Goal: Task Accomplishment & Management: Use online tool/utility

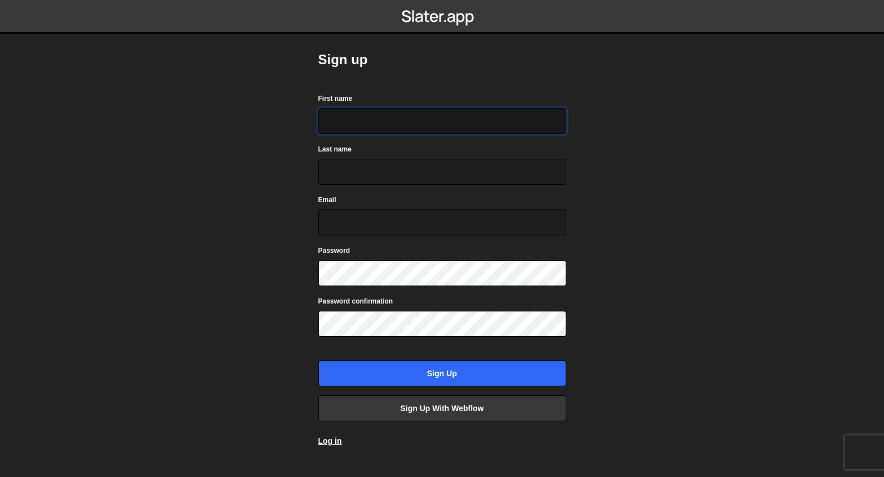
click at [335, 117] on input "First name" at bounding box center [442, 121] width 248 height 26
type input "Mikalai"
type input "Andreyanau"
type input "[EMAIL_ADDRESS][DOMAIN_NAME]"
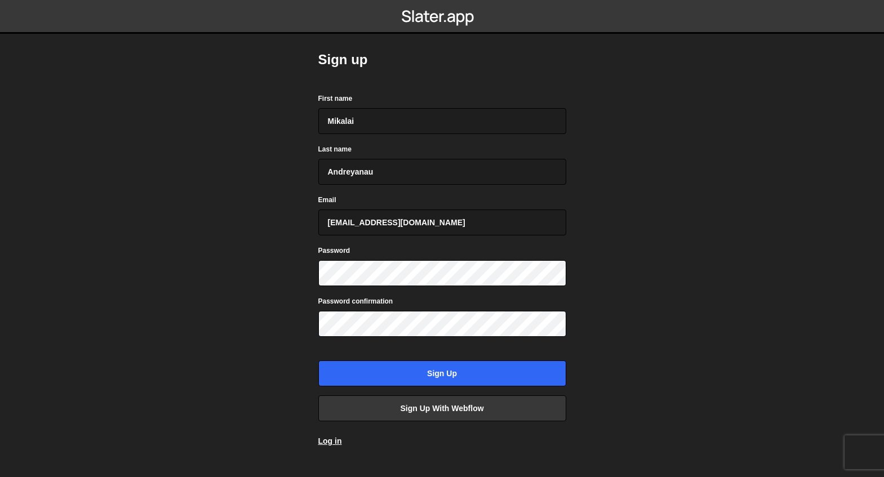
click at [349, 306] on div "Password confirmation" at bounding box center [442, 316] width 248 height 42
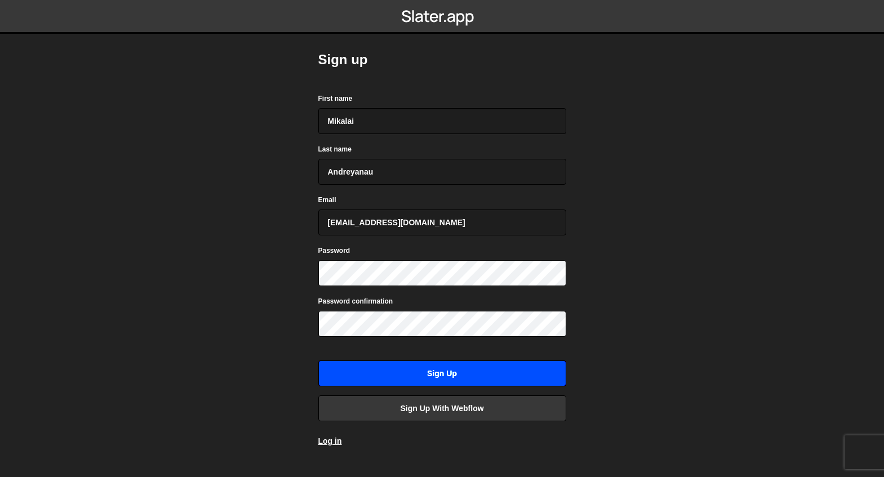
click at [403, 372] on input "Sign up" at bounding box center [442, 374] width 248 height 26
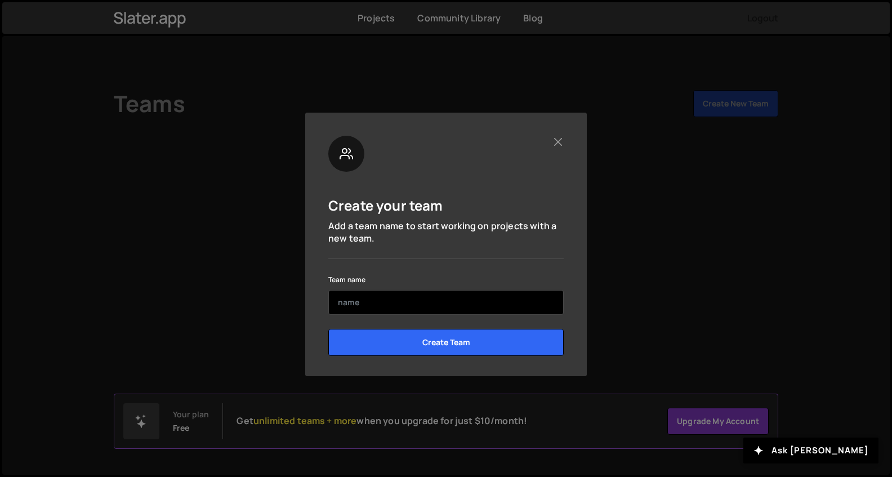
click at [389, 302] on input "text" at bounding box center [445, 302] width 235 height 25
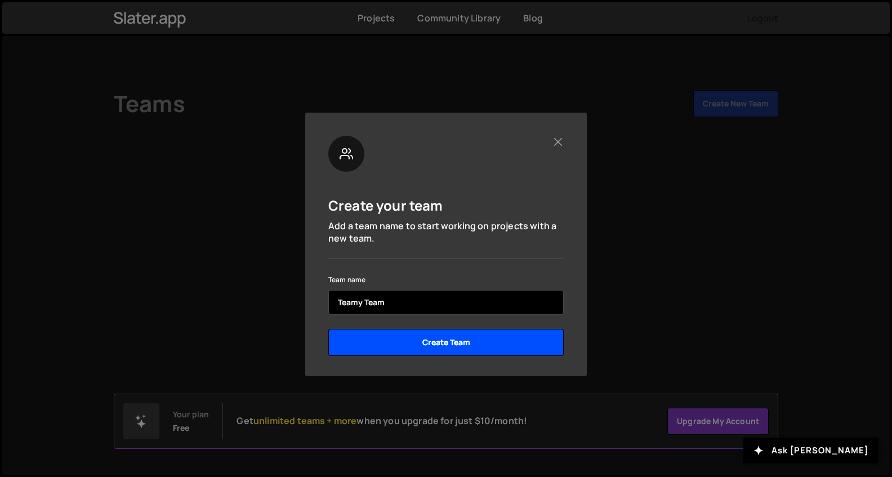
type input "Teamy Team"
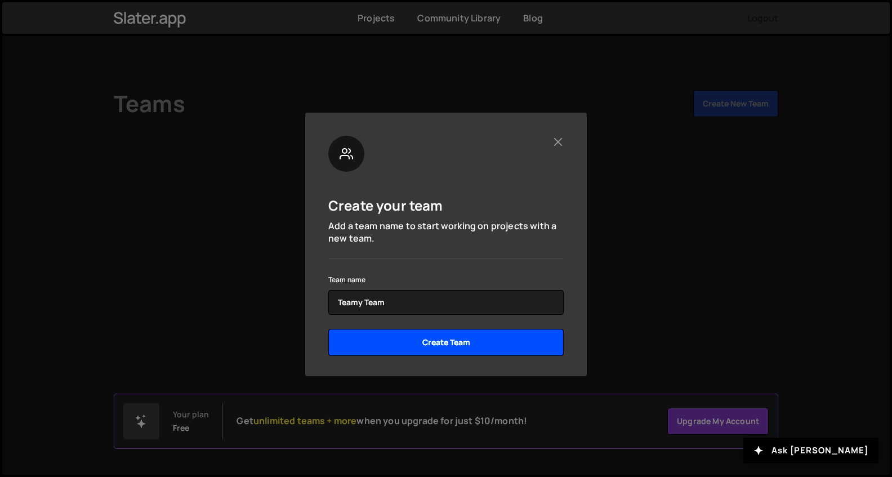
click at [453, 341] on input "Create Team" at bounding box center [445, 342] width 235 height 27
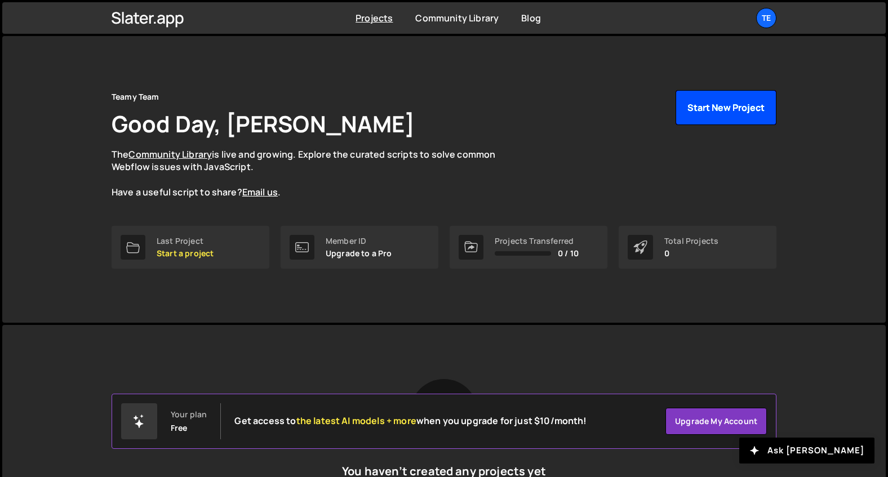
click at [695, 108] on button "Start New Project" at bounding box center [725, 107] width 101 height 35
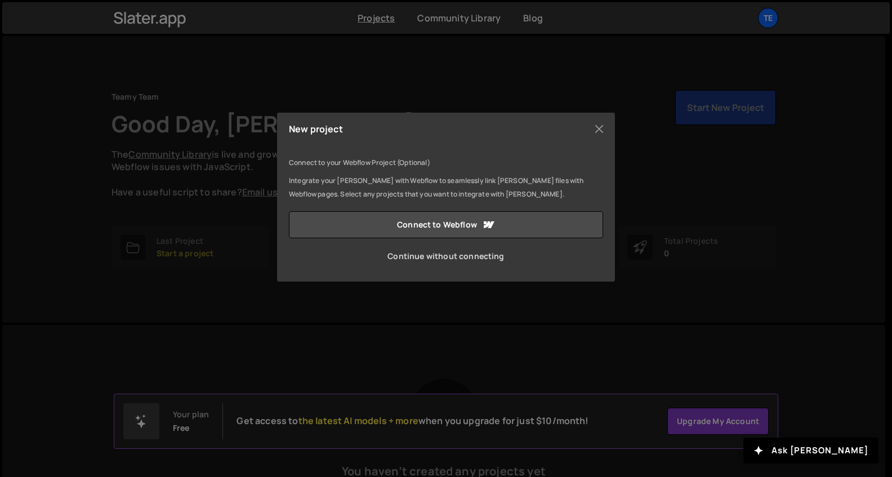
click at [424, 261] on link "Continue without connecting" at bounding box center [446, 256] width 314 height 27
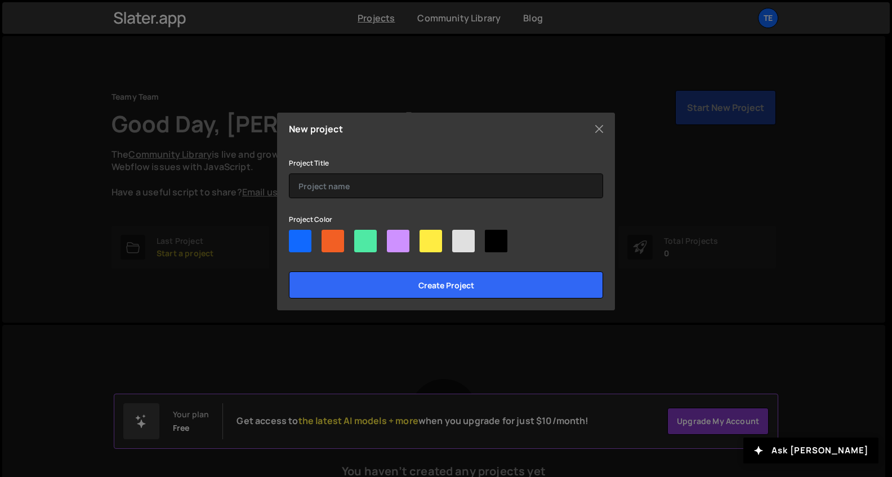
click at [331, 238] on div at bounding box center [333, 241] width 23 height 23
click at [329, 237] on input"] "radio" at bounding box center [325, 233] width 7 height 7
radio input"] "true"
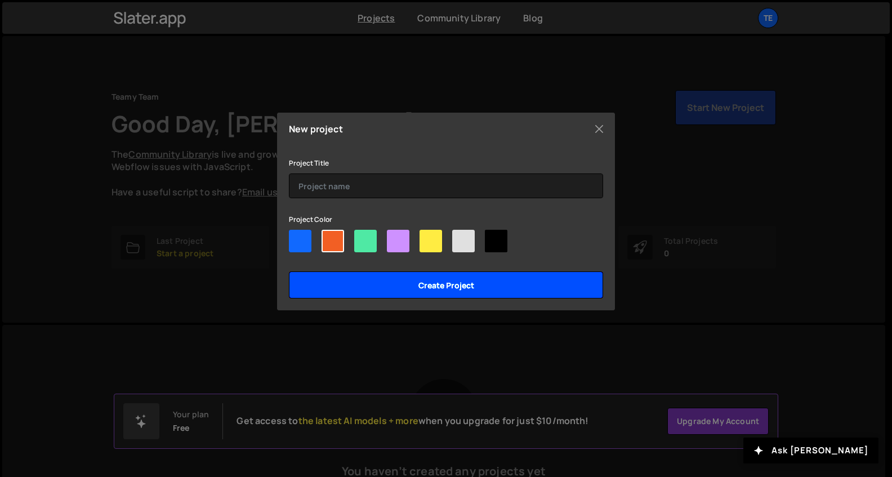
click at [408, 277] on input "Create project" at bounding box center [446, 285] width 314 height 27
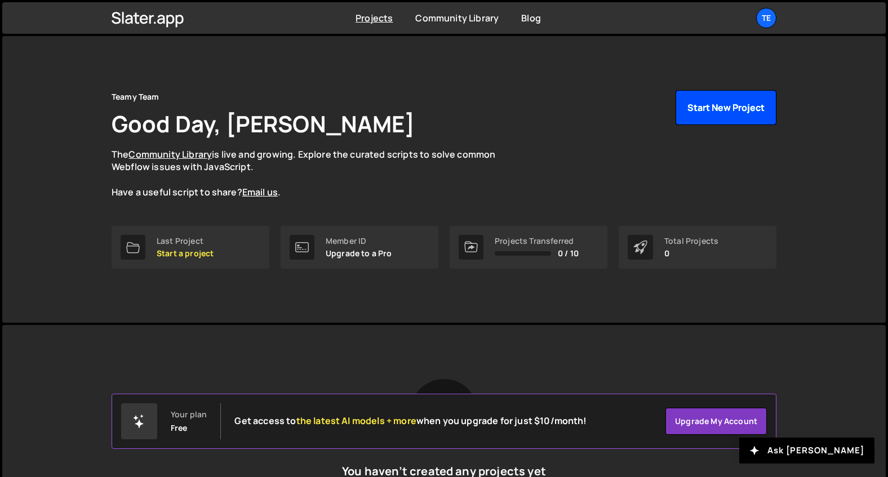
click at [722, 113] on button "Start New Project" at bounding box center [725, 107] width 101 height 35
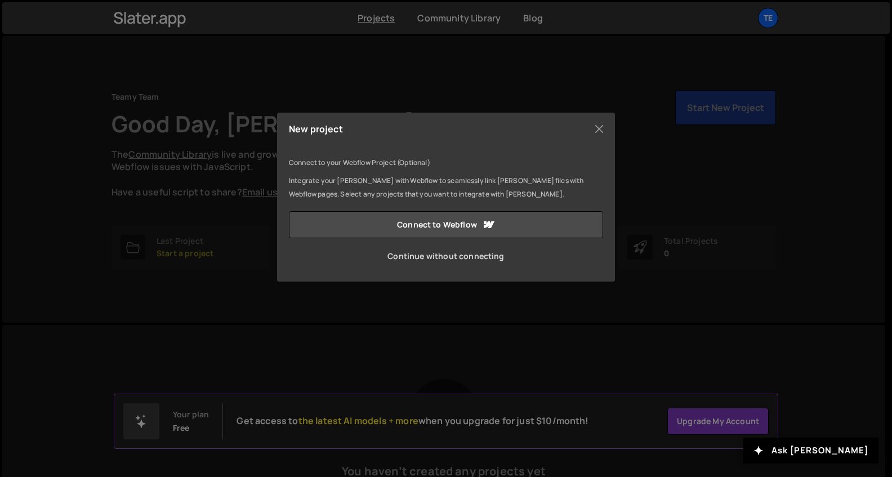
click at [452, 257] on link "Continue without connecting" at bounding box center [446, 256] width 314 height 27
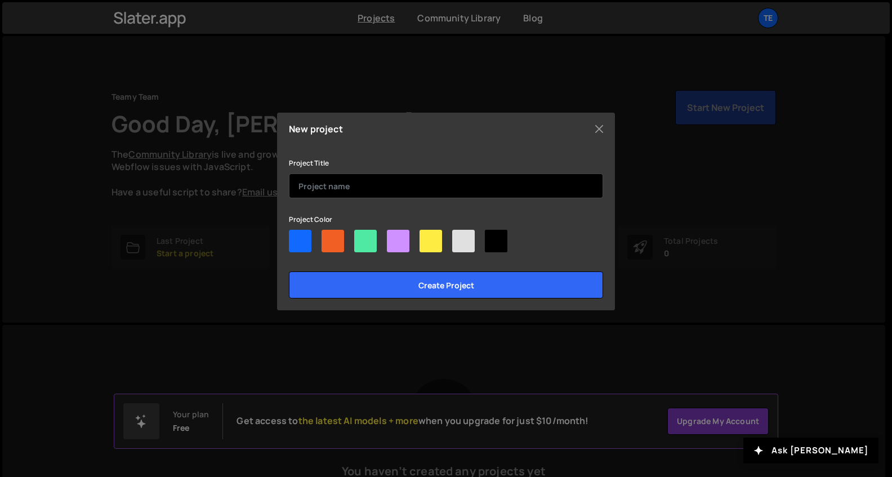
click at [386, 189] on input "text" at bounding box center [446, 186] width 314 height 25
type input "JS connect test"
click at [331, 236] on div at bounding box center [333, 241] width 23 height 23
click at [329, 236] on input"] "radio" at bounding box center [325, 233] width 7 height 7
radio input"] "true"
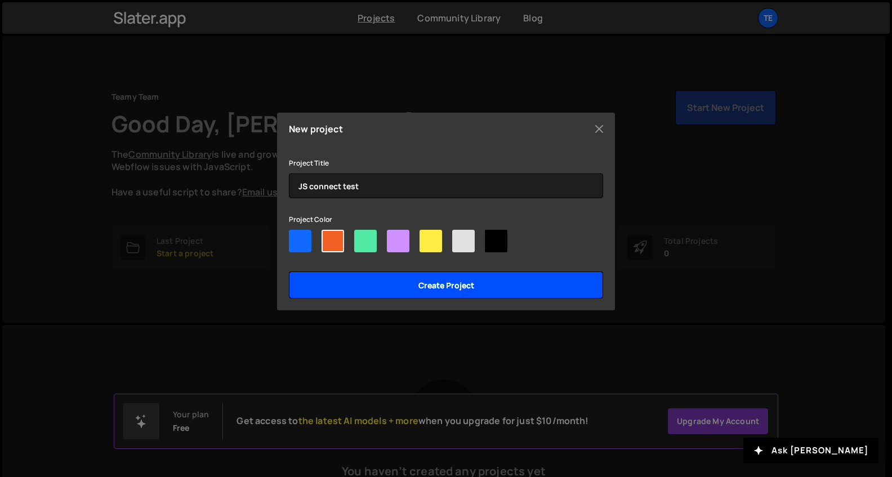
click at [385, 286] on input "Create project" at bounding box center [446, 285] width 314 height 27
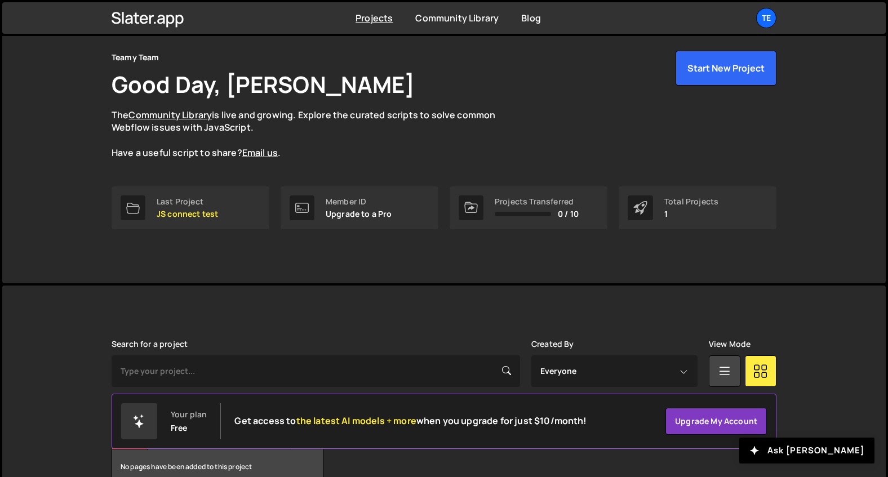
scroll to position [103, 0]
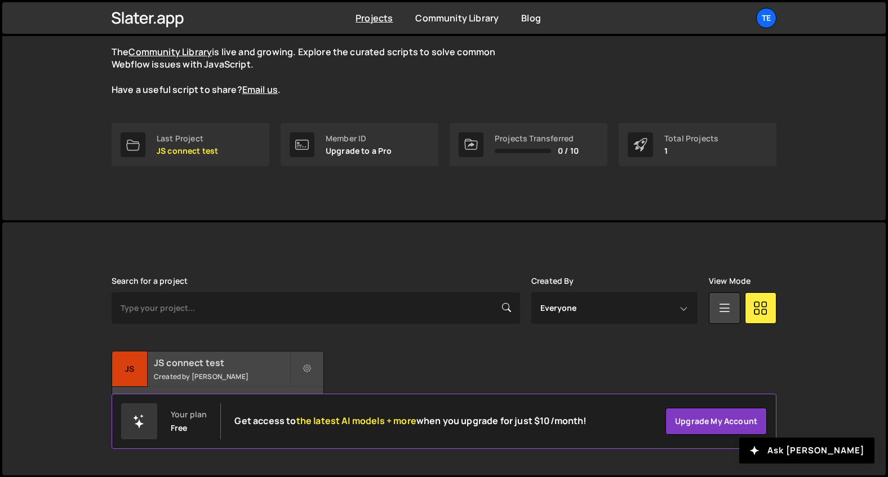
click at [241, 364] on h2 "JS connect test" at bounding box center [222, 363] width 136 height 12
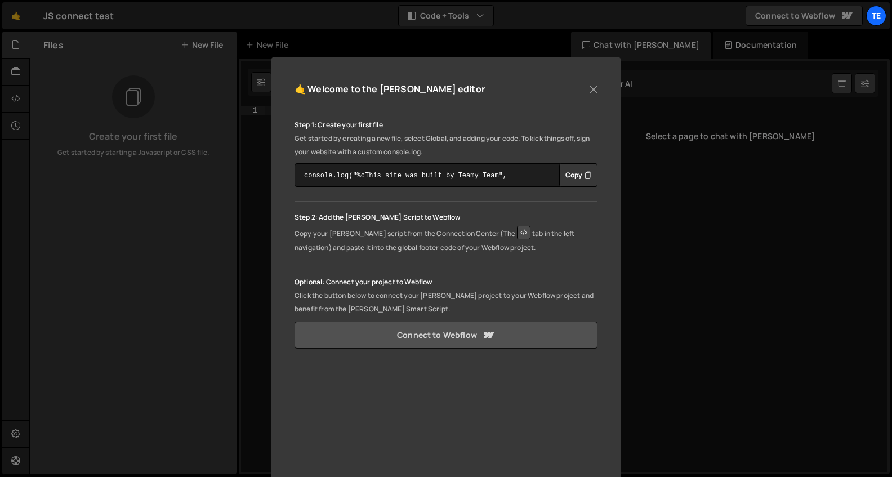
scroll to position [170, 0]
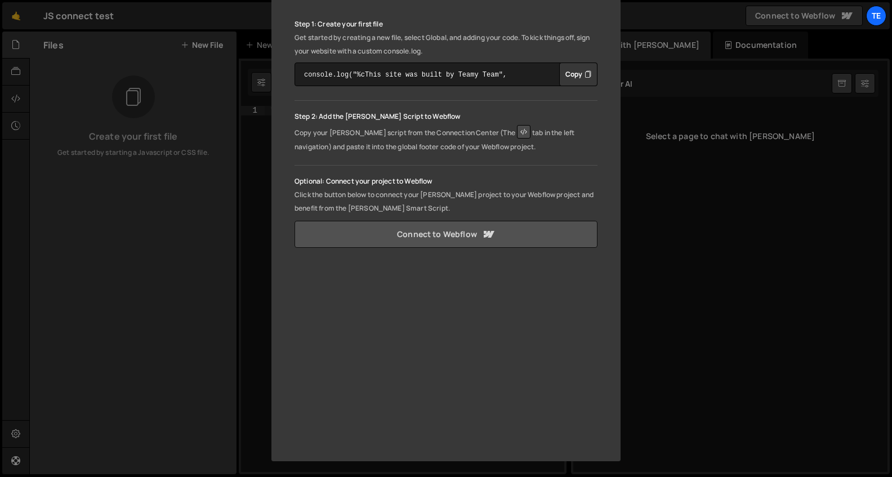
click at [475, 235] on link "Connect to Webflow" at bounding box center [446, 234] width 303 height 27
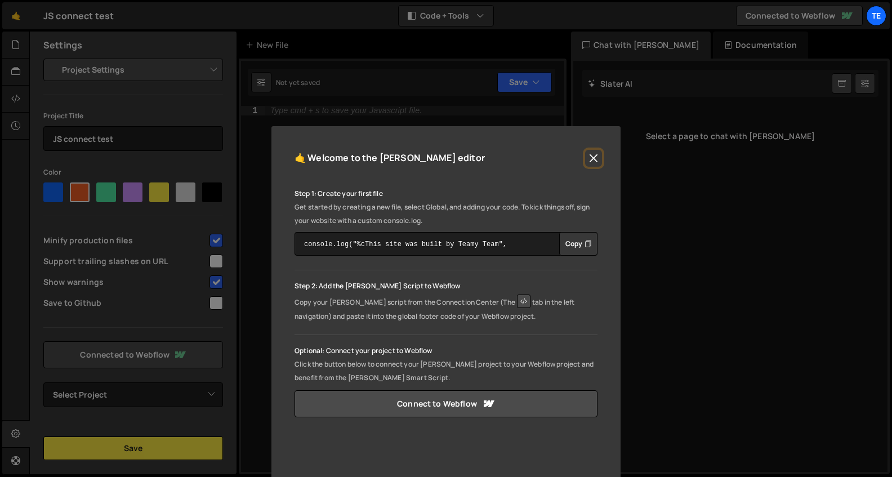
click at [590, 155] on button "Close" at bounding box center [593, 158] width 17 height 17
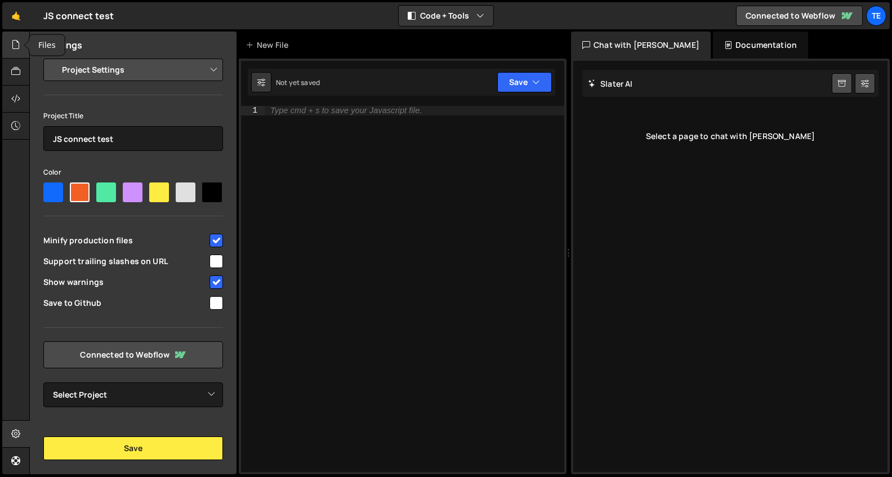
click at [16, 45] on icon at bounding box center [15, 44] width 9 height 12
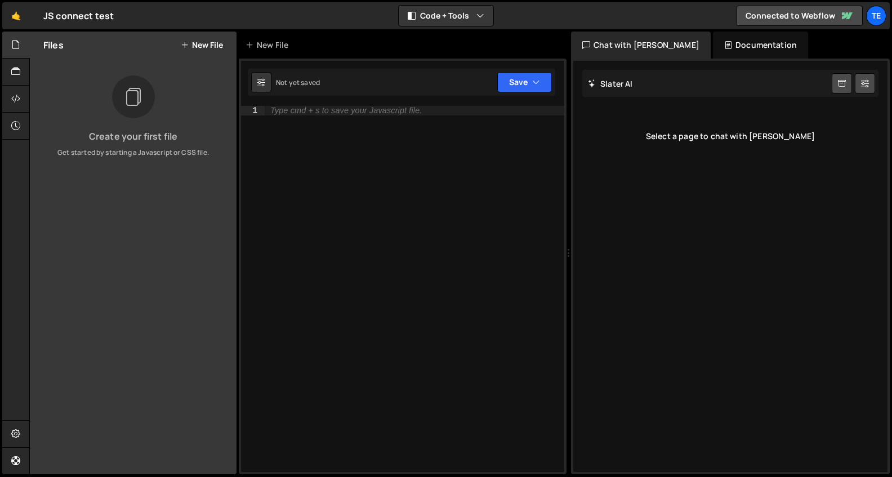
click at [208, 46] on button "New File" at bounding box center [202, 45] width 42 height 9
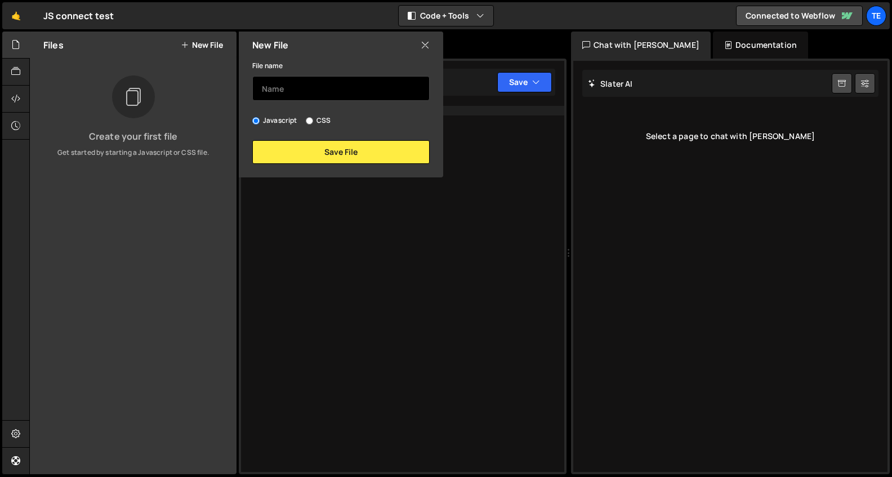
click at [289, 87] on input "text" at bounding box center [340, 88] width 177 height 25
type input "script"
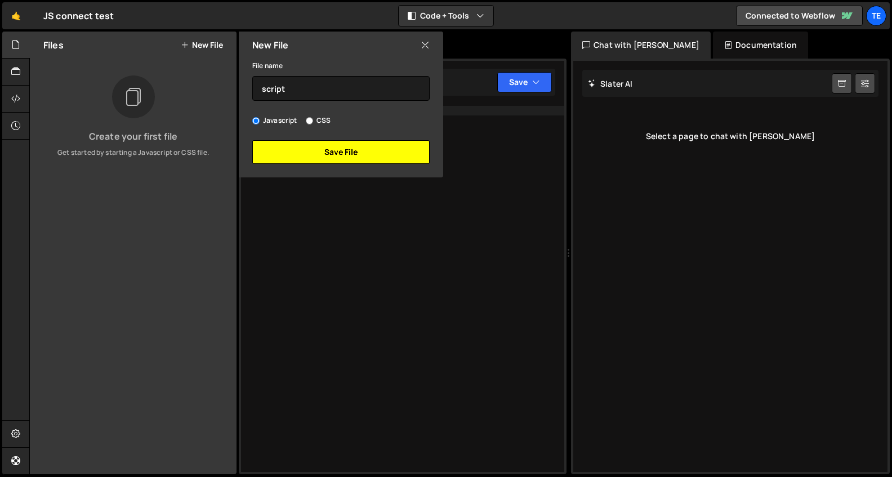
click at [344, 151] on button "Save File" at bounding box center [340, 152] width 177 height 24
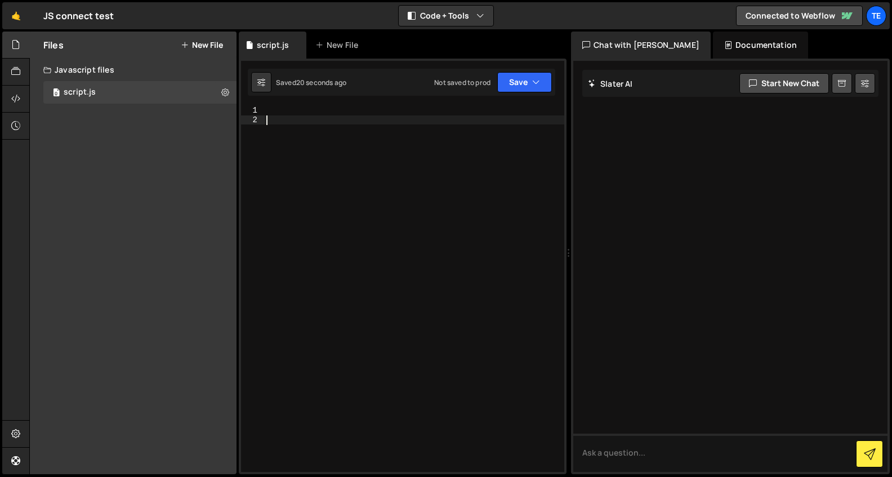
click at [540, 143] on div at bounding box center [414, 298] width 300 height 385
paste textarea "});"
type textarea "});"
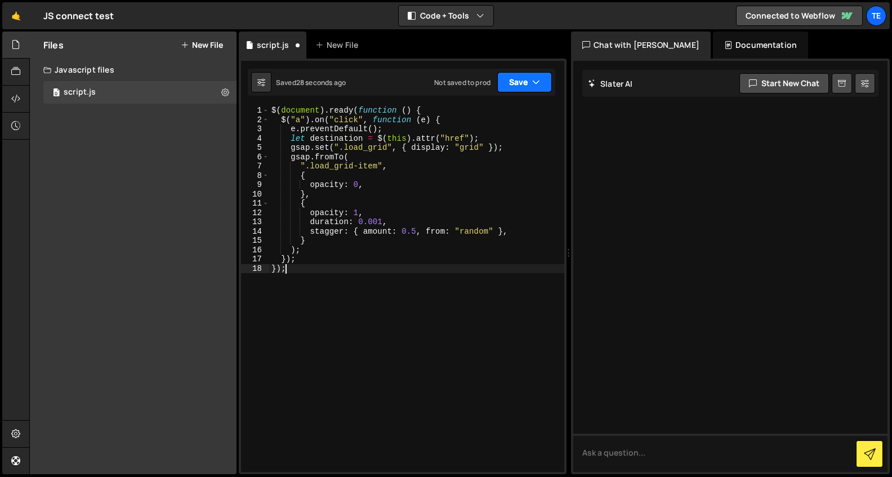
click at [514, 84] on button "Save" at bounding box center [524, 82] width 55 height 20
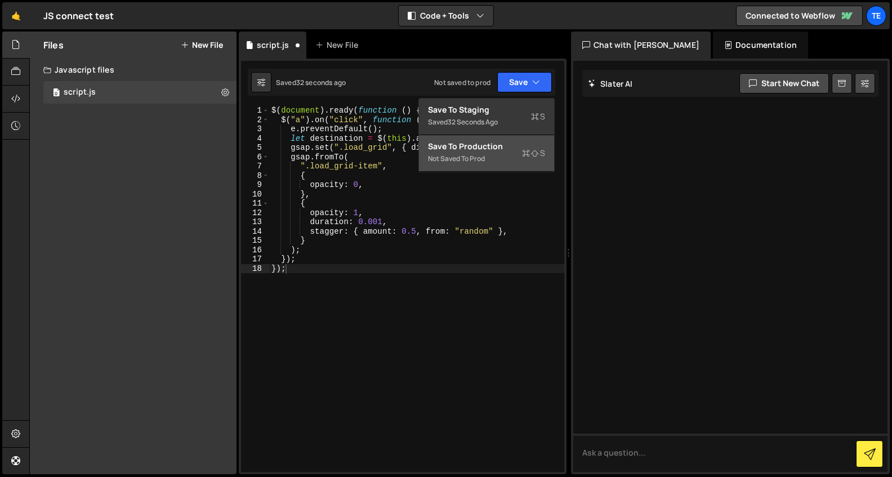
click at [481, 144] on div "Save to Production S" at bounding box center [486, 146] width 117 height 11
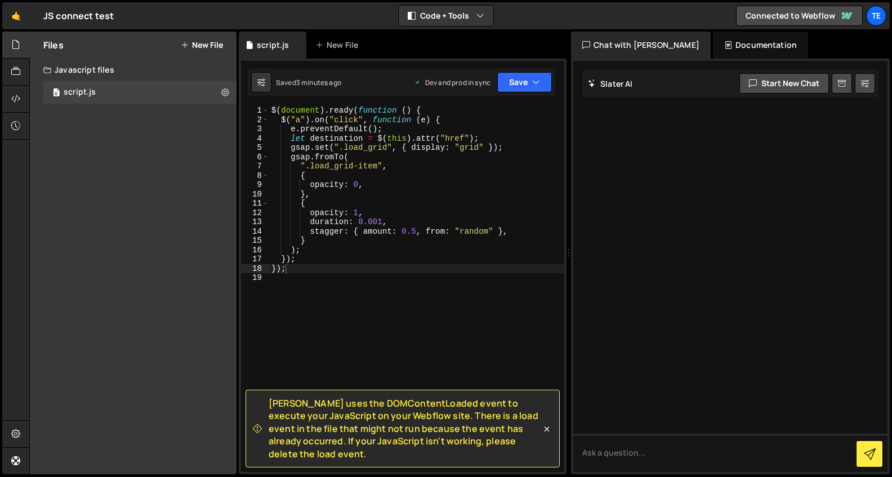
click at [658, 185] on div at bounding box center [730, 266] width 314 height 411
click at [642, 448] on textarea at bounding box center [730, 453] width 314 height 38
type textarea "Can you remove the load event?"
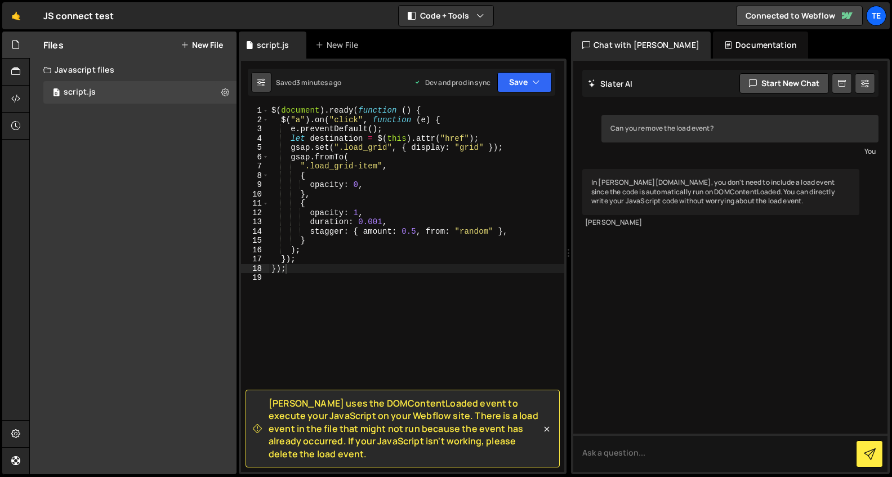
click at [261, 81] on icon at bounding box center [261, 82] width 8 height 11
select select "editor"
select select "ace/theme/monokai"
type input "14"
checkbox input "true"
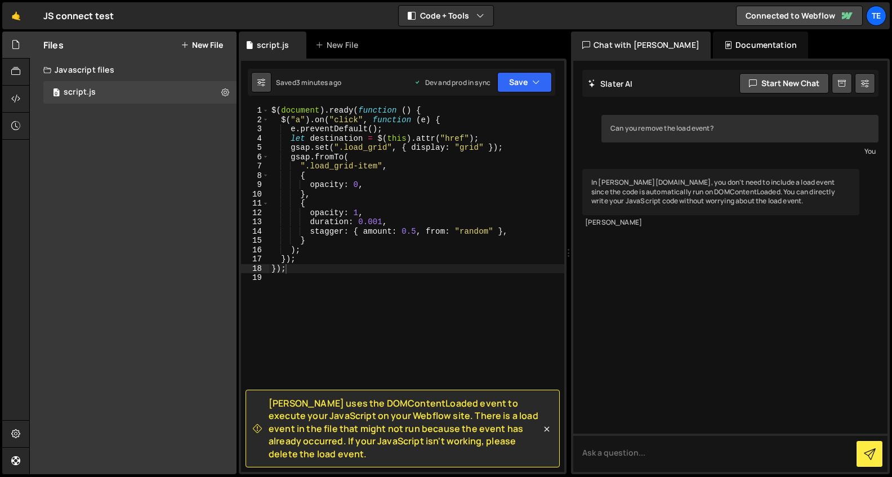
checkbox input "true"
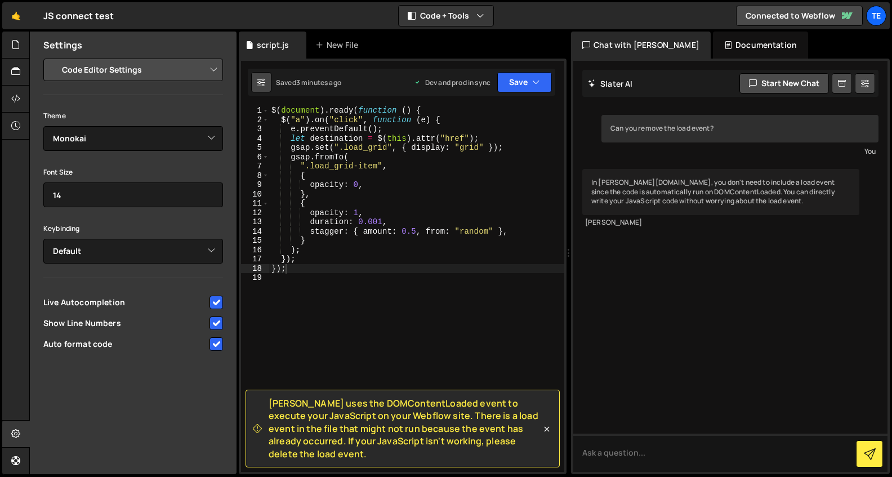
click at [261, 81] on icon at bounding box center [261, 82] width 8 height 11
click at [19, 50] on icon at bounding box center [15, 44] width 9 height 12
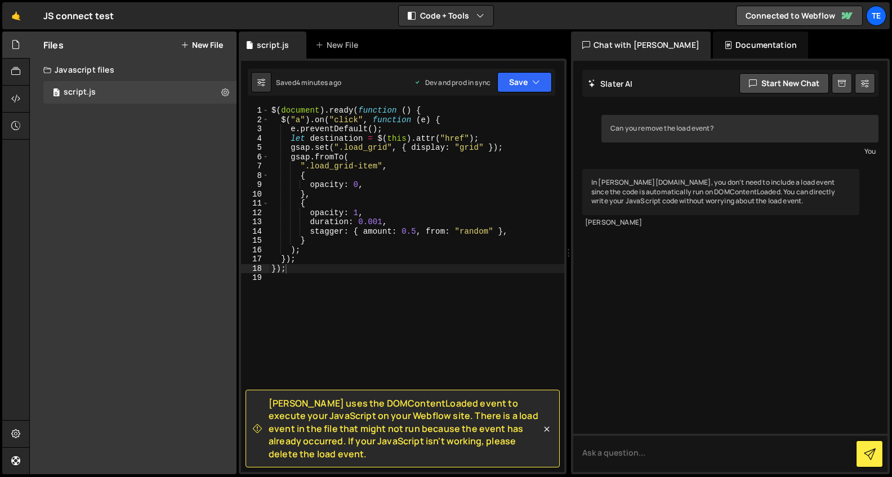
click at [272, 112] on div "$ ( document ) . ready ( function ( ) { $ ( "a" ) . on ( "click" , function ( e…" at bounding box center [416, 298] width 295 height 385
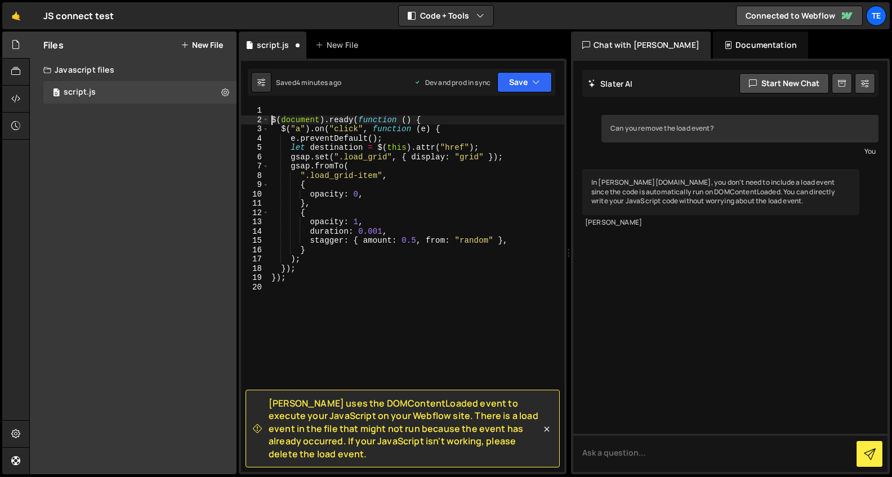
type textarea "$(document).ready(function () {"
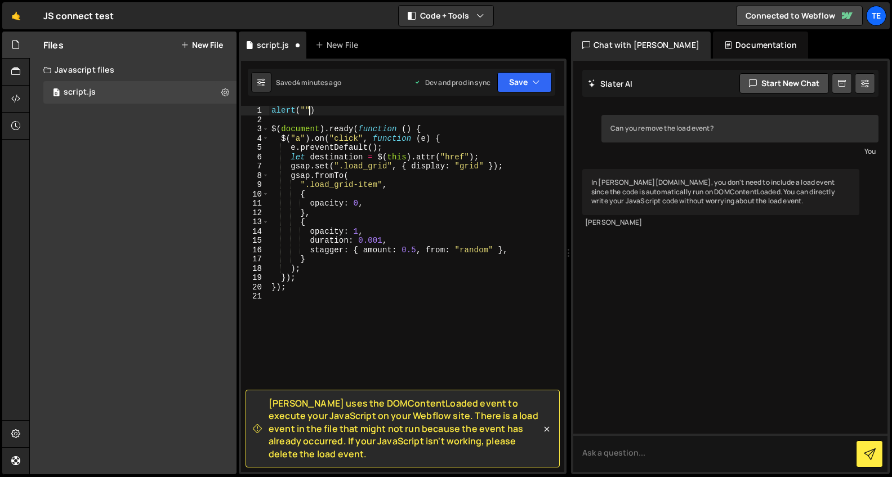
scroll to position [0, 2]
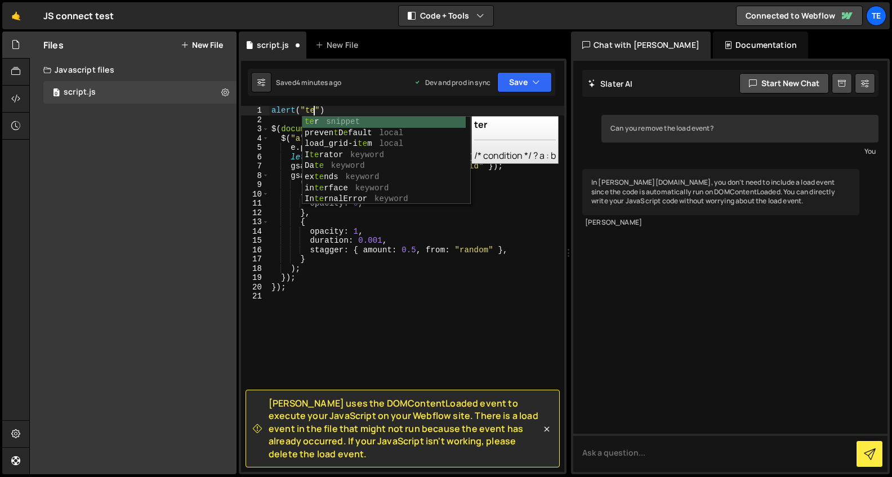
type textarea "alert("test")"
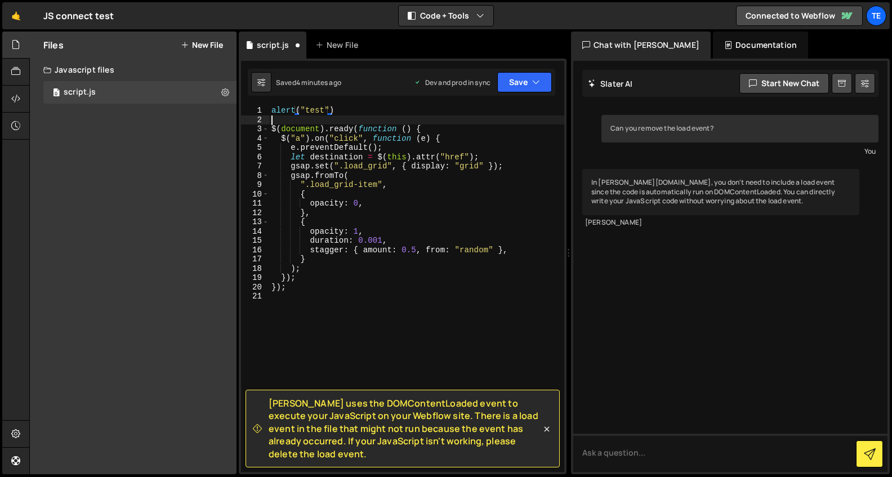
scroll to position [0, 0]
click at [513, 85] on button "Save" at bounding box center [524, 82] width 55 height 20
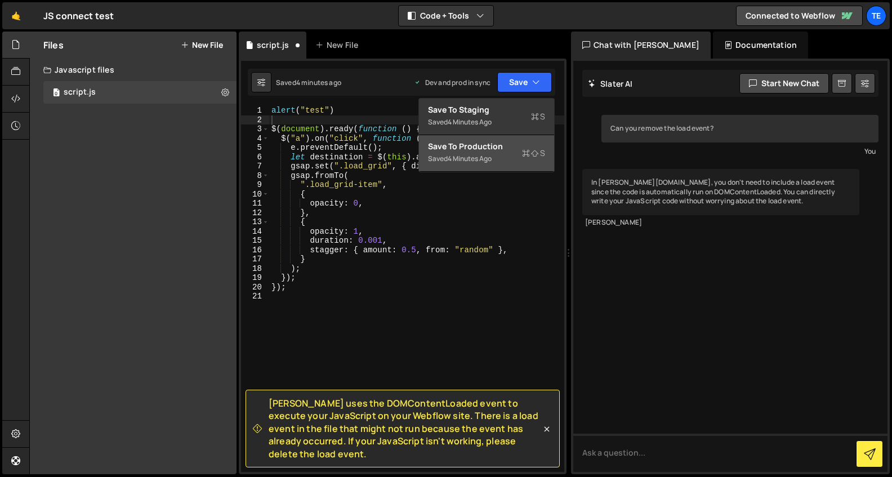
click at [479, 149] on div "Save to Production S" at bounding box center [486, 146] width 117 height 11
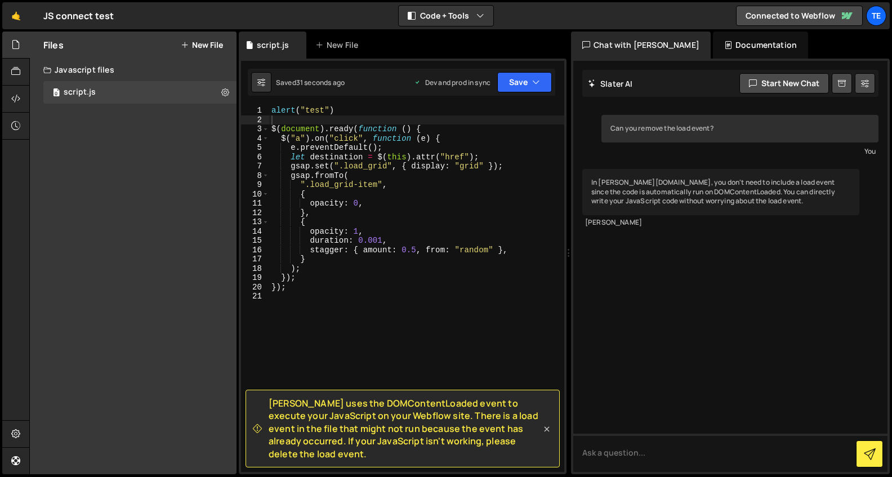
click at [548, 426] on icon at bounding box center [546, 429] width 11 height 11
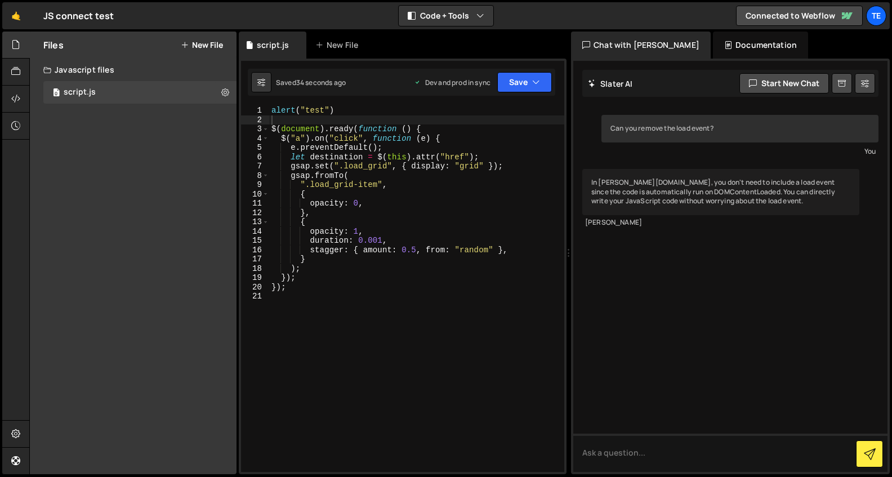
drag, startPoint x: 334, startPoint y: 109, endPoint x: 352, endPoint y: 113, distance: 18.5
click at [334, 109] on div "alert ( "test" ) $ ( document ) . ready ( function ( ) { $ ( "a" ) . on ( "clic…" at bounding box center [416, 298] width 295 height 385
type textarea "alert("test");"
click at [514, 83] on button "Save" at bounding box center [524, 82] width 55 height 20
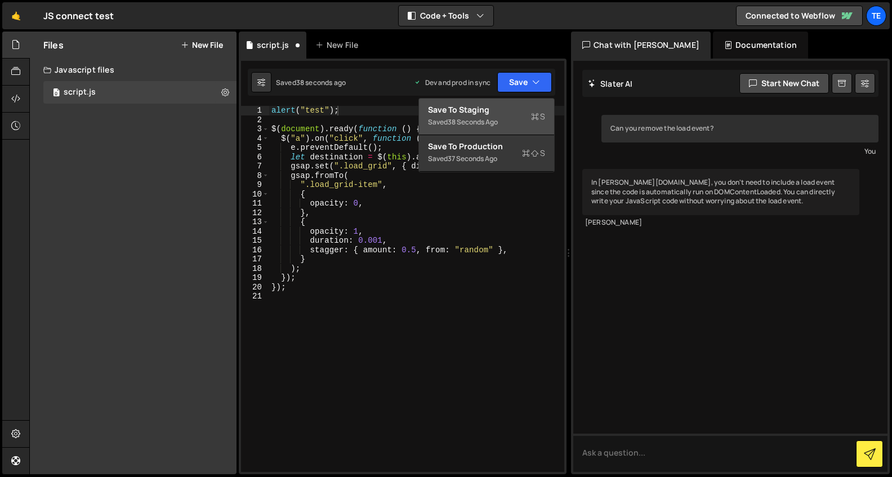
click at [484, 114] on div "Save to Staging S" at bounding box center [486, 109] width 117 height 11
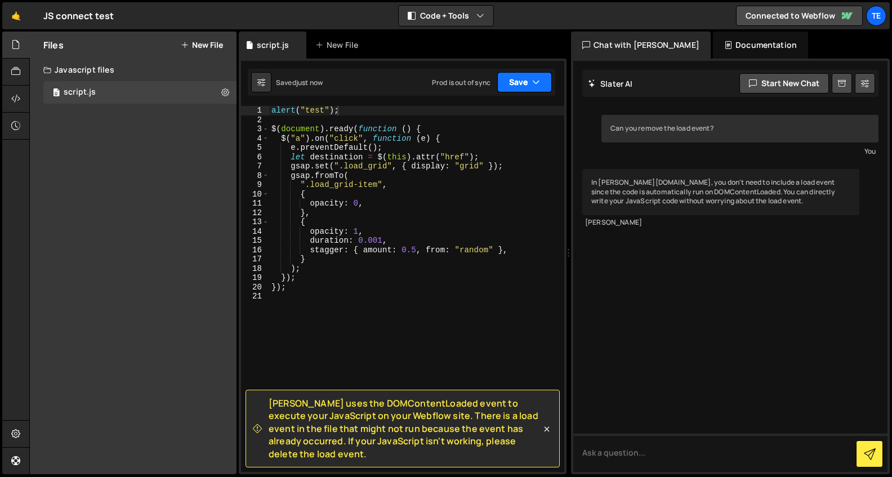
click at [518, 84] on button "Save" at bounding box center [524, 82] width 55 height 20
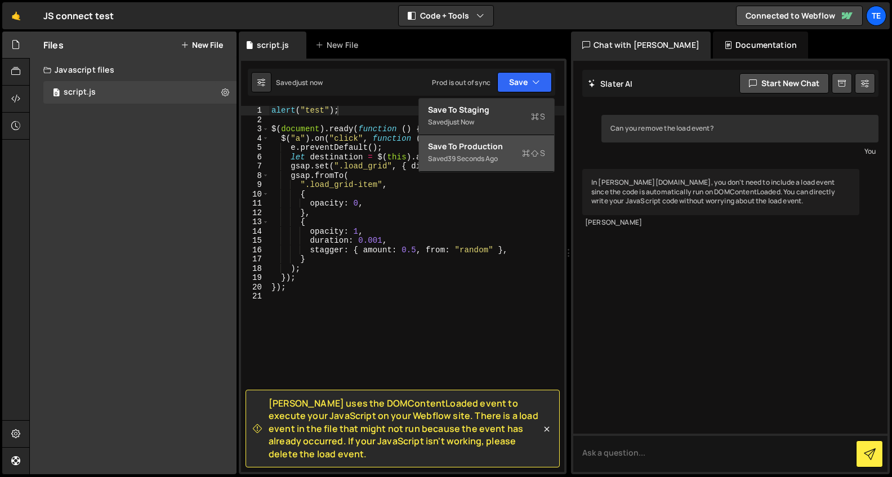
click at [491, 147] on div "Save to Production S" at bounding box center [486, 146] width 117 height 11
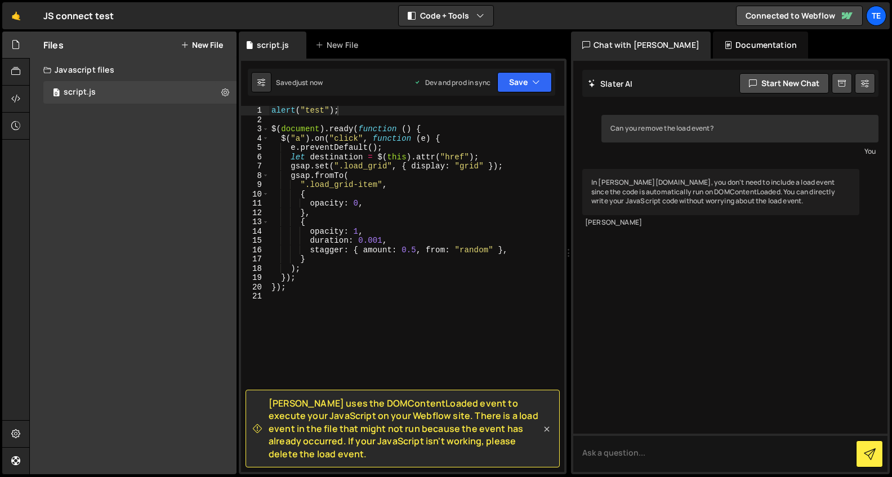
click at [545, 426] on icon at bounding box center [546, 429] width 11 height 11
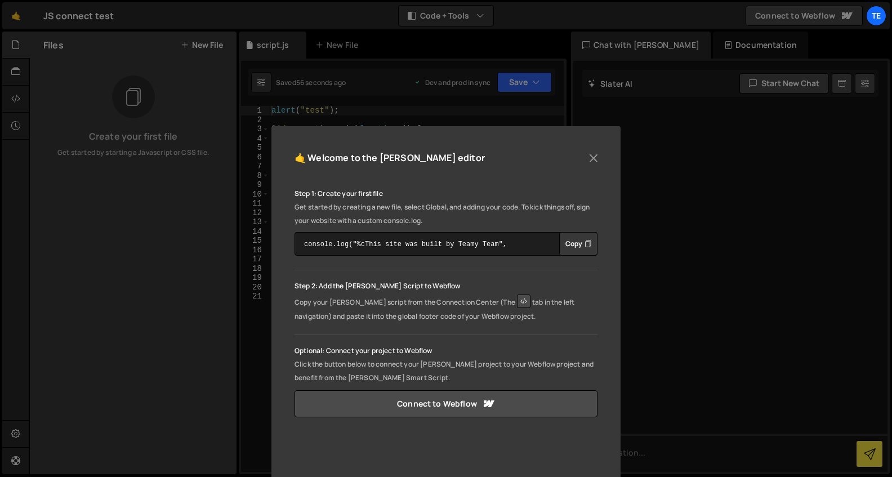
click at [576, 242] on button "Copy" at bounding box center [578, 244] width 38 height 24
click at [501, 139] on div "🤙 Welcome to the Slater editor Step 1: Create your first file Get started by cr…" at bounding box center [446, 378] width 349 height 505
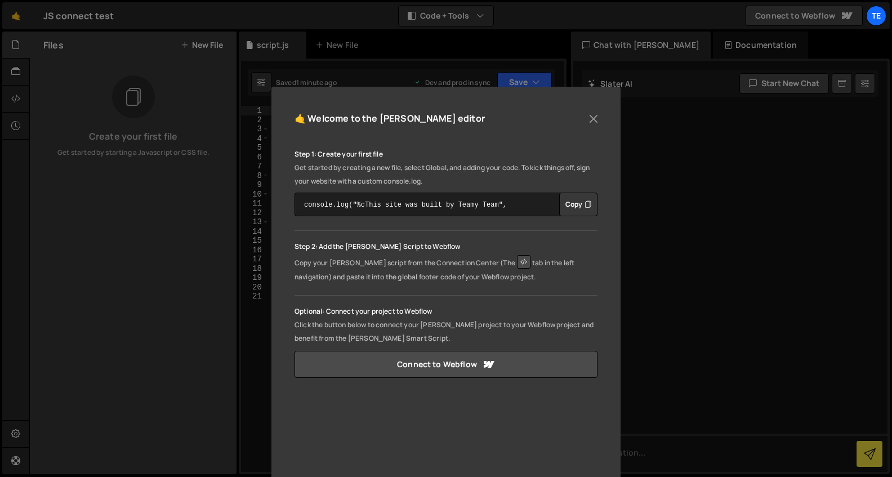
scroll to position [37, 0]
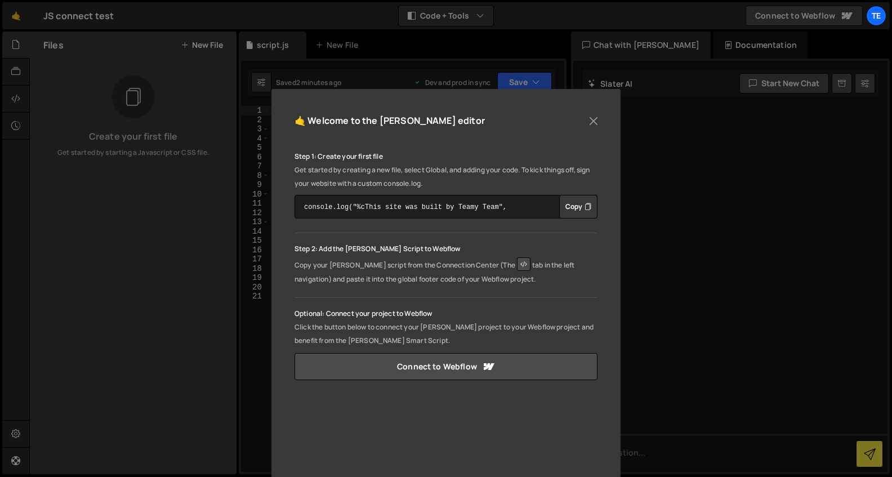
click at [553, 115] on div "🤙 Welcome to the [PERSON_NAME] editor" at bounding box center [446, 126] width 303 height 29
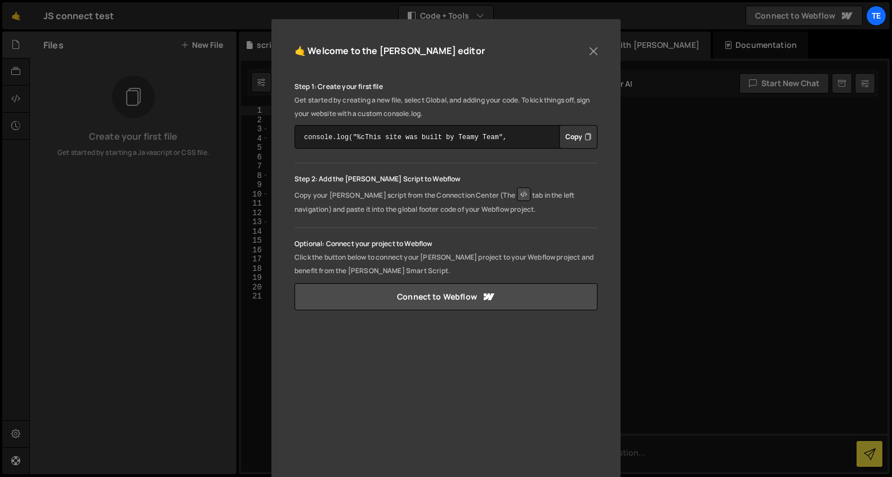
scroll to position [113, 0]
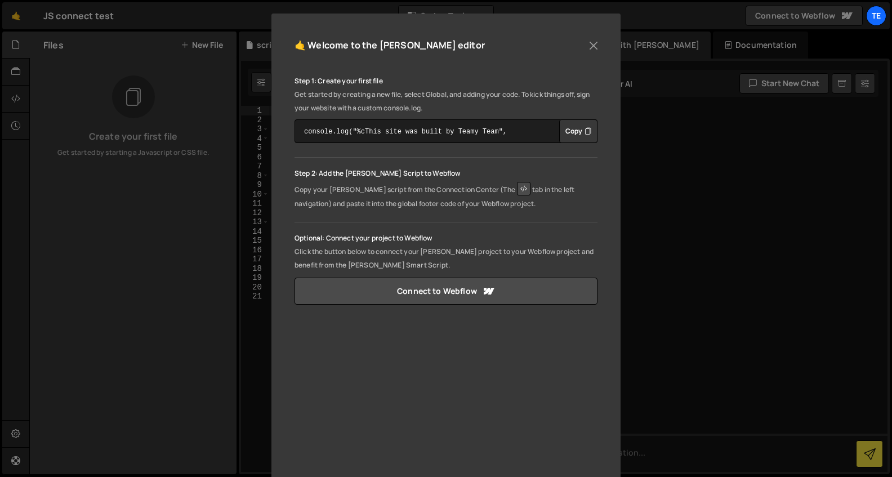
click at [142, 175] on div "🤙 Welcome to the Slater editor Step 1: Create your first file Get started by cr…" at bounding box center [446, 238] width 892 height 477
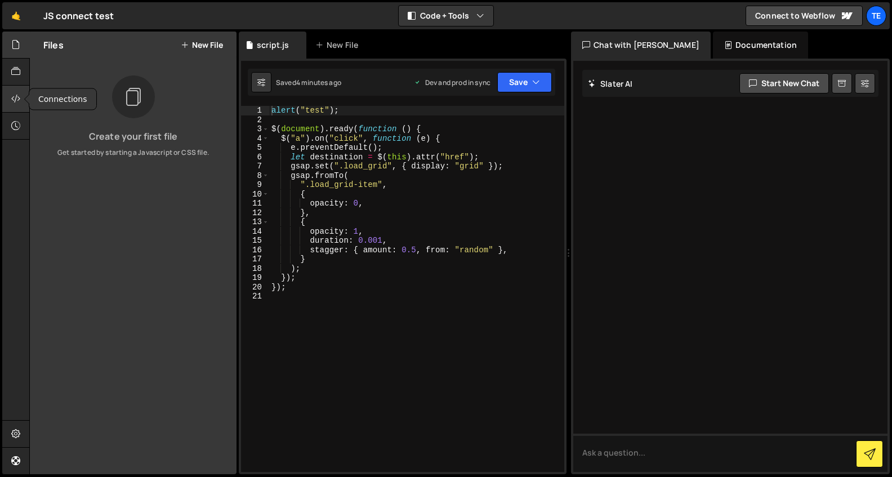
click at [12, 96] on icon at bounding box center [15, 98] width 9 height 12
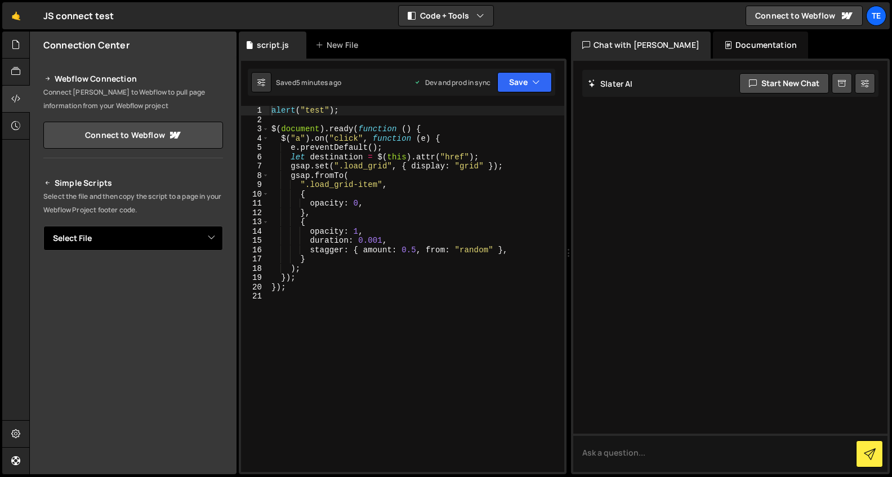
click at [151, 240] on select "Select File" at bounding box center [133, 238] width 180 height 25
click at [43, 226] on select "Select File" at bounding box center [133, 238] width 180 height 25
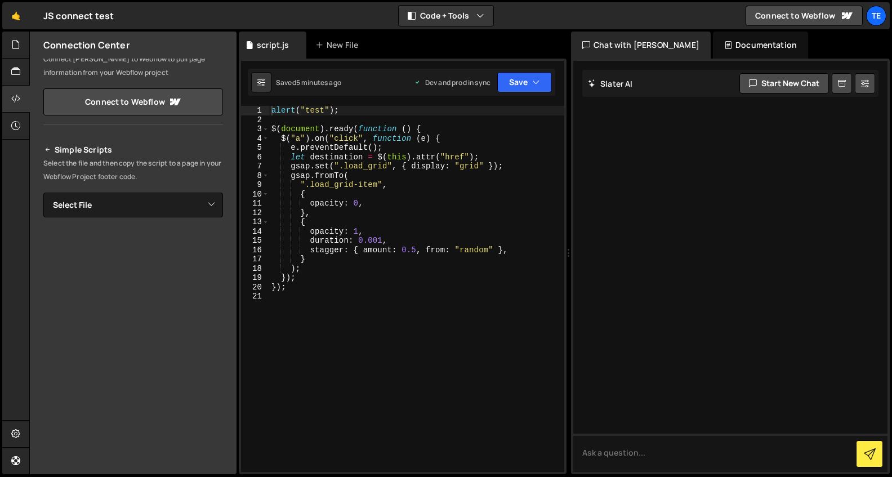
scroll to position [0, 0]
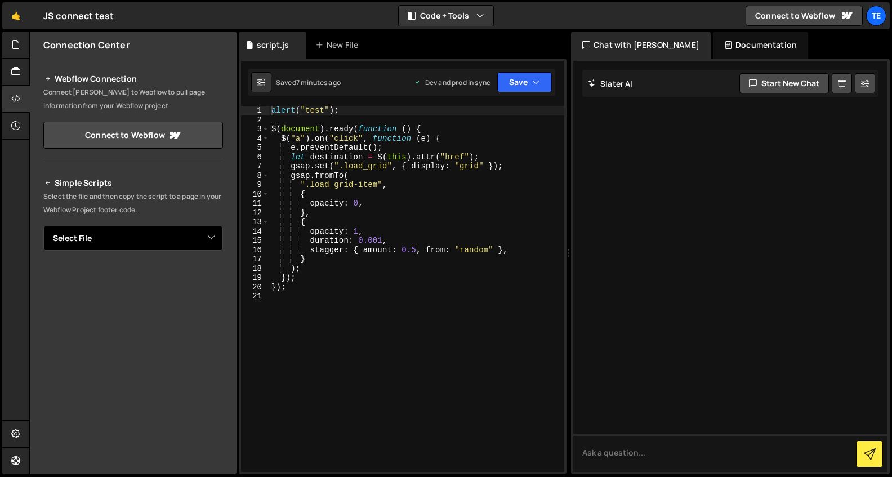
click at [101, 235] on select "Select File" at bounding box center [133, 238] width 180 height 25
click at [104, 237] on select "Select File" at bounding box center [133, 238] width 180 height 25
click at [49, 181] on icon at bounding box center [48, 183] width 8 height 14
click at [47, 183] on icon at bounding box center [48, 183] width 8 height 14
click at [44, 184] on icon at bounding box center [48, 183] width 8 height 14
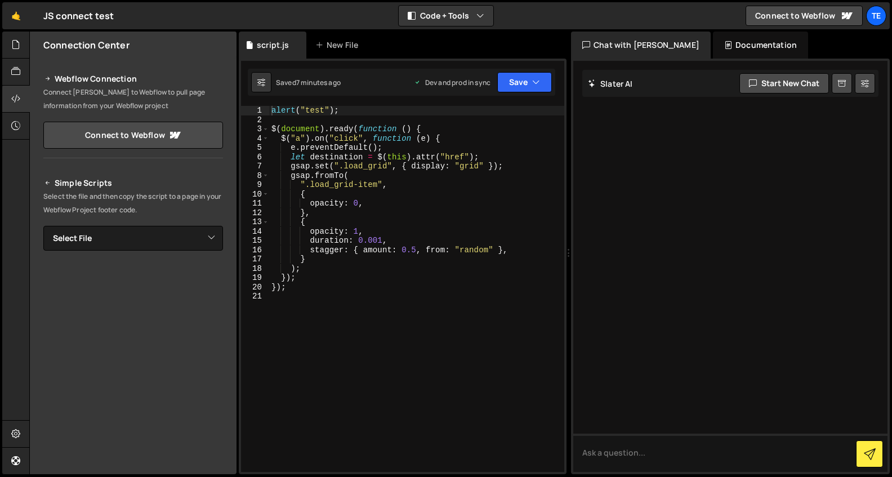
click at [69, 182] on h2 "Simple Scripts" at bounding box center [133, 183] width 180 height 14
click at [46, 182] on icon at bounding box center [48, 183] width 8 height 14
click at [18, 70] on icon at bounding box center [15, 71] width 9 height 12
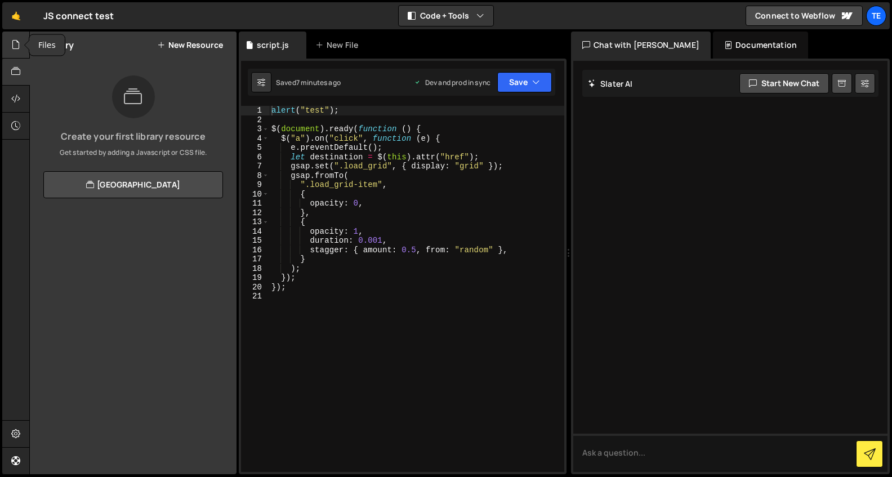
click at [16, 48] on icon at bounding box center [15, 44] width 9 height 12
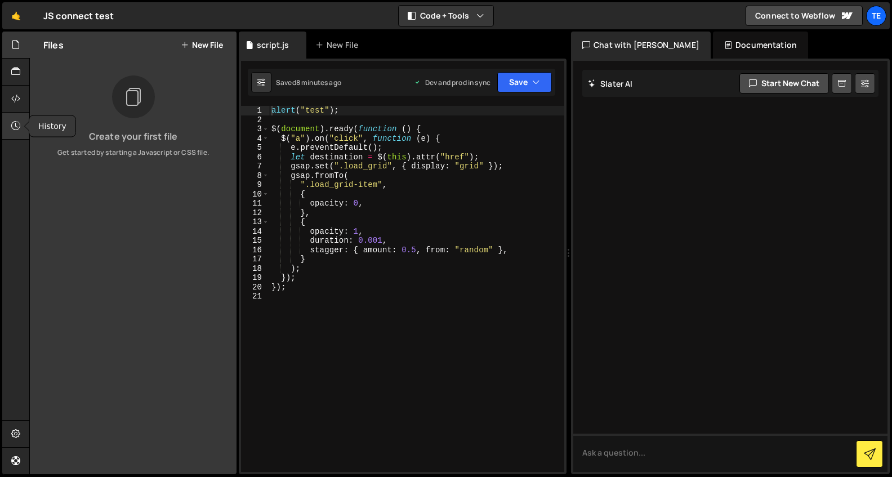
click at [16, 125] on icon at bounding box center [15, 125] width 9 height 12
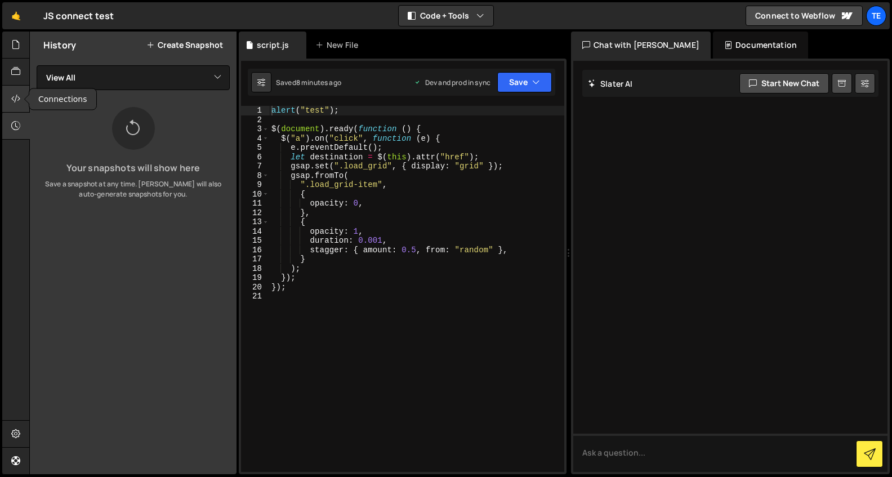
click at [20, 105] on div at bounding box center [16, 99] width 28 height 27
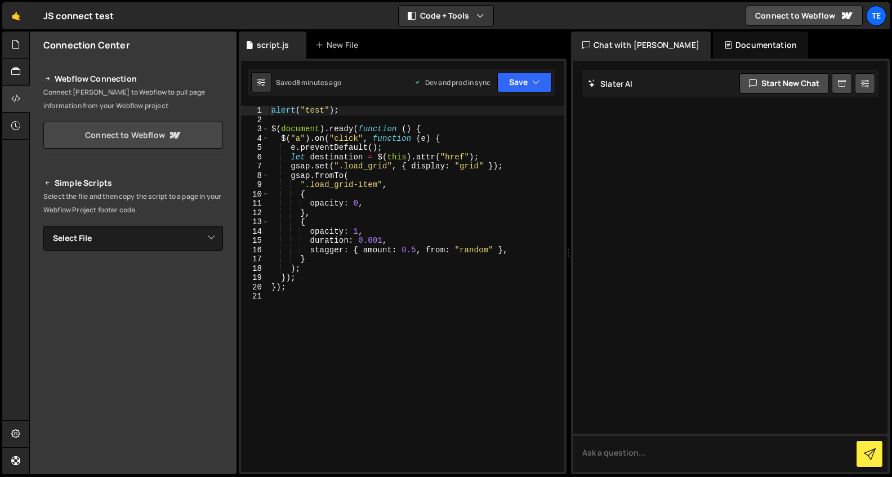
click at [141, 132] on link "Connect to Webflow" at bounding box center [133, 135] width 180 height 27
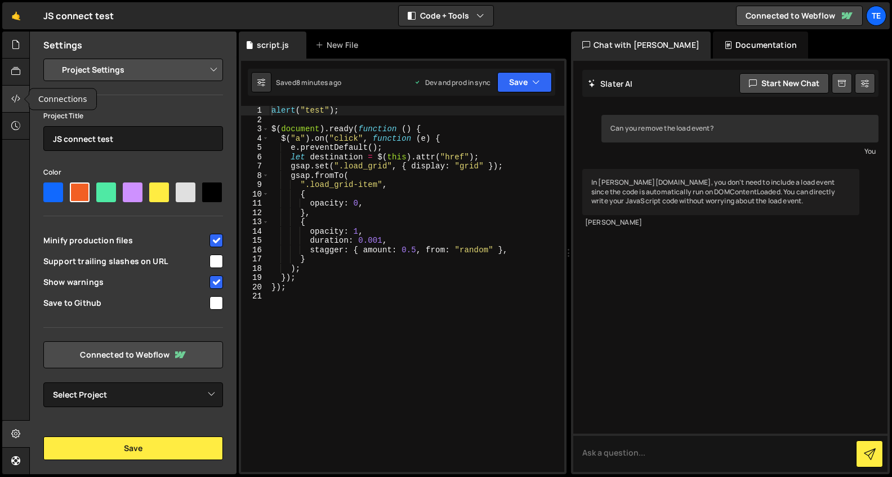
click at [12, 99] on icon at bounding box center [15, 98] width 9 height 12
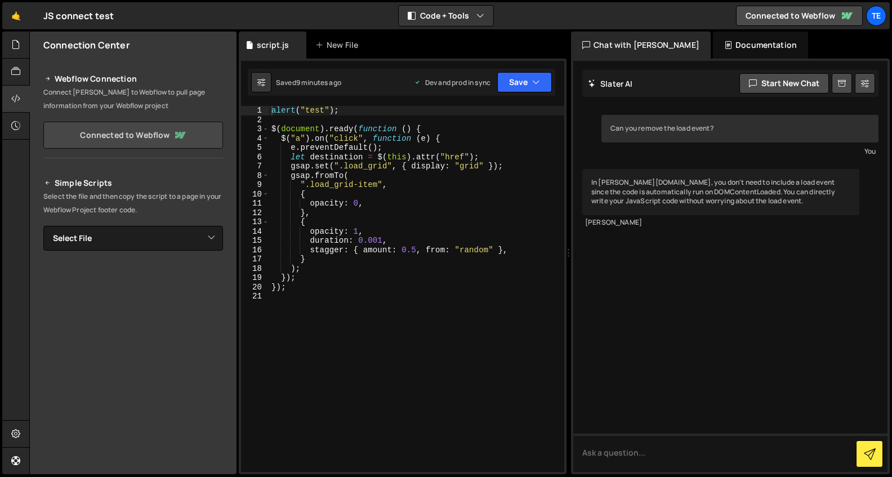
click at [92, 142] on link "Connected to Webflow" at bounding box center [133, 135] width 180 height 27
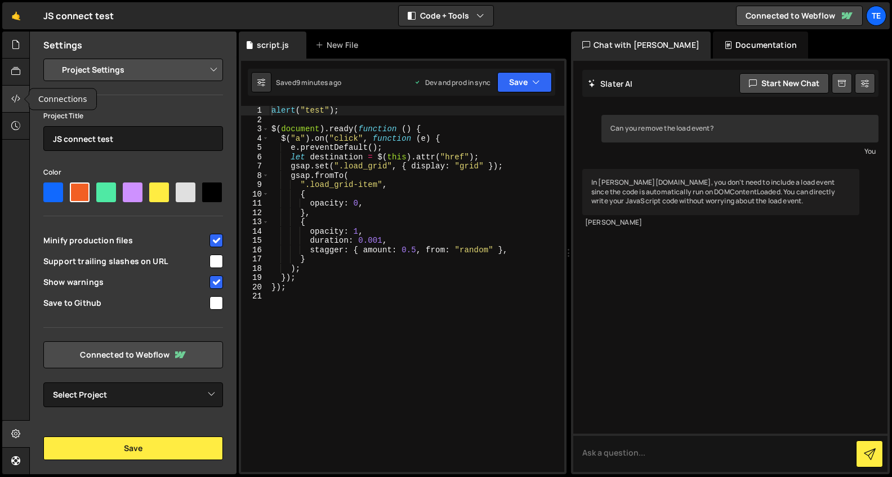
click at [12, 99] on icon at bounding box center [15, 98] width 9 height 12
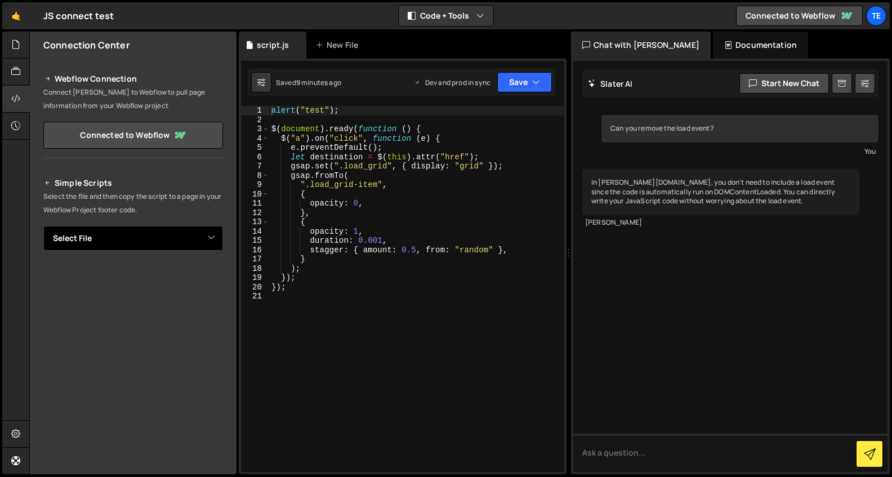
click at [133, 229] on select "Select File script.js" at bounding box center [133, 238] width 180 height 25
select select "45015"
click at [43, 226] on select "Select File script.js" at bounding box center [133, 238] width 180 height 25
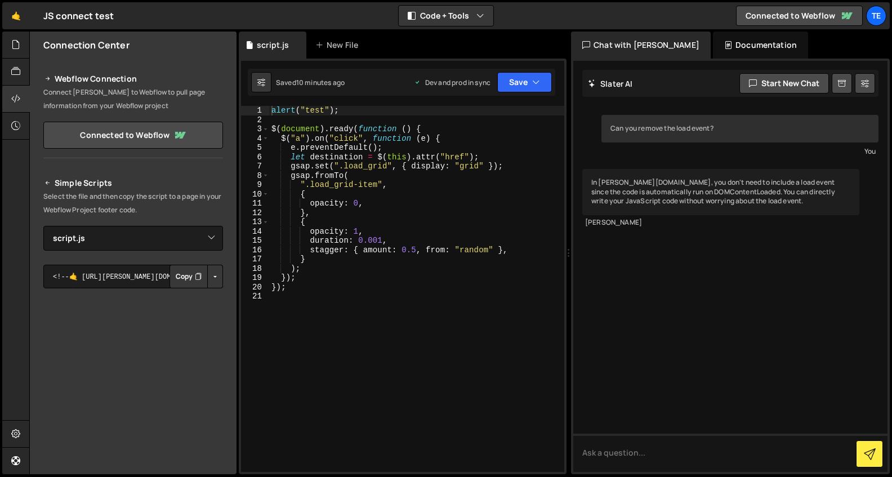
click at [195, 275] on icon "Button group with nested dropdown" at bounding box center [198, 276] width 7 height 11
click at [299, 120] on div "alert ( "test" ) ; $ ( document ) . ready ( function ( ) { $ ( "a" ) . on ( "cl…" at bounding box center [416, 298] width 295 height 385
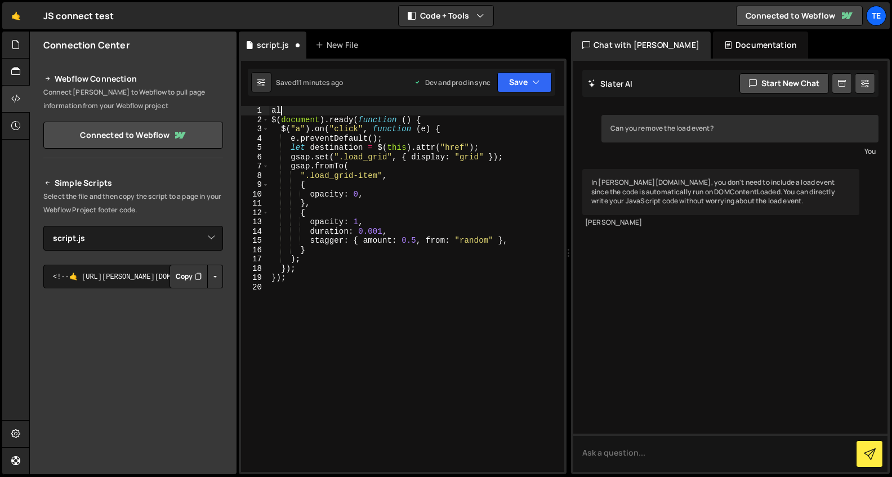
type textarea "a"
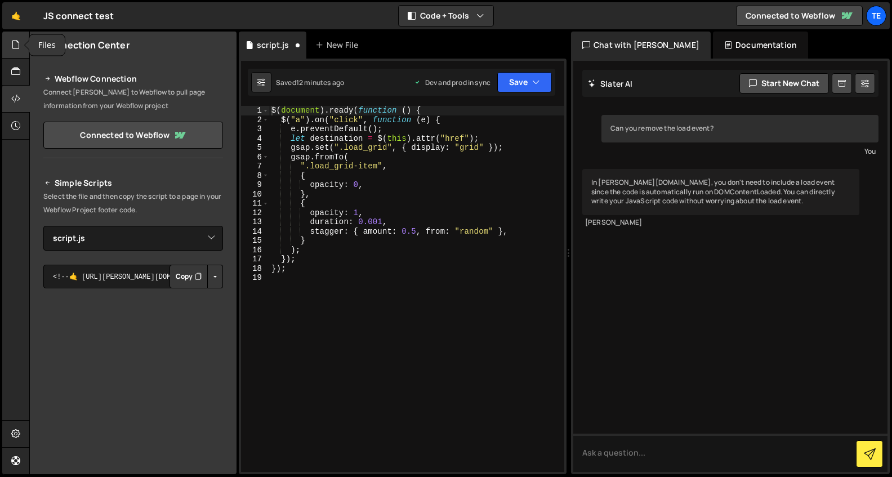
click at [18, 48] on icon at bounding box center [15, 44] width 9 height 12
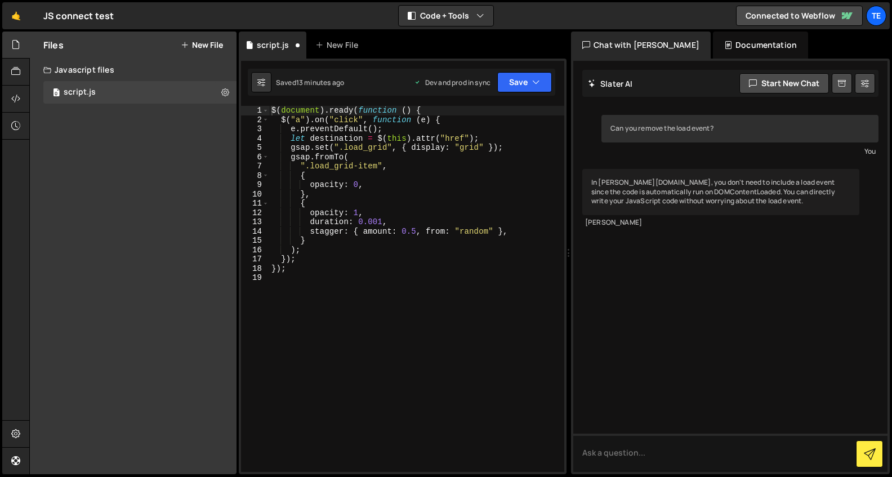
click at [321, 127] on div "$ ( document ) . ready ( function ( ) { $ ( "a" ) . on ( "click" , function ( e…" at bounding box center [416, 298] width 295 height 385
click at [538, 83] on icon "button" at bounding box center [536, 82] width 8 height 11
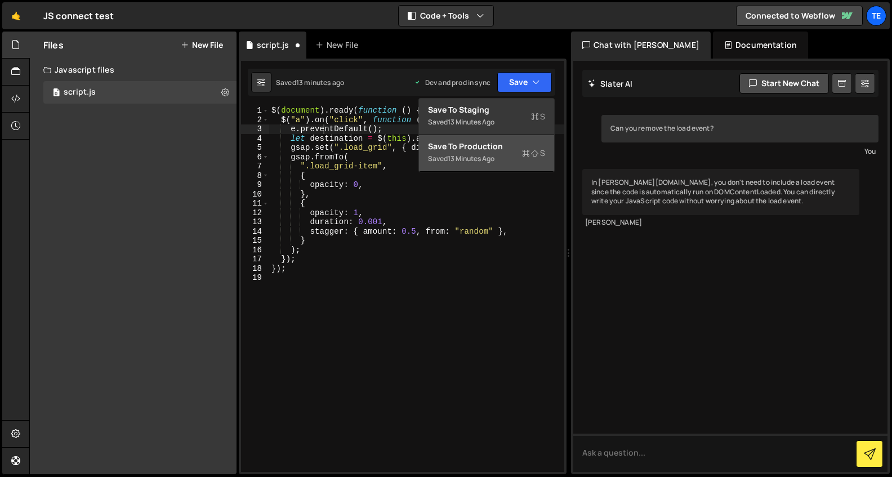
click at [475, 150] on div "Save to Production S" at bounding box center [486, 146] width 117 height 11
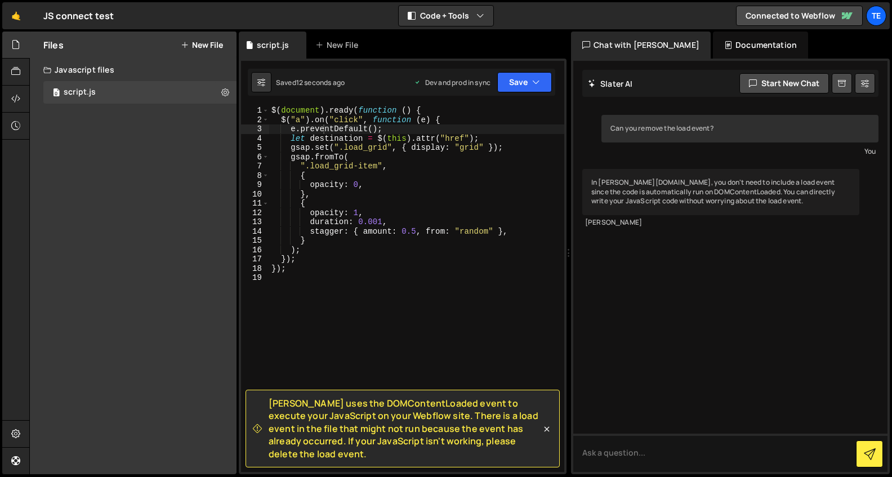
click at [415, 109] on div "$ ( document ) . ready ( function ( ) { $ ( "a" ) . on ( "click" , function ( e…" at bounding box center [416, 298] width 295 height 385
click at [418, 109] on div "$ ( document ) . ready ( function ( ) { $ ( "a" ) . on ( "click" , function ( e…" at bounding box center [416, 298] width 295 height 385
click at [277, 268] on div "$ ( document ) . ready ( function ( ) { $ ( "a" ) . on ( "click" , function ( e…" at bounding box center [416, 298] width 295 height 385
click at [279, 268] on div "$ ( document ) . ready ( function ( ) { $ ( "a" ) . on ( "click" , function ( e…" at bounding box center [416, 298] width 295 height 385
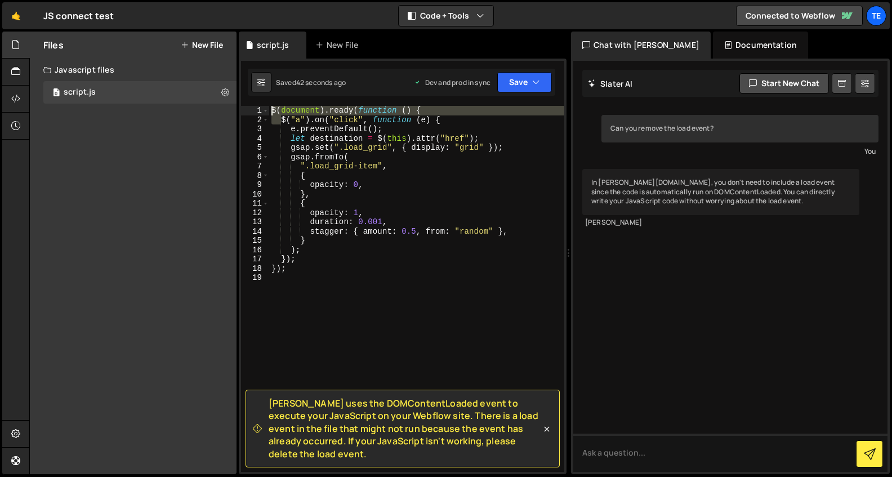
drag, startPoint x: 281, startPoint y: 122, endPoint x: 272, endPoint y: 109, distance: 15.8
click at [272, 109] on div "$ ( document ) . ready ( function ( ) { $ ( "a" ) . on ( "click" , function ( e…" at bounding box center [416, 298] width 295 height 385
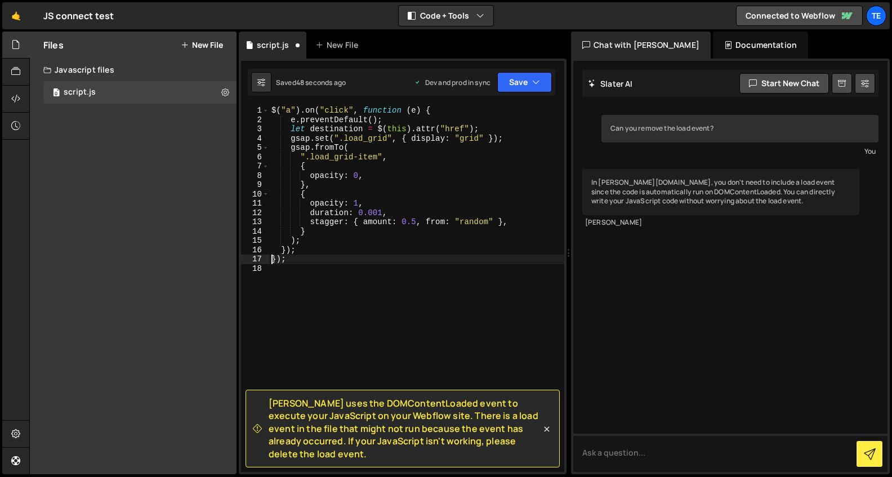
click at [273, 259] on div "$ ( "a" ) . on ( "click" , function ( e ) { e . preventDefault ( ) ; let destin…" at bounding box center [416, 298] width 295 height 385
click at [275, 258] on div "$ ( "a" ) . on ( "click" , function ( e ) { e . preventDefault ( ) ; let destin…" at bounding box center [416, 298] width 295 height 385
click at [285, 262] on div "$ ( "a" ) . on ( "click" , function ( e ) { e . preventDefault ( ) ; let destin…" at bounding box center [416, 298] width 295 height 385
type textarea "}"
click at [521, 85] on button "Save" at bounding box center [524, 82] width 55 height 20
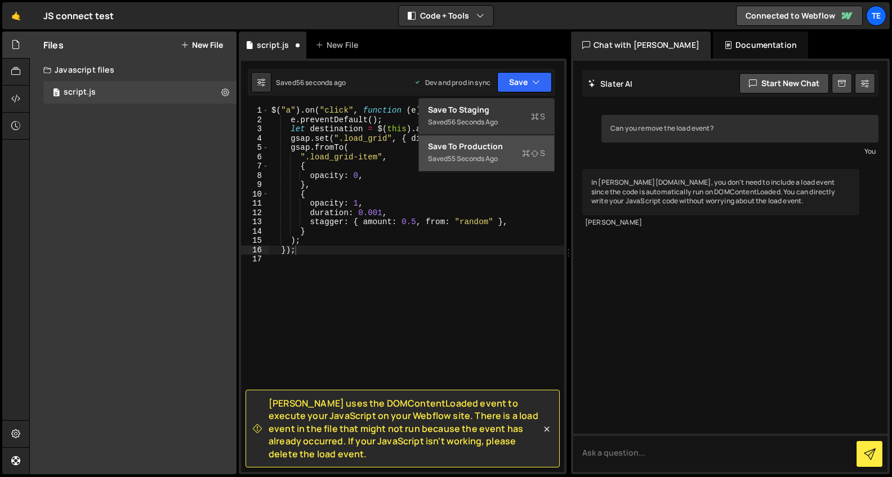
click at [497, 156] on div "55 seconds ago" at bounding box center [473, 159] width 50 height 10
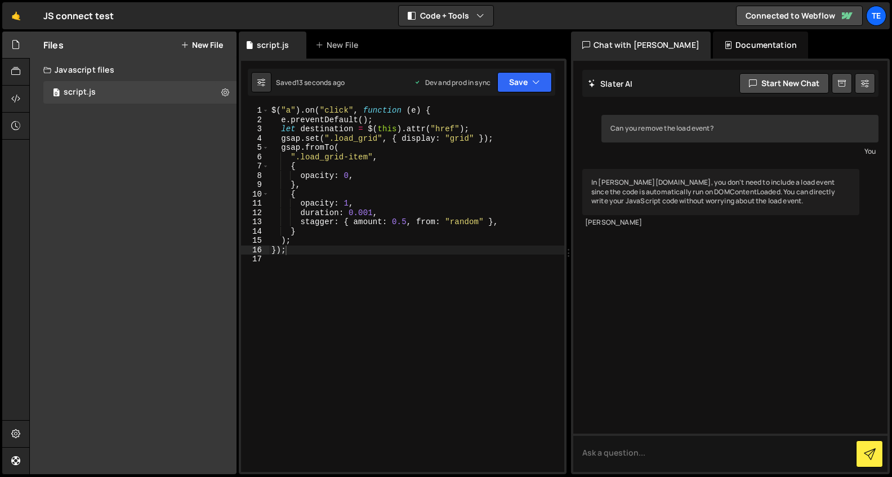
click at [501, 146] on div "$ ( "a" ) . on ( "click" , function ( e ) { e . preventDefault ( ) ; let destin…" at bounding box center [416, 298] width 295 height 385
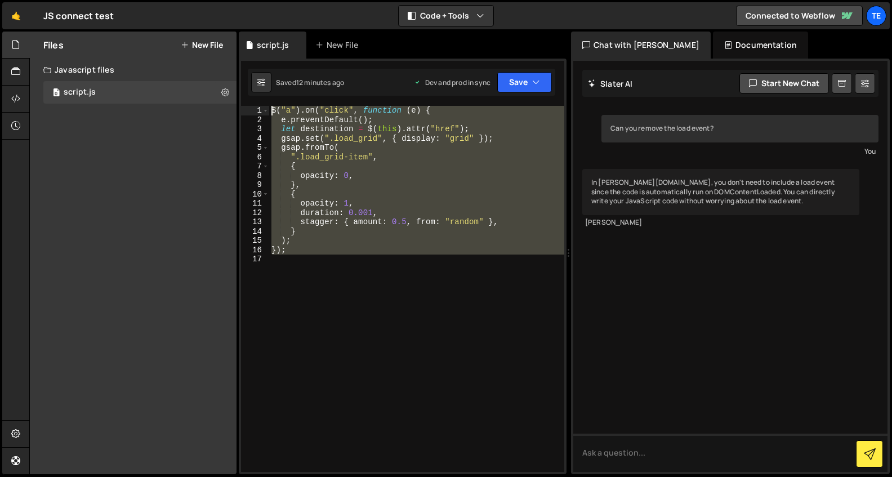
drag, startPoint x: 291, startPoint y: 269, endPoint x: 233, endPoint y: 105, distance: 174.1
click at [233, 105] on div "Files New File Javascript files 0 script.js 0 CSS files Copy share link Edit Fi…" at bounding box center [460, 253] width 863 height 443
paste textarea "}"
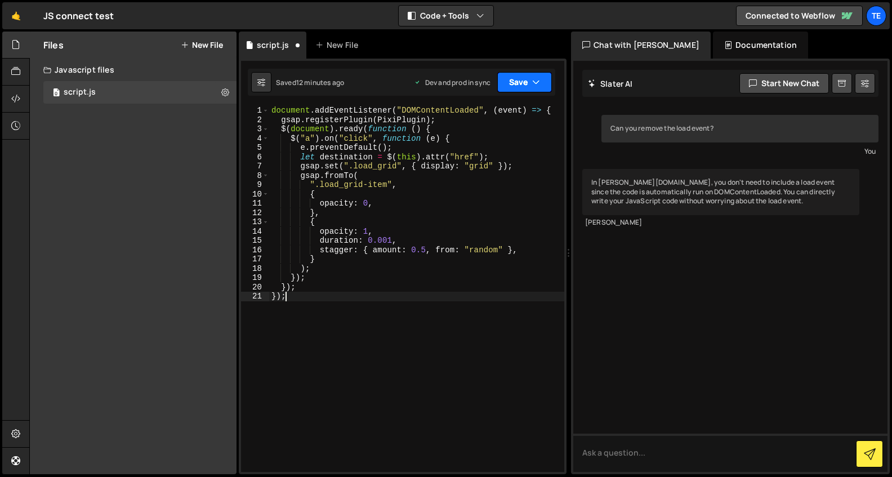
click at [540, 84] on button "Save" at bounding box center [524, 82] width 55 height 20
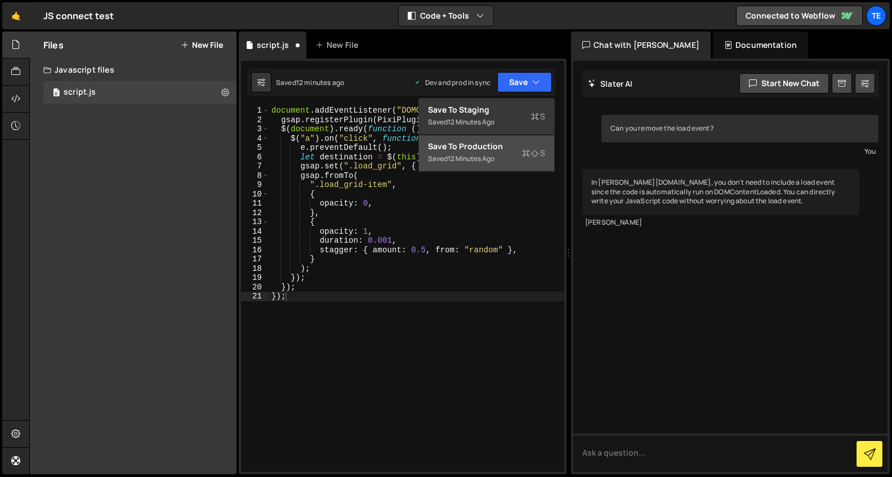
click at [501, 149] on div "Save to Production S" at bounding box center [486, 146] width 117 height 11
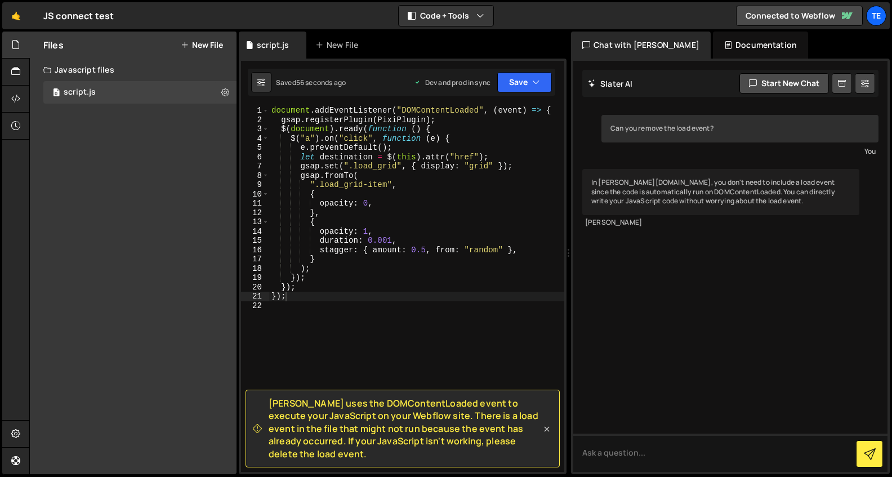
click at [546, 426] on icon at bounding box center [546, 429] width 11 height 11
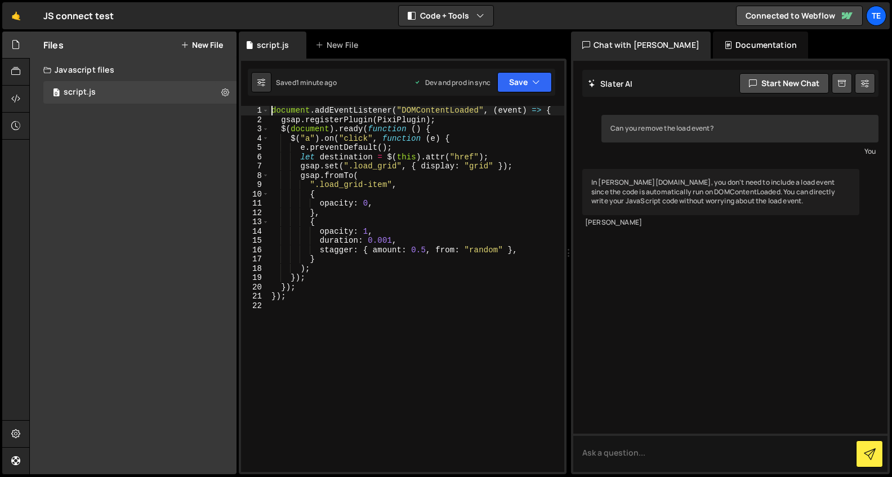
click at [272, 110] on div "document . addEventListener ( "DOMContentLoaded" , ( event ) => { gsap . regist…" at bounding box center [416, 298] width 295 height 385
type textarea "document.addEventListener("DOMContentLoaded", (event) => {"
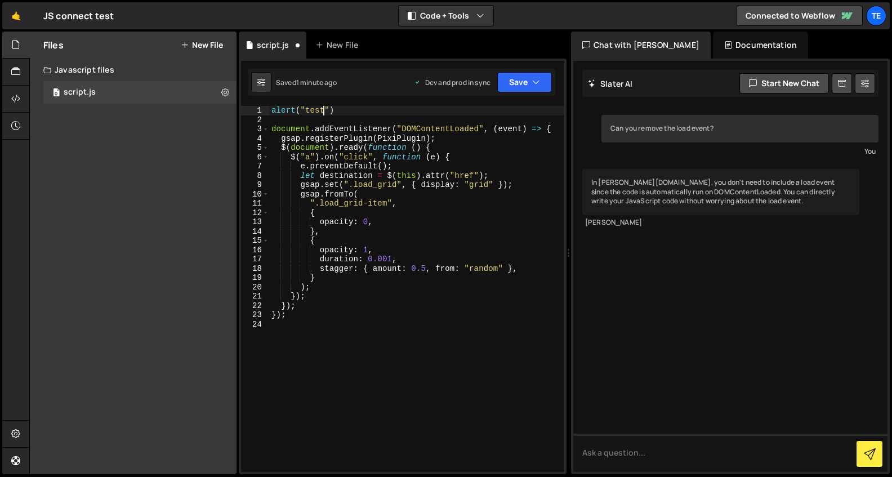
scroll to position [0, 3]
type textarea "alert("test)"
click at [539, 81] on icon "button" at bounding box center [536, 82] width 8 height 11
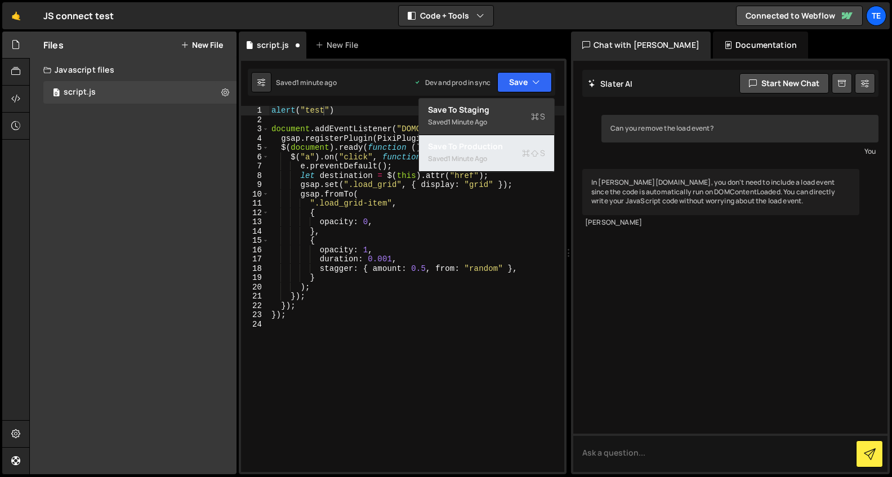
click at [499, 163] on div "Saved 1 minute ago" at bounding box center [486, 159] width 117 height 14
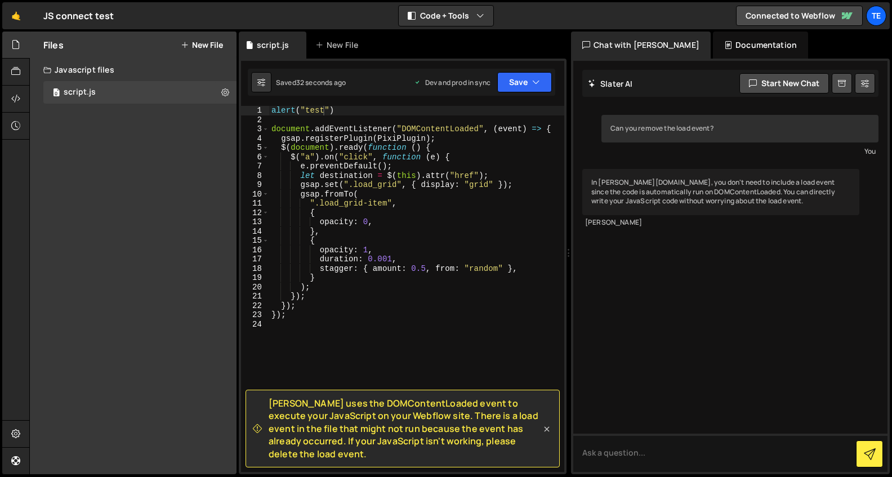
click at [546, 431] on icon at bounding box center [546, 429] width 11 height 11
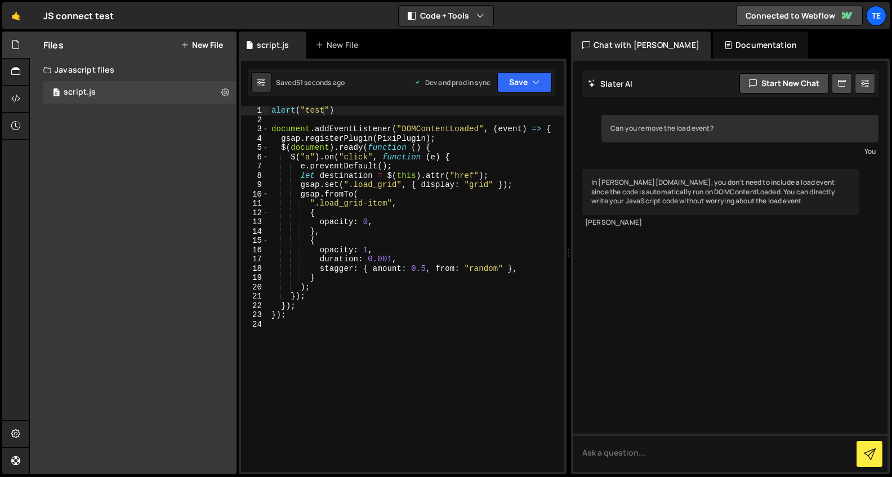
scroll to position [0, 0]
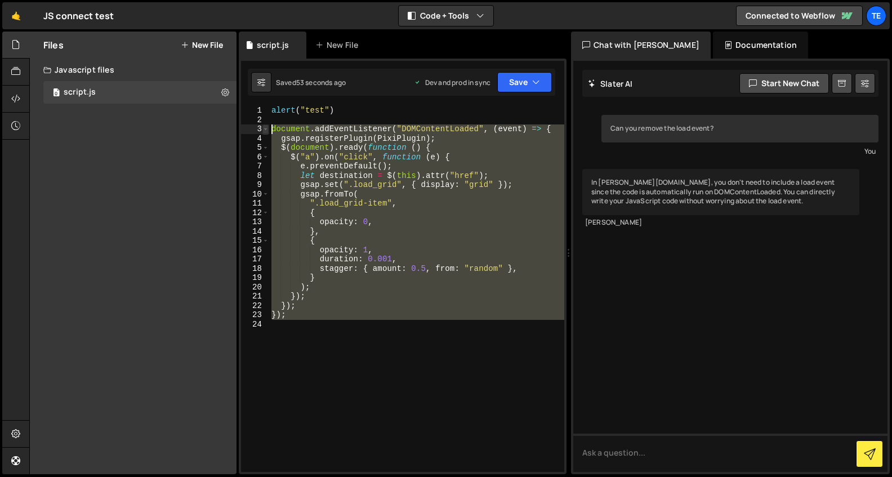
drag, startPoint x: 287, startPoint y: 321, endPoint x: 265, endPoint y: 130, distance: 192.2
click at [265, 130] on div "1 2 3 4 5 6 7 8 9 10 11 12 13 14 15 16 17 18 19 20 21 22 23 24 alert ( "test" )…" at bounding box center [402, 289] width 323 height 366
type textarea "document.addEventListener("DOMContentLoaded", (event) => { gsap.registerPlugin(…"
click at [613, 459] on textarea at bounding box center [730, 453] width 314 height 38
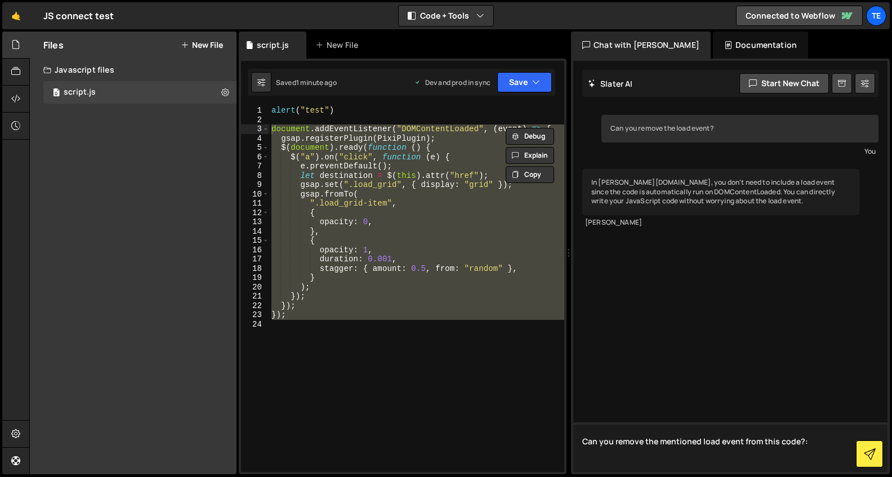
paste textarea "document.addEventListener("DOMContentLoaded", (event) => { gsap.registerPlugin(…"
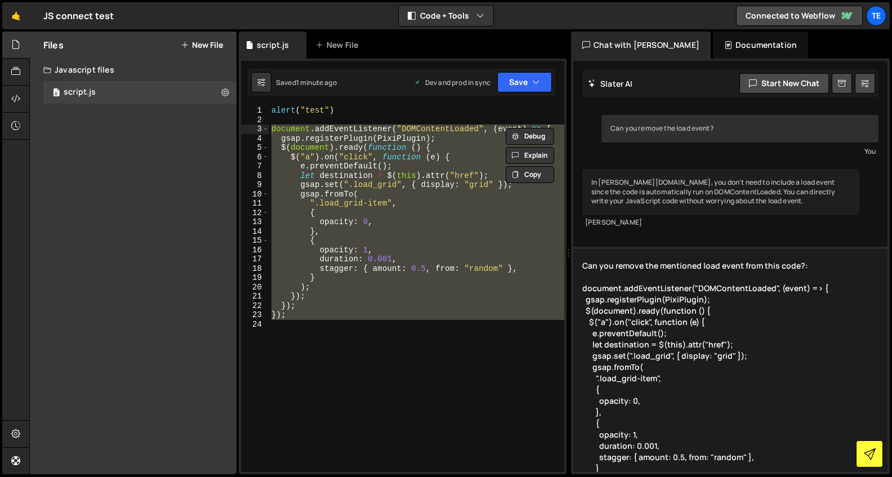
type textarea "Can you remove the mentioned load event from this code?: document.addEventListe…"
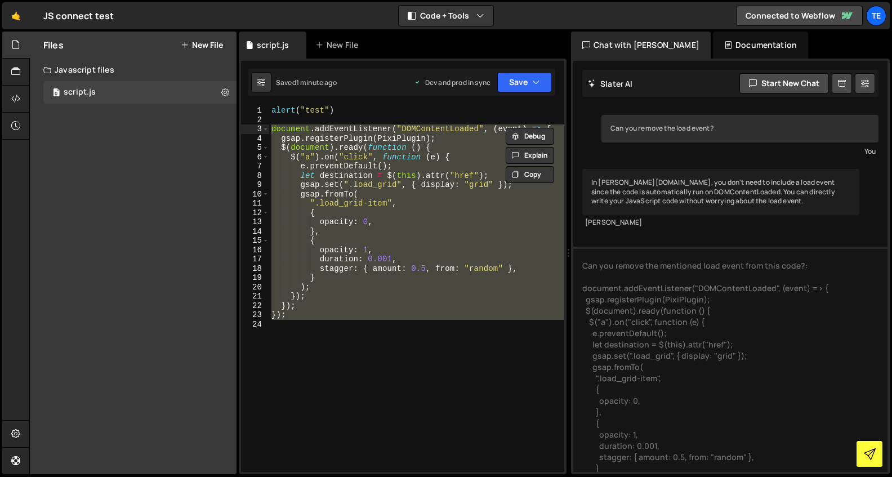
click at [872, 444] on button at bounding box center [869, 454] width 27 height 27
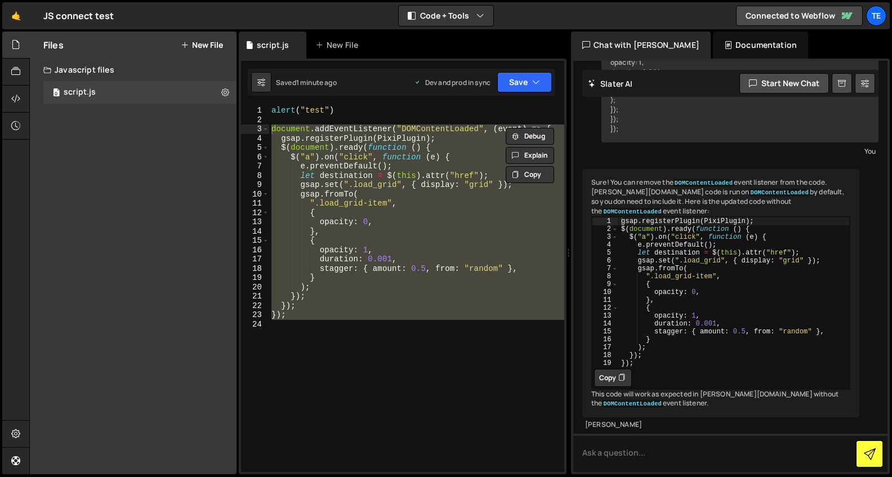
scroll to position [362, 0]
click at [683, 383] on div "Sure! You can remove the DOMContentLoaded event listener from the code. Slater.…" at bounding box center [720, 293] width 277 height 248
click at [616, 369] on button "Copy" at bounding box center [613, 378] width 38 height 18
click at [294, 126] on div "alert ( "test" ) document . addEventListener ( "DOMContentLoaded" , ( event ) =…" at bounding box center [416, 289] width 295 height 366
drag, startPoint x: 271, startPoint y: 130, endPoint x: 448, endPoint y: 325, distance: 263.2
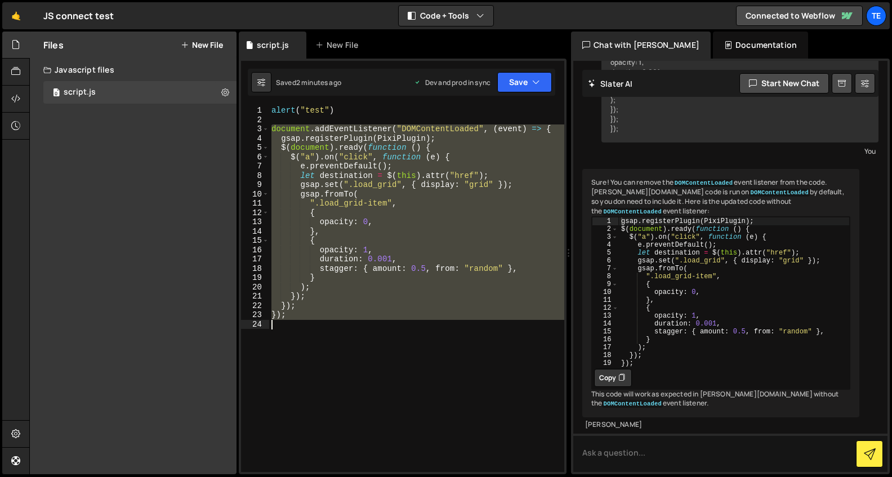
click at [448, 325] on div "alert ( "test" ) document . addEventListener ( "DOMContentLoaded" , ( event ) =…" at bounding box center [416, 298] width 295 height 385
paste textarea
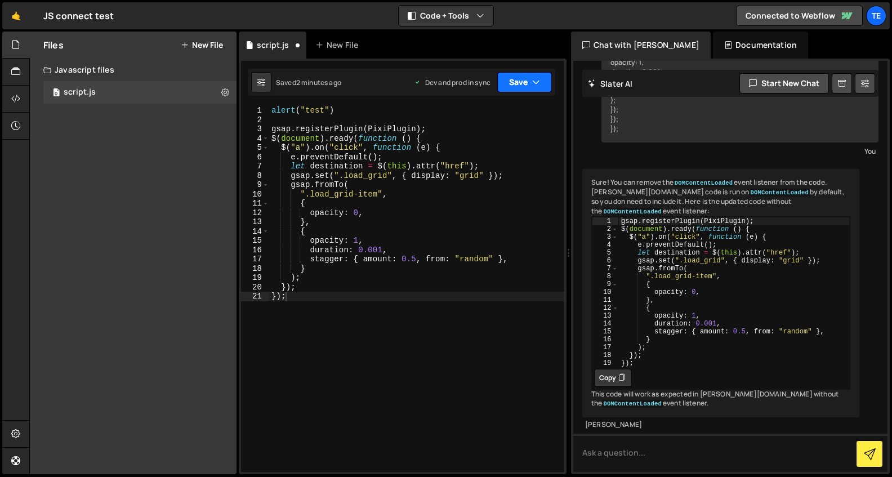
click at [529, 79] on button "Save" at bounding box center [524, 82] width 55 height 20
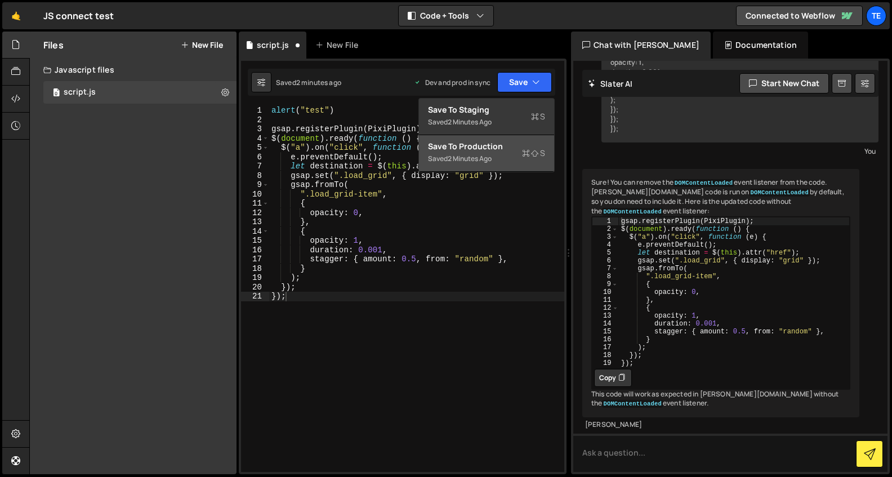
click at [524, 159] on div "Saved 2 minutes ago" at bounding box center [486, 159] width 117 height 14
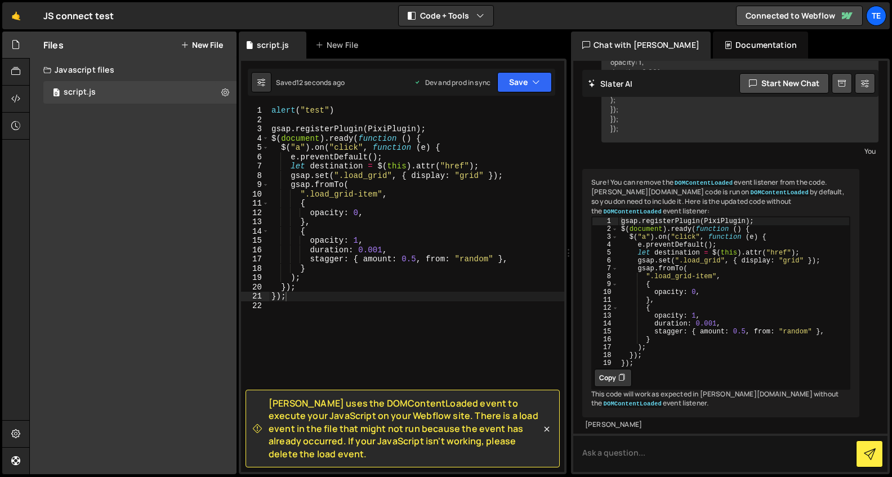
click at [513, 144] on div "alert ( "test" ) gsap . registerPlugin ( PixiPlugin ) ; $ ( document ) . ready …" at bounding box center [416, 298] width 295 height 385
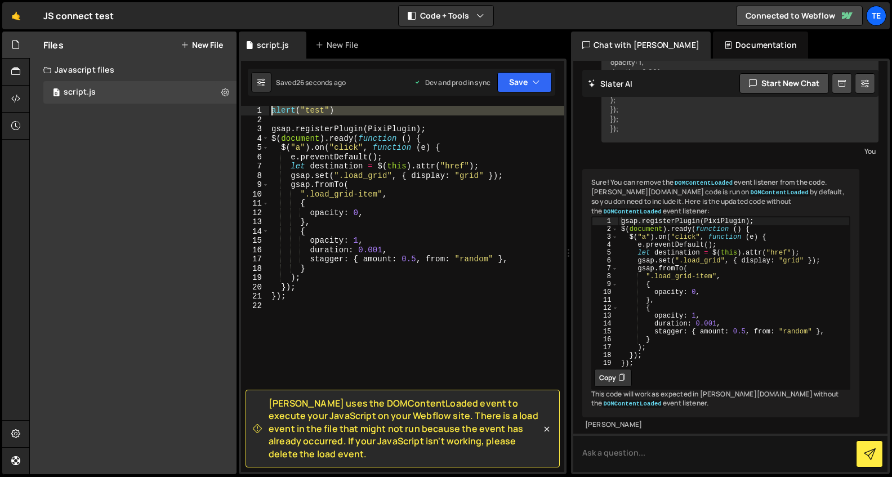
drag, startPoint x: 313, startPoint y: 119, endPoint x: 264, endPoint y: 105, distance: 50.5
click at [264, 105] on div "Slater uses the DOMContentLoaded event to execute your JavaScript on your Webfl…" at bounding box center [403, 267] width 328 height 416
type textarea "alert("test")"
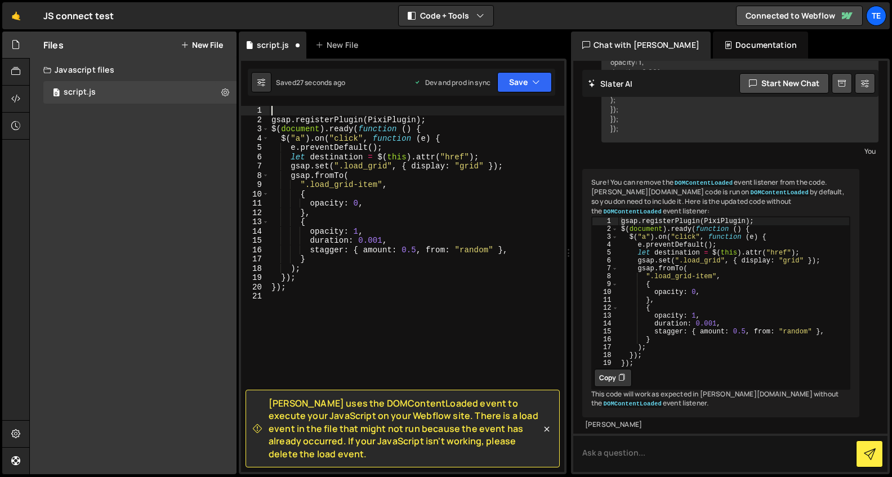
click at [271, 117] on div "gsap . registerPlugin ( PixiPlugin ) ; $ ( document ) . ready ( function ( ) { …" at bounding box center [416, 298] width 295 height 385
type textarea "gsap.registerPlugin(PixiPlugin);"
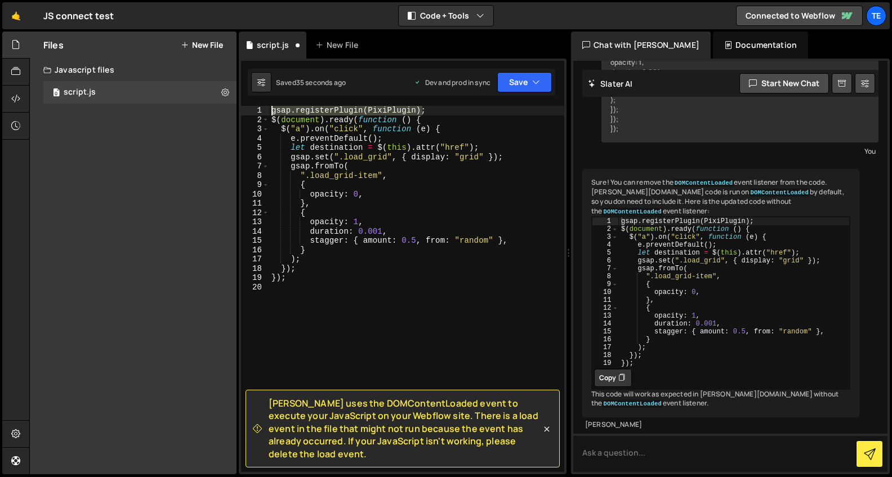
drag, startPoint x: 424, startPoint y: 110, endPoint x: 269, endPoint y: 109, distance: 155.5
click at [269, 109] on div "gsap.registerPlugin(PixiPlugin); 1 2 3 4 5 6 7 8 9 10 11 12 13 14 15 16 17 18 1…" at bounding box center [402, 289] width 323 height 366
click at [272, 119] on div "$ ( document ) . ready ( function ( ) { $ ( "a" ) . on ( "click" , function ( e…" at bounding box center [416, 298] width 295 height 385
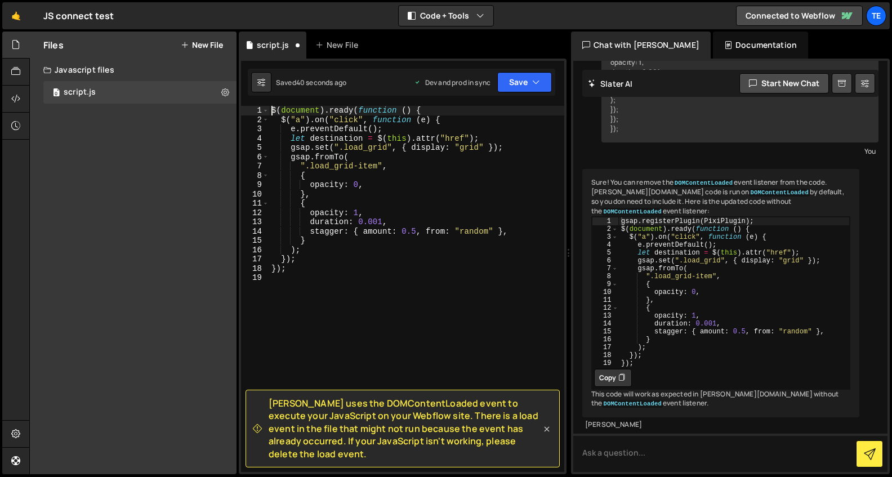
click at [545, 427] on icon at bounding box center [546, 429] width 11 height 11
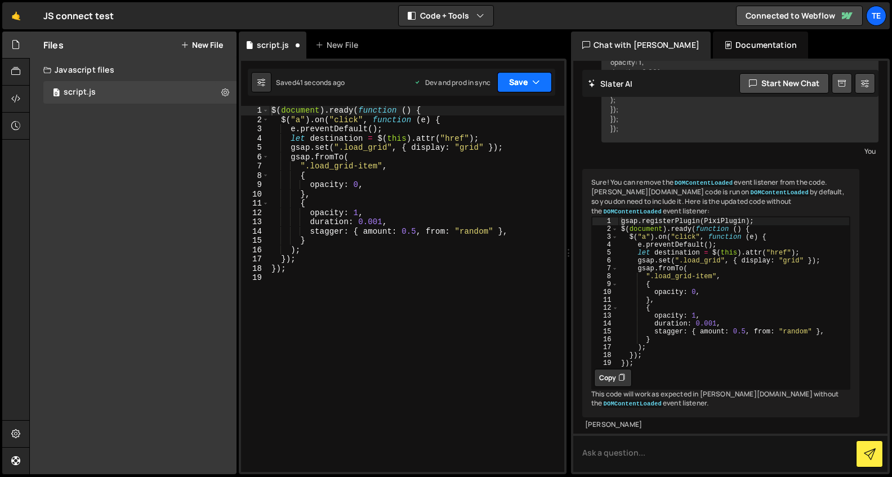
click at [539, 79] on icon "button" at bounding box center [536, 82] width 8 height 11
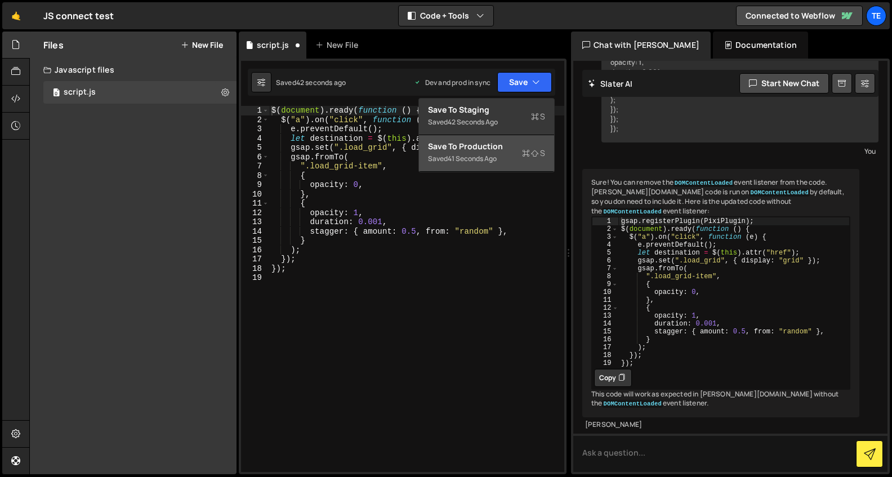
click at [523, 153] on icon at bounding box center [526, 153] width 8 height 11
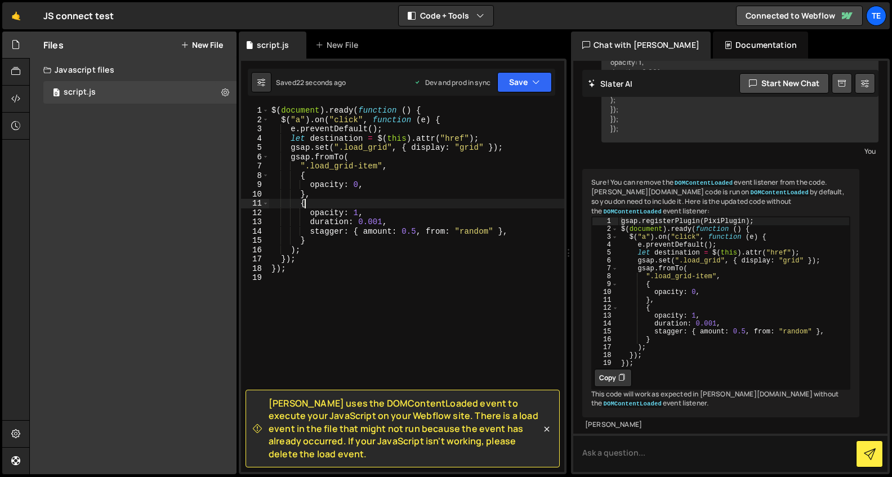
click at [550, 206] on div "$ ( document ) . ready ( function ( ) { $ ( "a" ) . on ( "click" , function ( e…" at bounding box center [416, 298] width 295 height 385
click at [416, 110] on div "$ ( document ) . ready ( function ( ) { $ ( "a" ) . on ( "click" , function ( e…" at bounding box center [416, 298] width 295 height 385
click at [435, 118] on div "$ ( document ) . ready ( function ( ) { $ ( "a" ) . on ( "click" , function ( e…" at bounding box center [416, 298] width 295 height 385
click at [304, 176] on div "$ ( document ) . ready ( function ( ) { $ ( "a" ) . on ( "click" , function ( e…" at bounding box center [416, 298] width 295 height 385
click at [304, 206] on div "$ ( document ) . ready ( function ( ) { $ ( "a" ) . on ( "click" , function ( e…" at bounding box center [416, 298] width 295 height 385
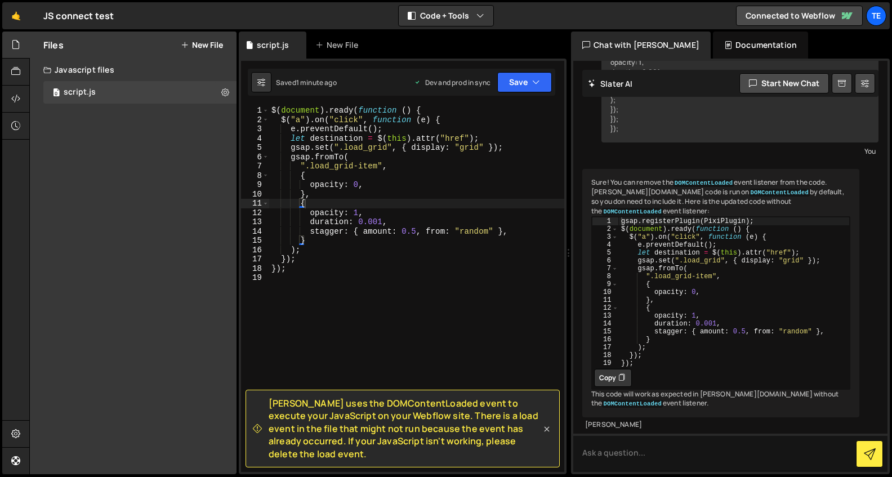
click at [548, 428] on icon at bounding box center [547, 429] width 5 height 5
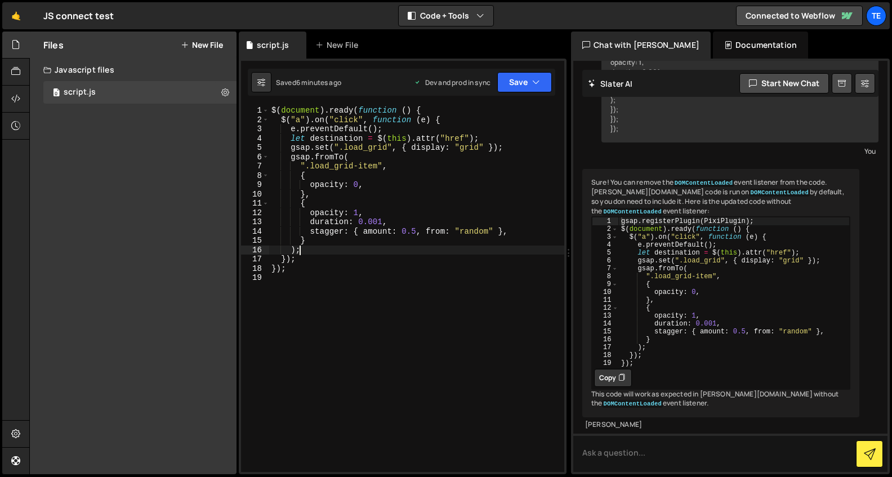
click at [454, 252] on div "$ ( document ) . ready ( function ( ) { $ ( "a" ) . on ( "click" , function ( e…" at bounding box center [416, 298] width 295 height 385
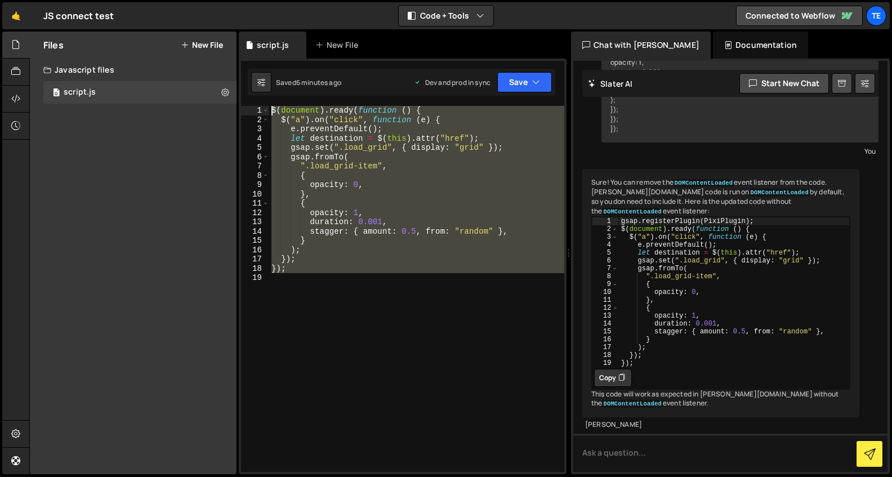
drag, startPoint x: 271, startPoint y: 211, endPoint x: 266, endPoint y: 96, distance: 114.5
click at [266, 96] on div "); 1 2 3 4 5 6 7 8 9 10 11 12 13 14 15 16 17 18 19 $ ( document ) . ready ( fun…" at bounding box center [403, 267] width 328 height 416
paste textarea "});"
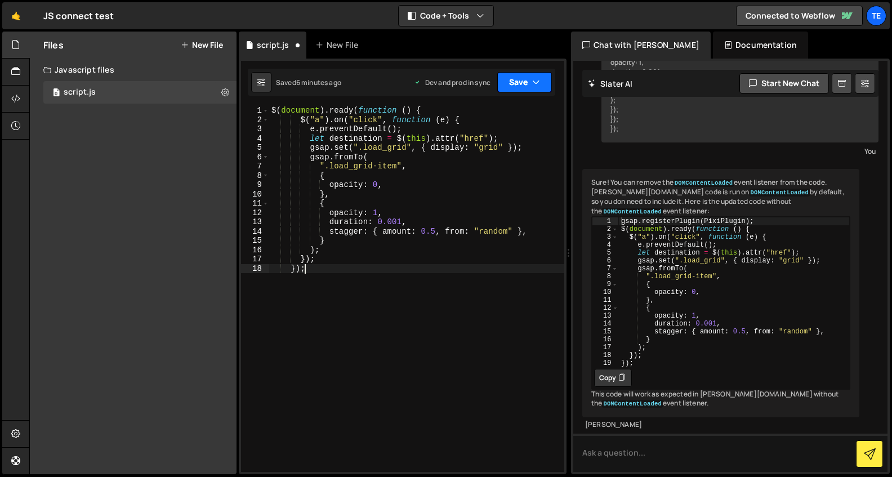
click at [537, 82] on icon "button" at bounding box center [536, 82] width 8 height 11
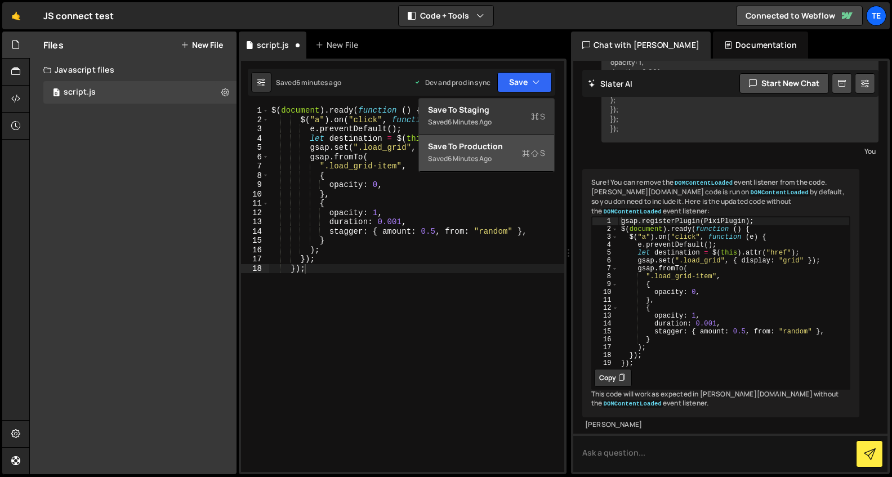
click at [495, 144] on div "Save to Production S" at bounding box center [486, 146] width 117 height 11
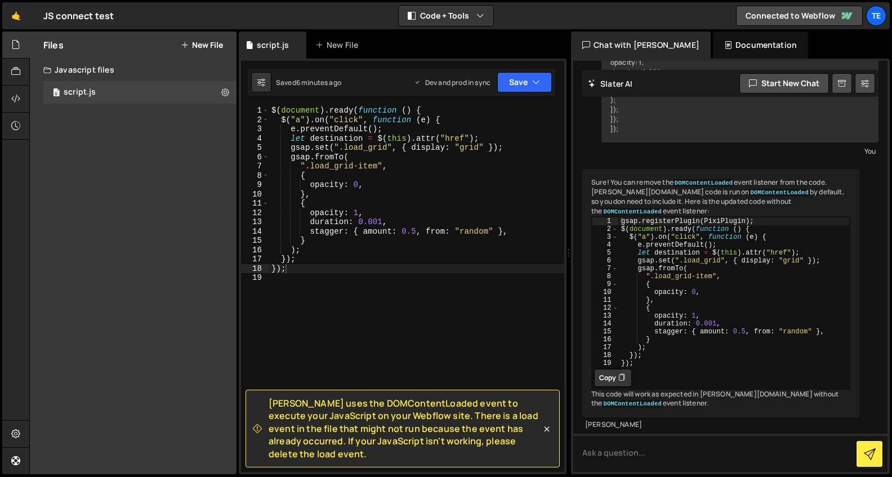
click at [540, 9] on div "🤙 JS connect test ⚠️ Code is being edited in another browser Code + Tools Code …" at bounding box center [446, 15] width 888 height 27
type textarea "});"
click at [266, 120] on span at bounding box center [266, 120] width 6 height 10
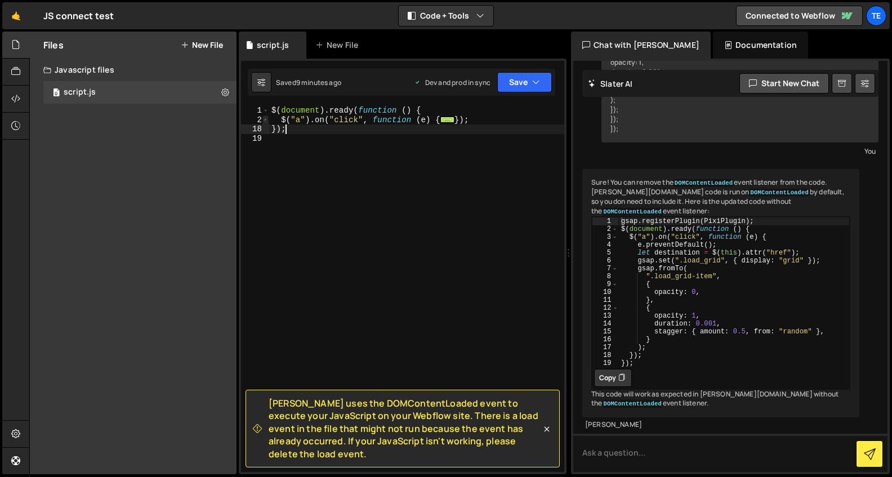
click at [266, 120] on span at bounding box center [266, 120] width 6 height 10
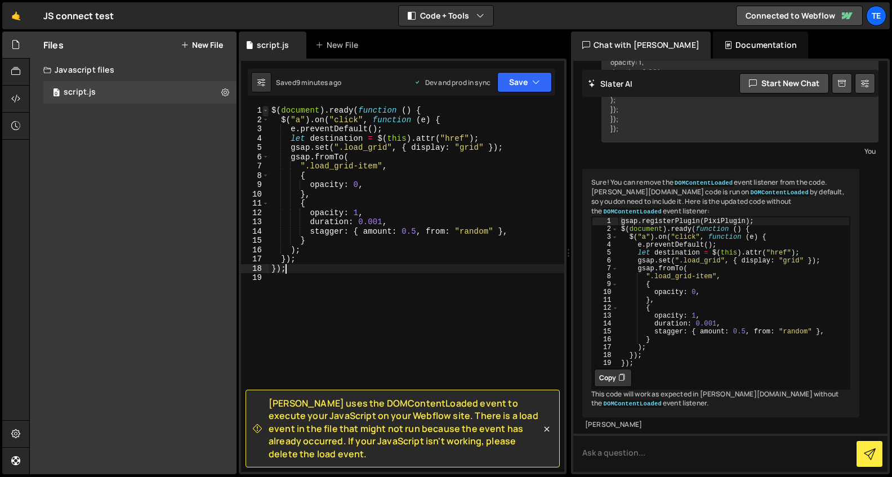
click at [266, 109] on span at bounding box center [266, 111] width 6 height 10
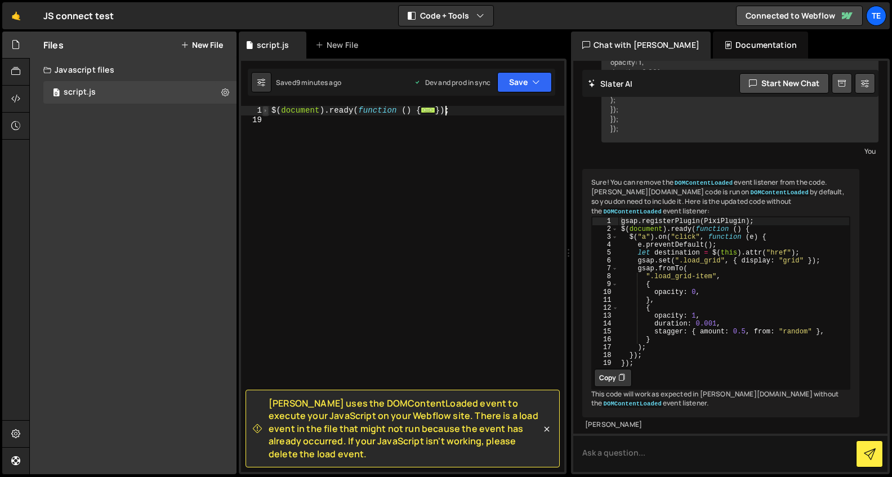
click at [266, 109] on span at bounding box center [266, 111] width 6 height 10
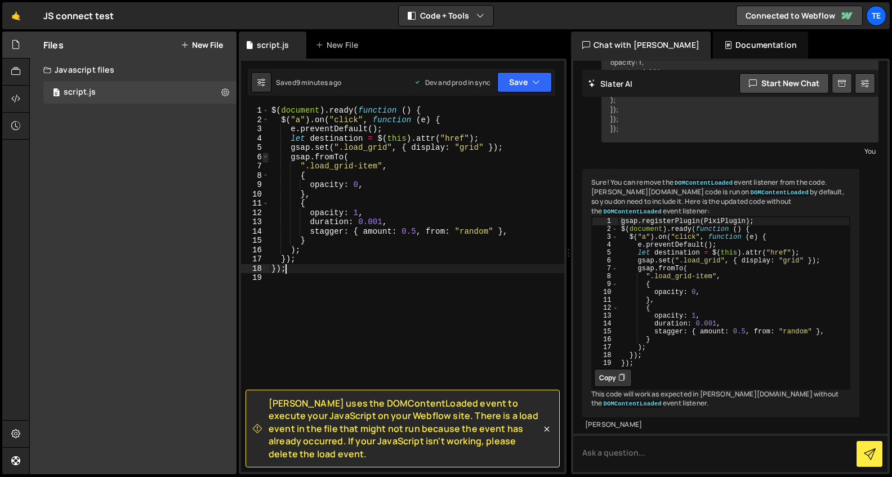
click at [267, 158] on span at bounding box center [266, 158] width 6 height 10
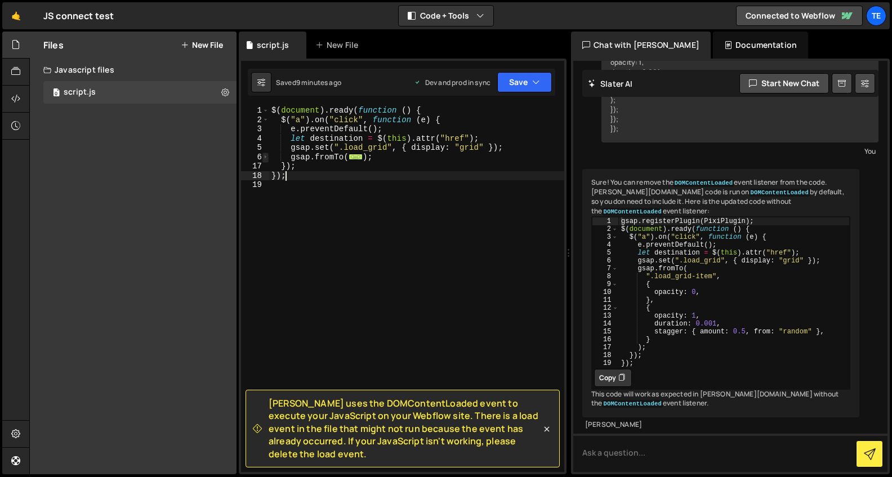
click at [267, 158] on span at bounding box center [266, 158] width 6 height 10
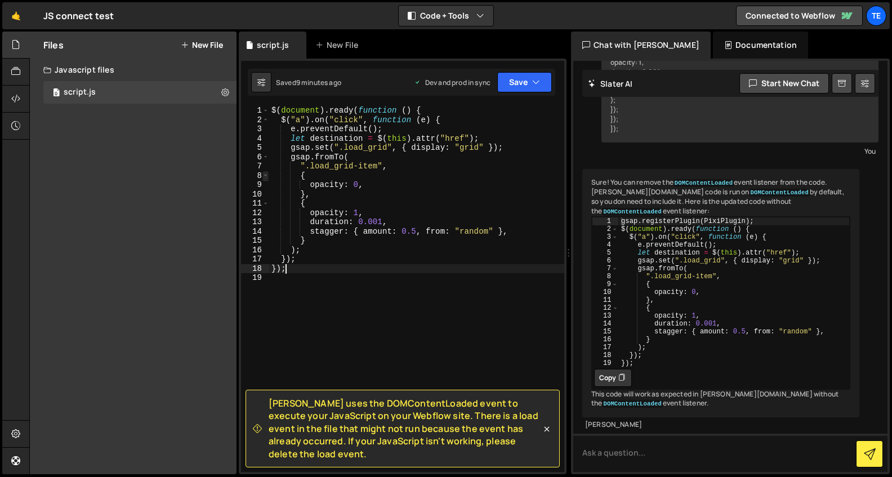
click at [265, 175] on span at bounding box center [266, 176] width 6 height 10
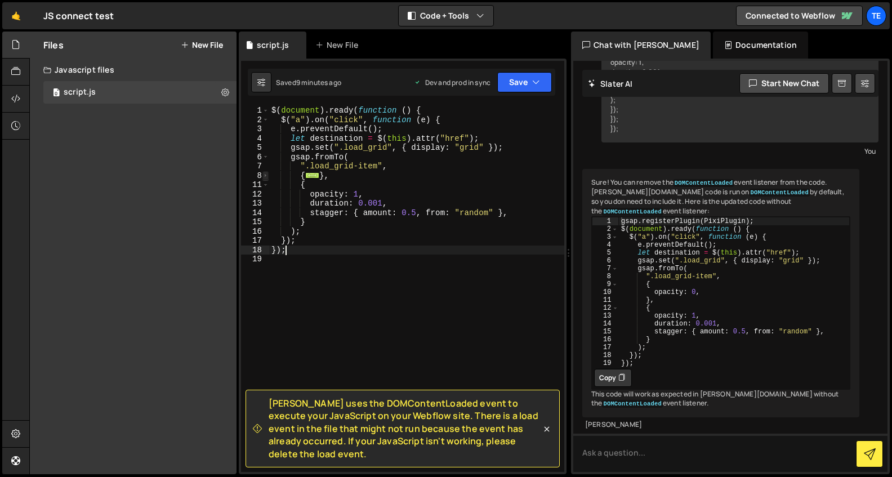
click at [265, 175] on span at bounding box center [266, 176] width 6 height 10
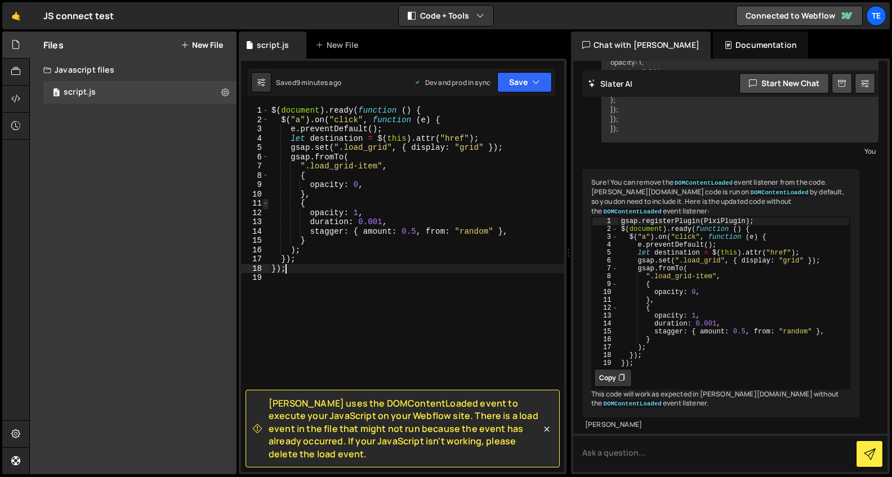
click at [265, 202] on span at bounding box center [266, 204] width 6 height 10
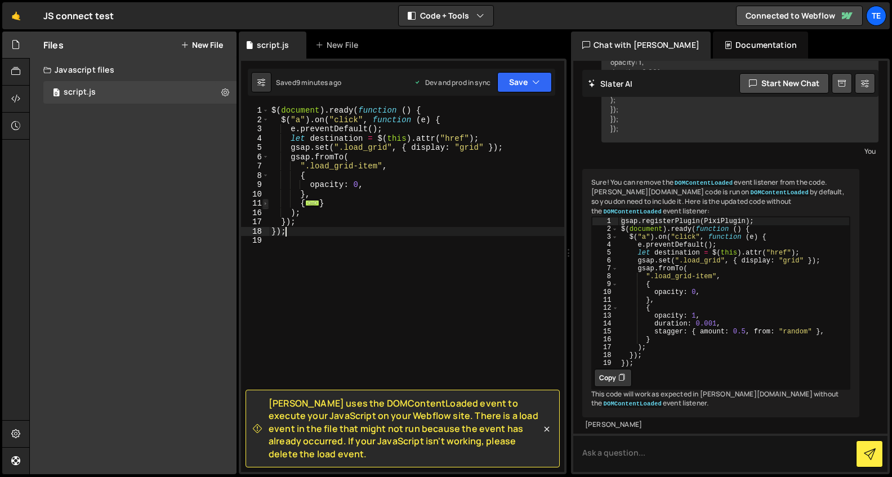
click at [265, 202] on span at bounding box center [266, 204] width 6 height 10
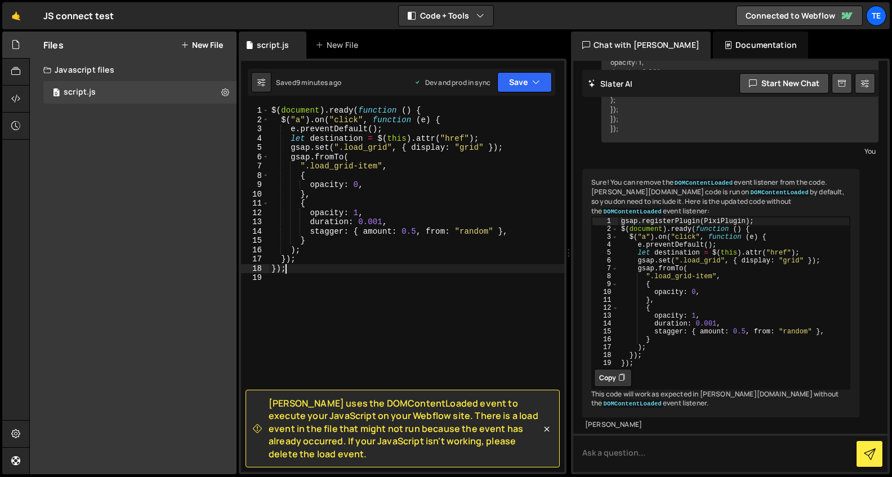
click at [286, 281] on div "$ ( document ) . ready ( function ( ) { $ ( "a" ) . on ( "click" , function ( e…" at bounding box center [416, 298] width 295 height 385
click at [532, 81] on button "Save" at bounding box center [524, 82] width 55 height 20
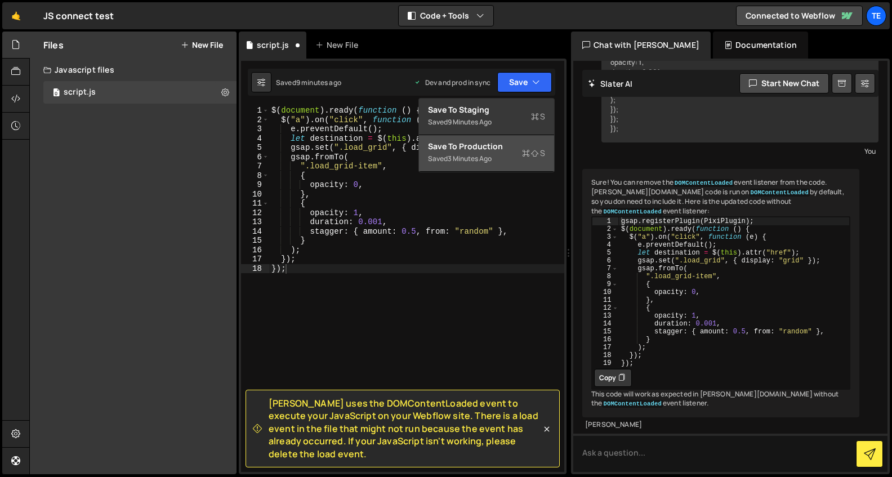
click at [504, 152] on div "Saved 3 minutes ago" at bounding box center [486, 159] width 117 height 14
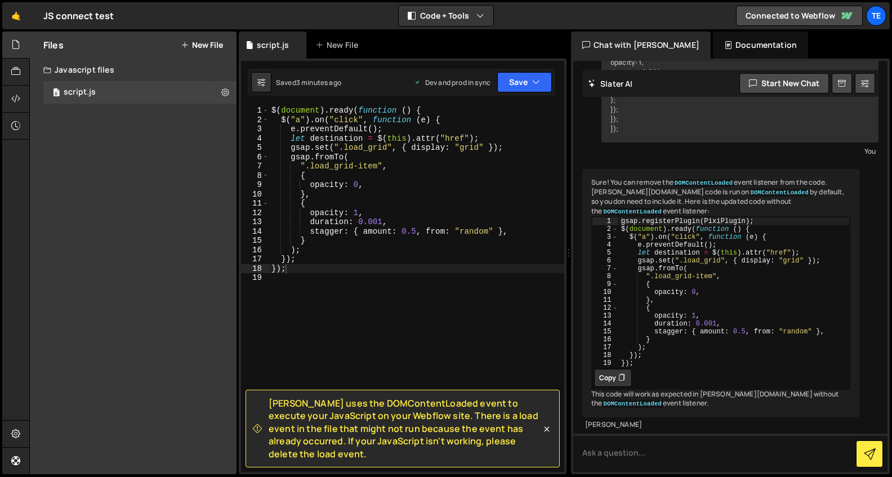
click at [564, 10] on div "🤙 JS connect test ⚠️ Code is being edited in another browser Code + Tools Code …" at bounding box center [446, 15] width 888 height 27
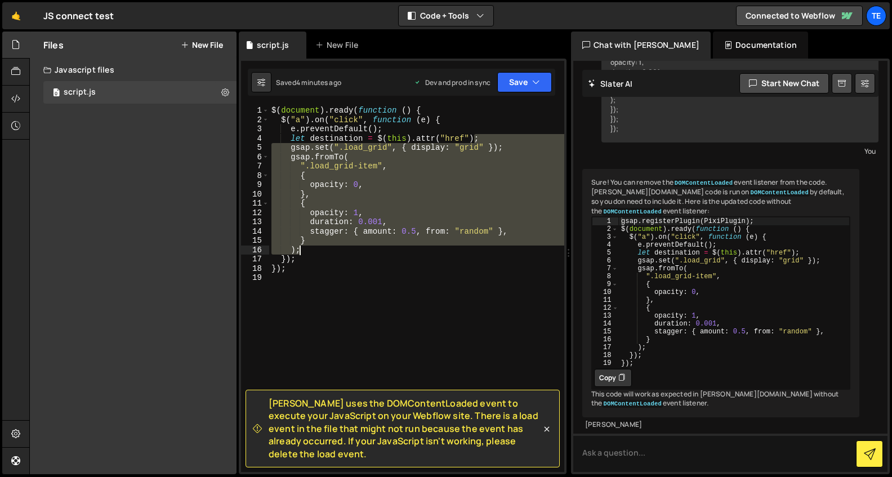
drag, startPoint x: 473, startPoint y: 139, endPoint x: 470, endPoint y: 250, distance: 110.5
click at [470, 250] on div "$ ( document ) . ready ( function ( ) { $ ( "a" ) . on ( "click" , function ( e…" at bounding box center [416, 298] width 295 height 385
type textarea "let destination = $(this).attr("href");"
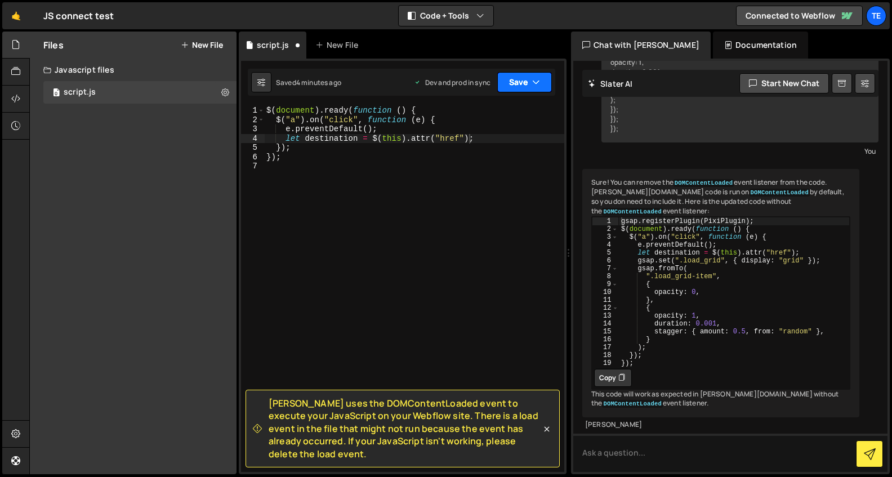
click at [535, 86] on icon "button" at bounding box center [536, 82] width 8 height 11
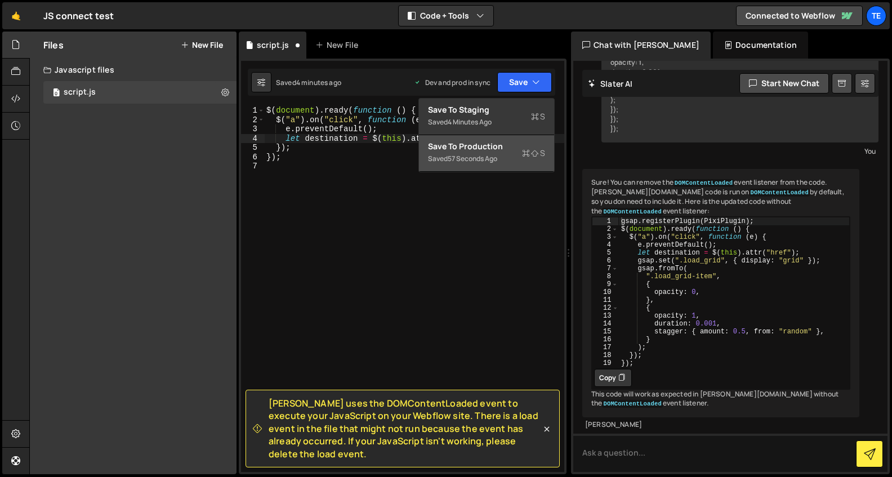
click at [492, 149] on div "Save to Production S" at bounding box center [486, 146] width 117 height 11
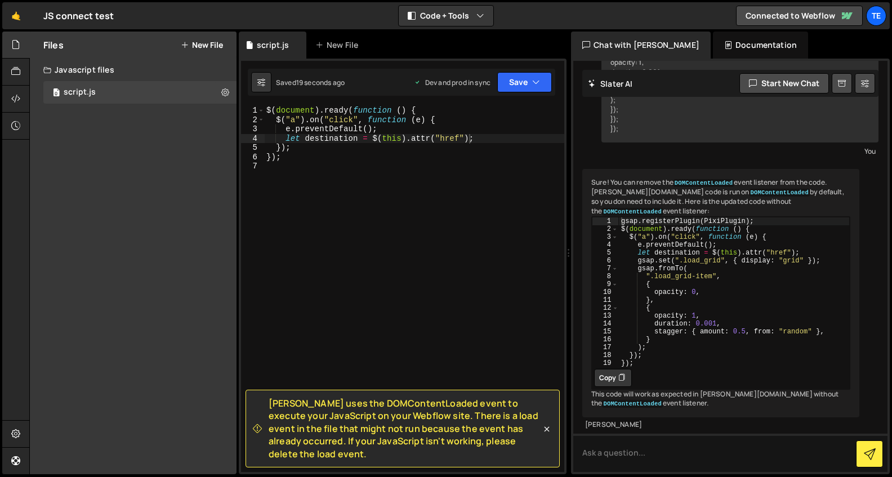
click at [456, 188] on div "$ ( document ) . ready ( function ( ) { $ ( "a" ) . on ( "click" , function ( e…" at bounding box center [414, 298] width 300 height 385
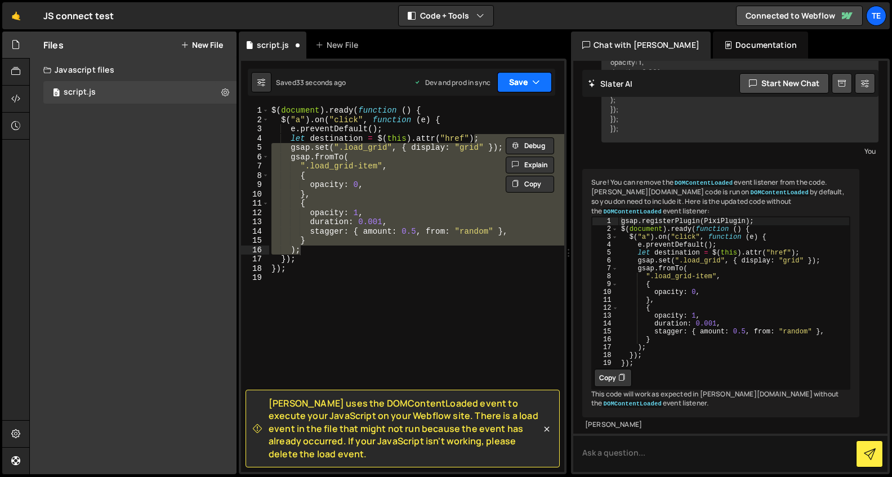
click at [540, 85] on icon "button" at bounding box center [536, 82] width 8 height 11
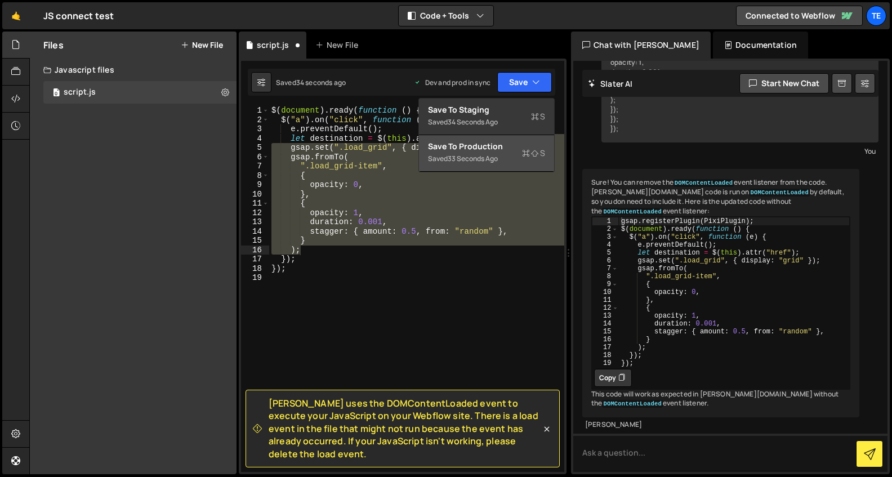
click at [488, 156] on div "33 seconds ago" at bounding box center [473, 159] width 50 height 10
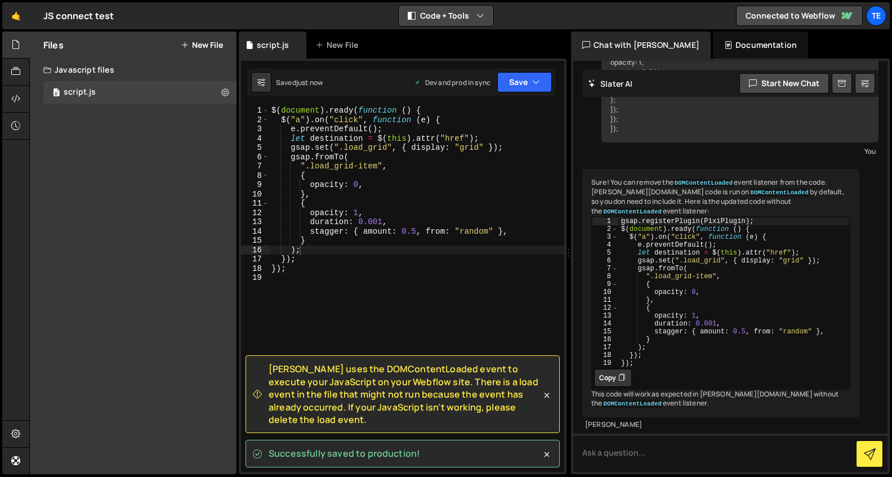
click at [481, 21] on icon "button" at bounding box center [481, 15] width 8 height 11
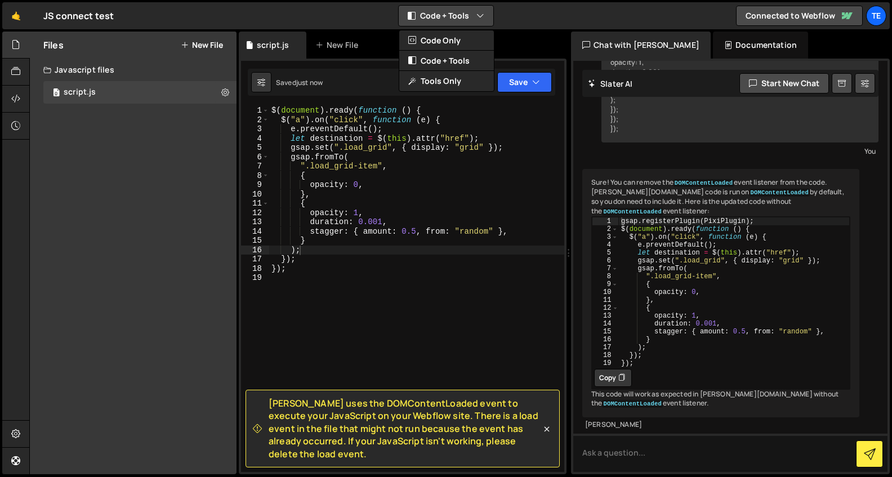
click at [486, 15] on button "Code + Tools" at bounding box center [446, 16] width 95 height 20
click at [479, 13] on icon "button" at bounding box center [481, 15] width 8 height 11
click at [463, 40] on button "Code Only" at bounding box center [446, 40] width 95 height 20
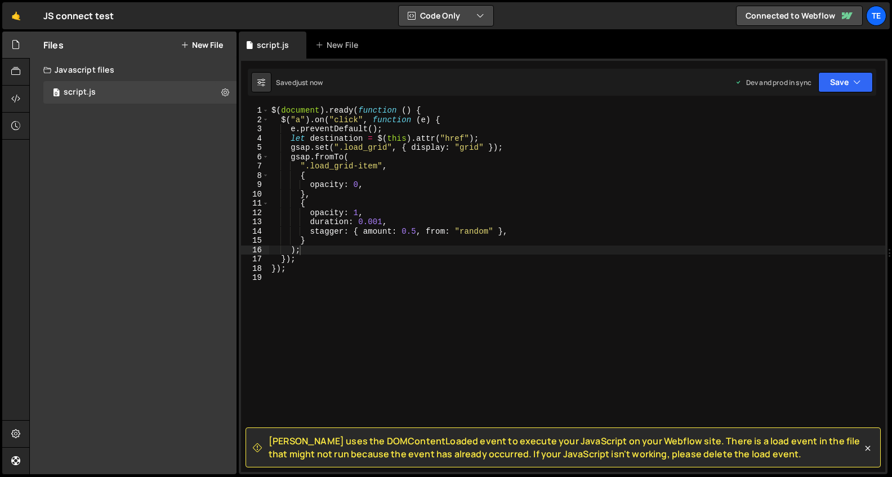
click at [475, 19] on button "Code Only" at bounding box center [446, 16] width 95 height 20
click at [469, 57] on button "Code + Tools" at bounding box center [446, 61] width 95 height 20
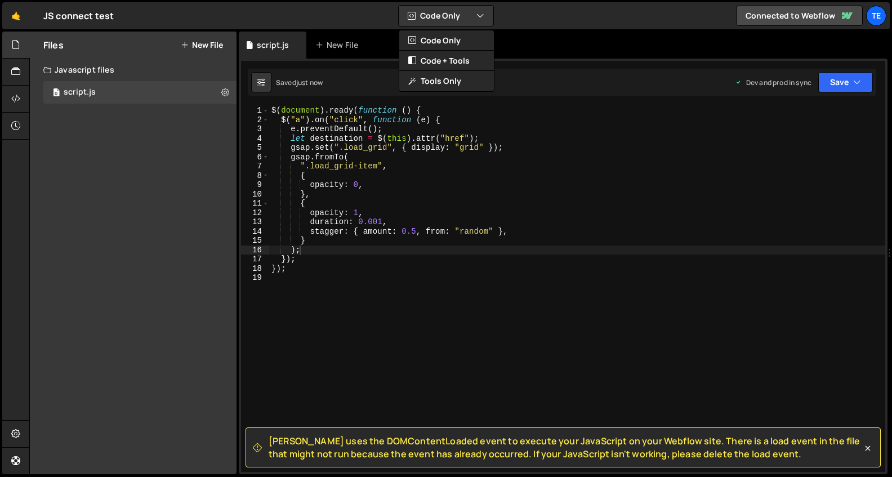
scroll to position [362, 0]
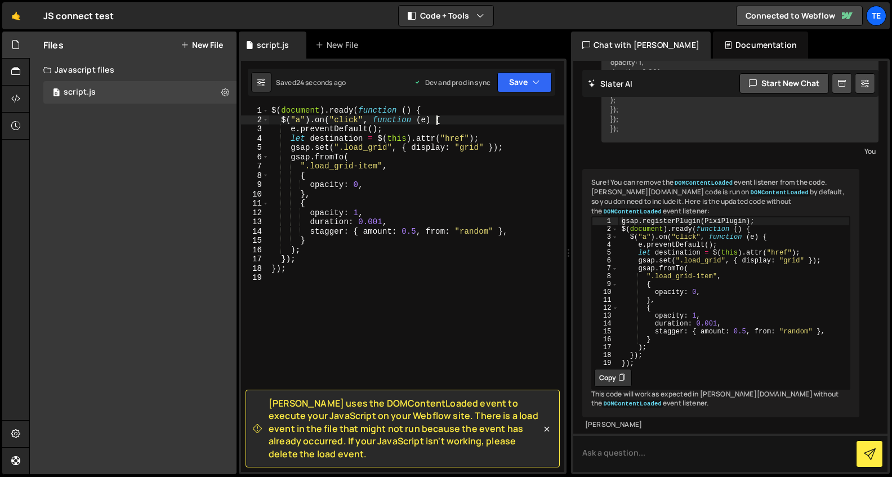
click at [519, 123] on div "$ ( document ) . ready ( function ( ) { $ ( "a" ) . on ( "click" , function ( e…" at bounding box center [416, 298] width 295 height 385
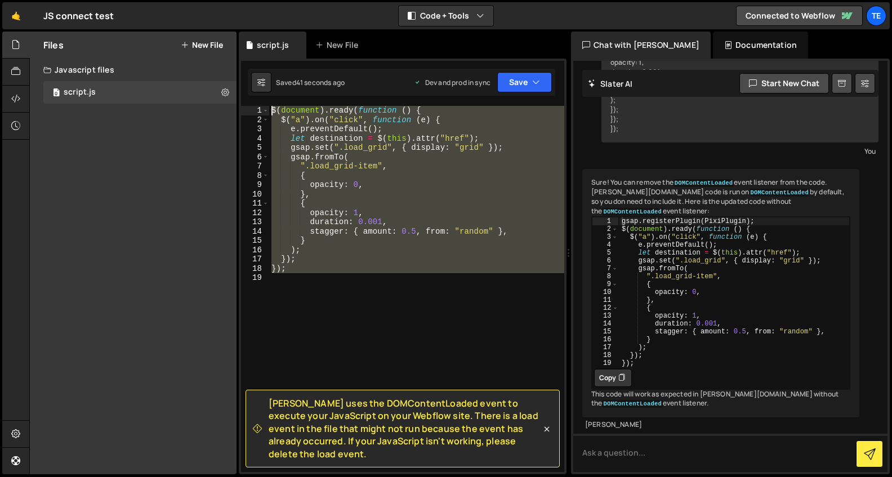
drag, startPoint x: 330, startPoint y: 283, endPoint x: 242, endPoint y: 73, distance: 228.1
click at [242, 73] on div "Slater uses the DOMContentLoaded event to execute your JavaScript on your Webfl…" at bounding box center [403, 267] width 328 height 416
type textarea "$(document).ready(function () { $("a").on("click", function (e) {"
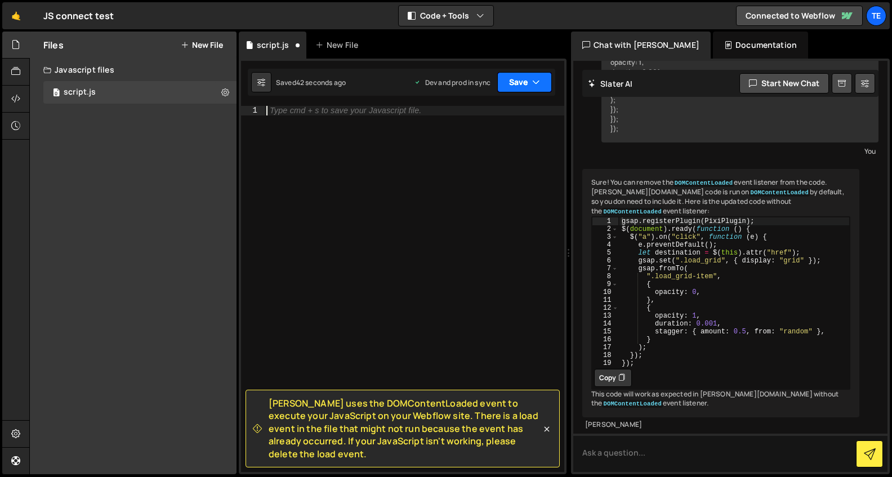
click at [542, 81] on button "Save" at bounding box center [524, 82] width 55 height 20
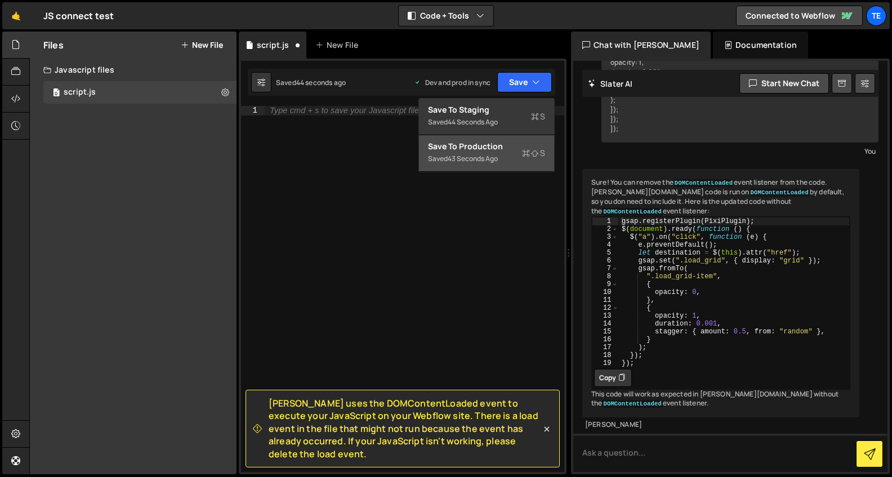
click at [495, 147] on div "Save to Production S" at bounding box center [486, 146] width 117 height 11
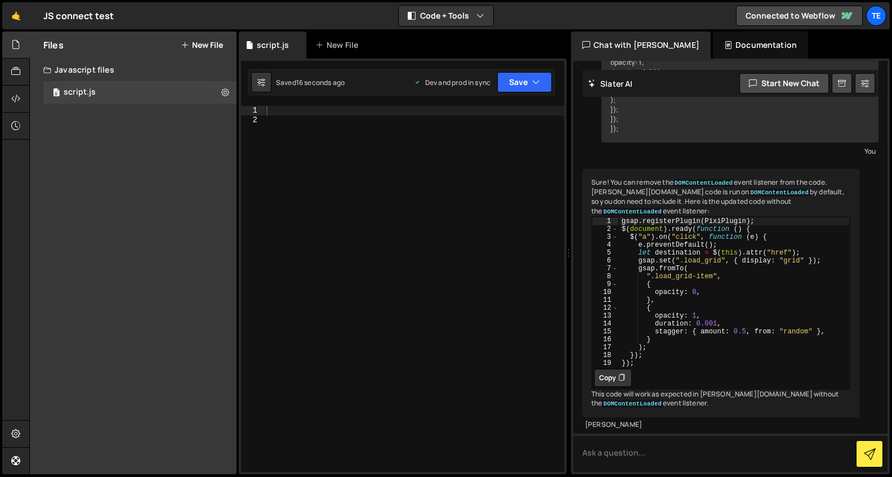
click at [527, 20] on div "🤙 JS connect test ⚠️ Code is being edited in another browser Code + Tools Code …" at bounding box center [446, 15] width 888 height 27
click at [299, 154] on div at bounding box center [414, 298] width 300 height 385
click at [282, 113] on div at bounding box center [414, 298] width 300 height 385
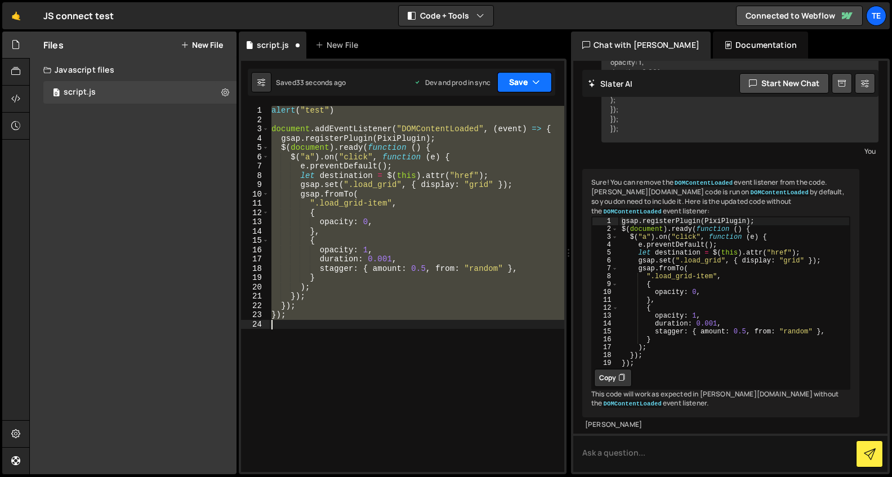
click at [541, 77] on button "Save" at bounding box center [524, 82] width 55 height 20
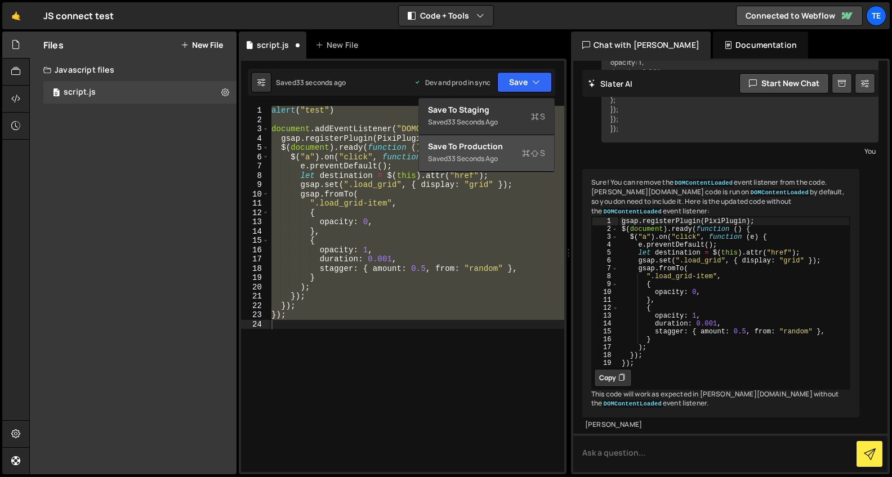
click at [493, 145] on div "Save to Production S" at bounding box center [486, 146] width 117 height 11
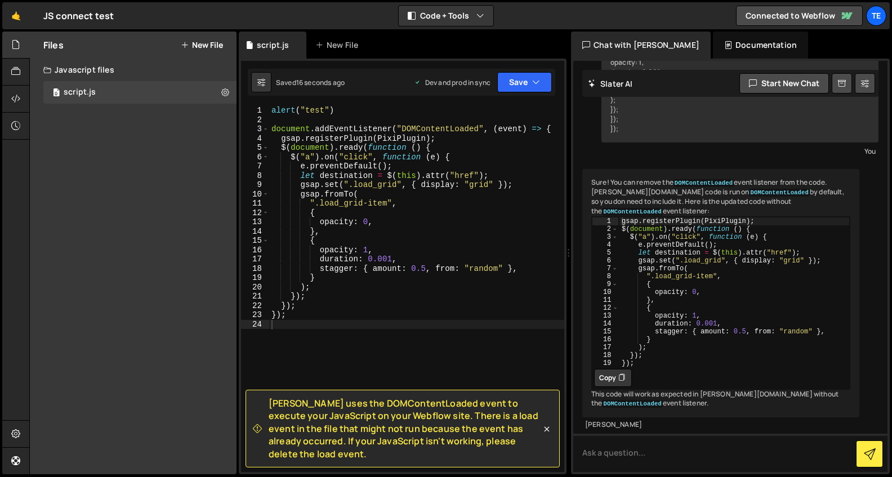
click at [539, 16] on div "🤙 JS connect test ⚠️ Code is being edited in another browser Code + Tools Code …" at bounding box center [446, 15] width 888 height 27
click at [514, 85] on button "Save" at bounding box center [524, 82] width 55 height 20
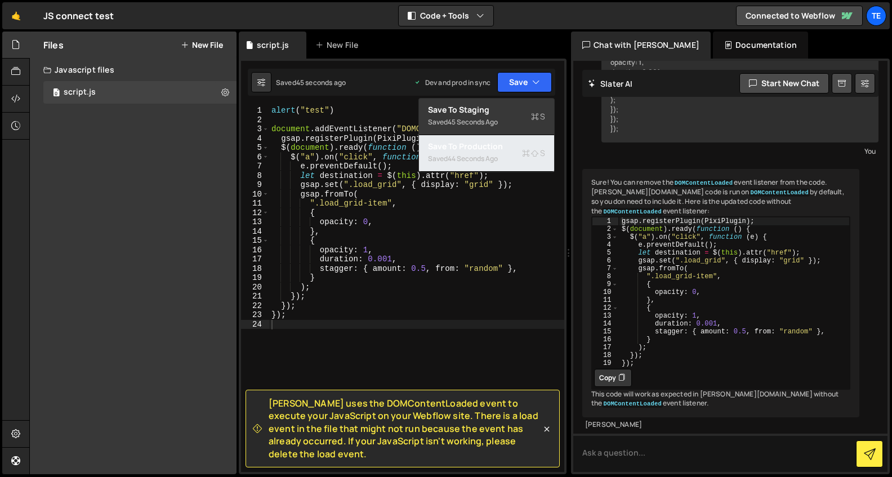
click at [490, 157] on div "44 seconds ago" at bounding box center [473, 159] width 50 height 10
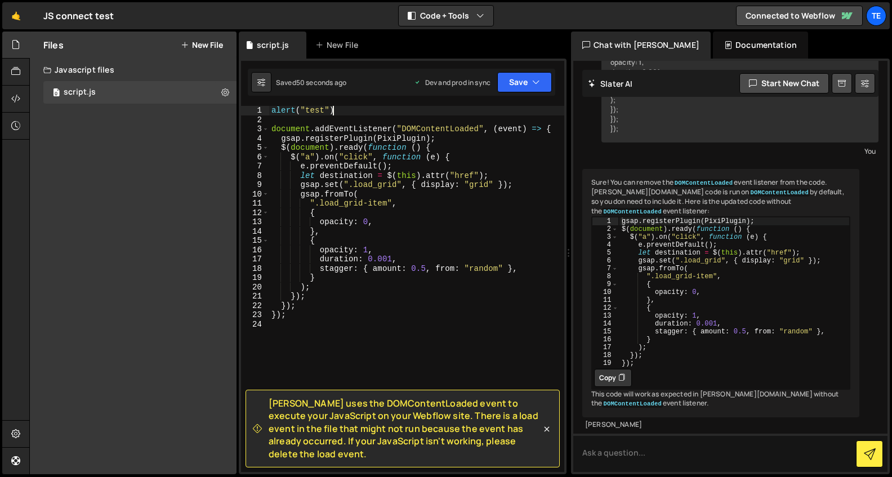
click at [454, 113] on div "alert ( "test" ) document . addEventListener ( "DOMContentLoaded" , ( event ) =…" at bounding box center [416, 298] width 295 height 385
drag, startPoint x: 304, startPoint y: 120, endPoint x: 270, endPoint y: 106, distance: 35.9
click at [270, 106] on div "alert ( "test" ) document . addEventListener ( "DOMContentLoaded" , ( event ) =…" at bounding box center [416, 298] width 295 height 385
type textarea "alert("test")"
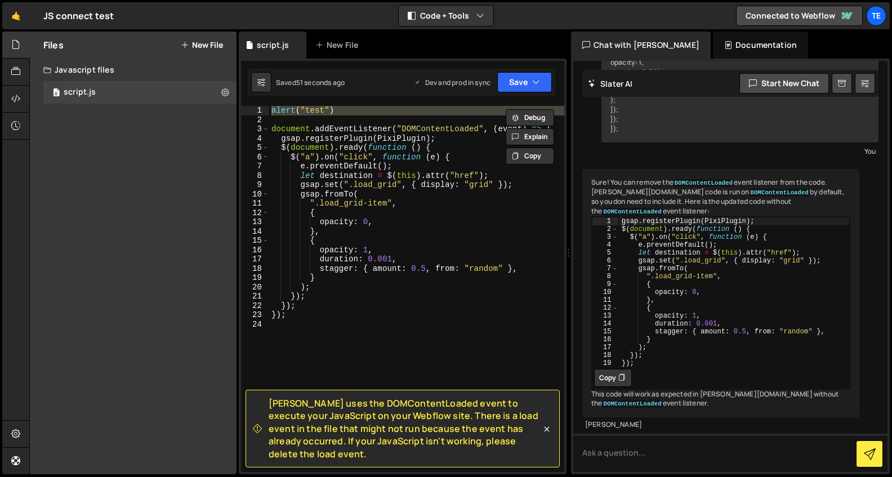
drag, startPoint x: 275, startPoint y: 115, endPoint x: 282, endPoint y: 118, distance: 6.6
click at [275, 116] on div "alert ( "test" ) document . addEventListener ( "DOMContentLoaded" , ( event ) =…" at bounding box center [416, 298] width 295 height 385
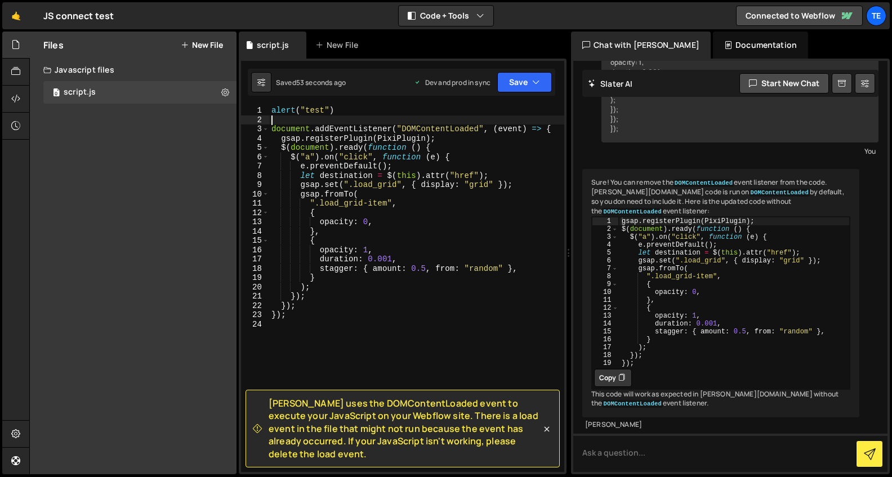
type textarea "alert("test")"
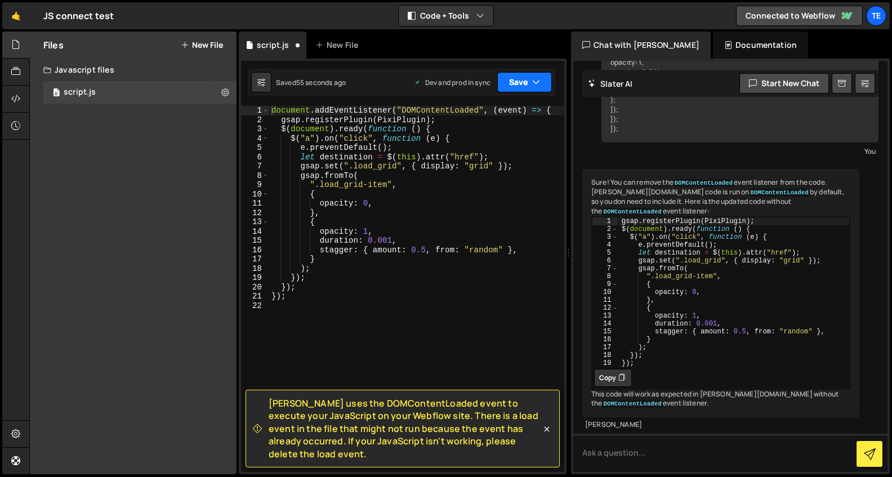
click at [537, 81] on icon "button" at bounding box center [536, 82] width 8 height 11
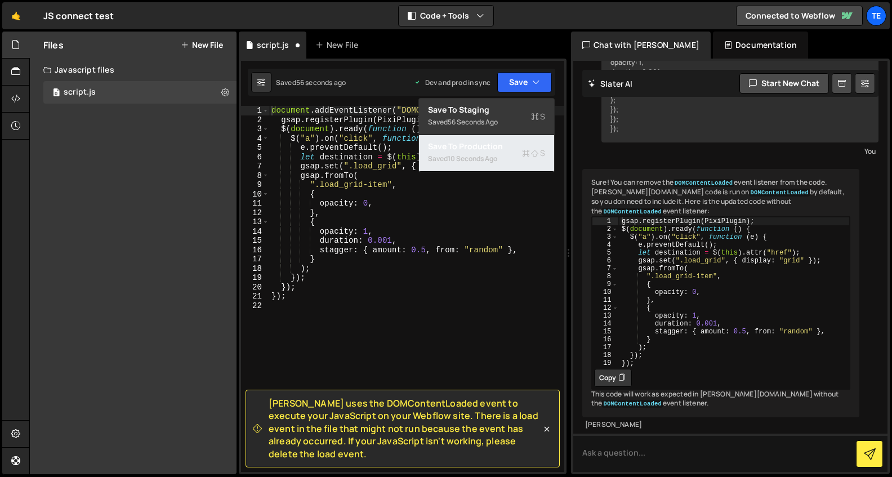
click at [488, 150] on div "Save to Production S" at bounding box center [486, 146] width 117 height 11
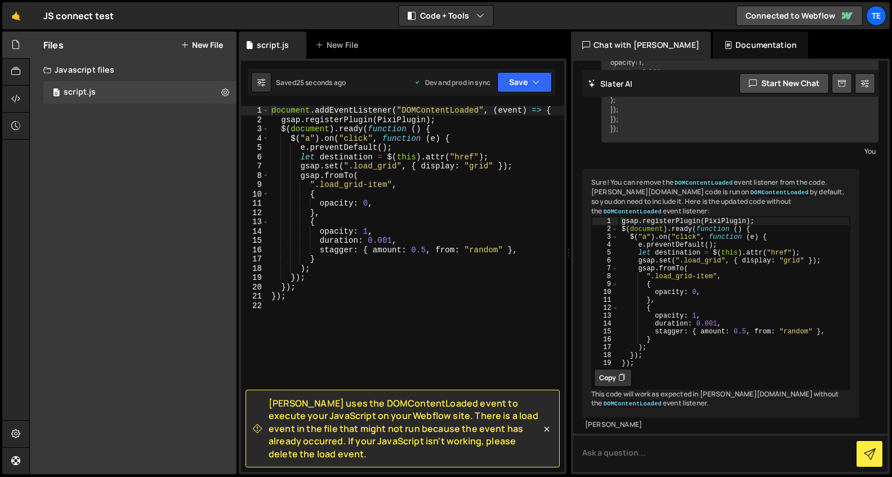
type textarea "});"
click at [463, 300] on div "document . addEventListener ( "DOMContentLoaded" , ( event ) => { gsap . regist…" at bounding box center [416, 298] width 295 height 385
click at [548, 429] on icon at bounding box center [546, 429] width 11 height 11
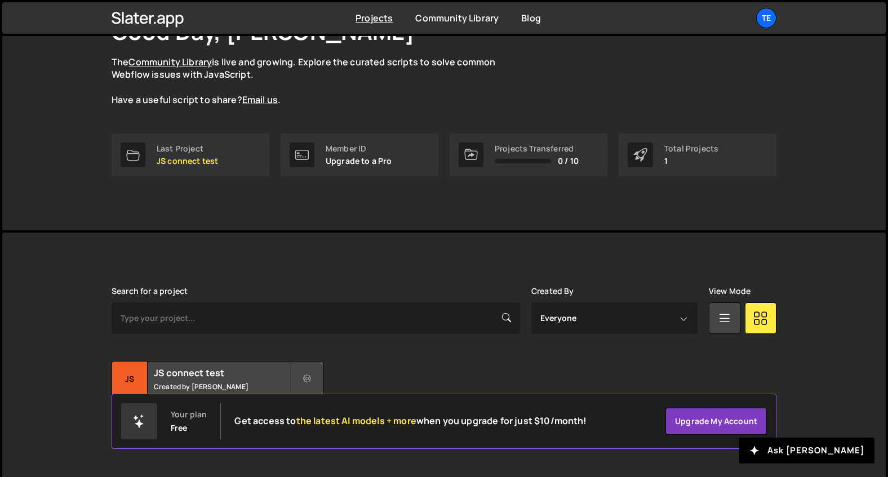
scroll to position [103, 0]
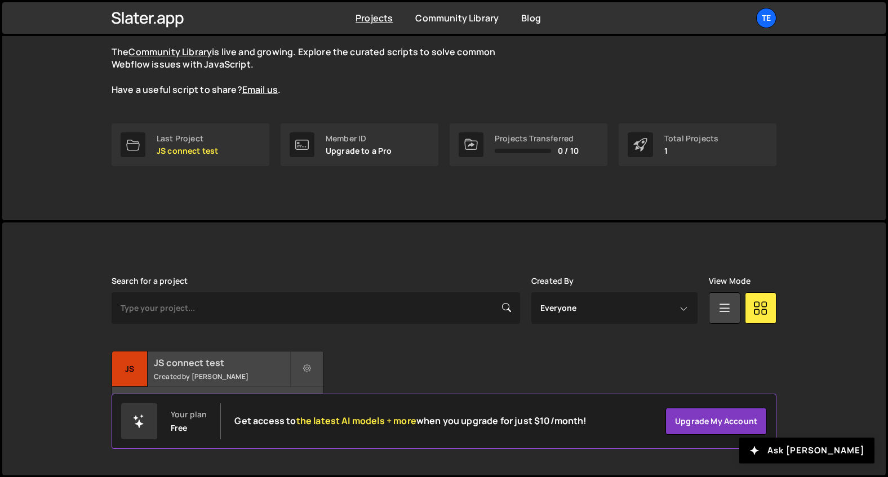
click at [246, 366] on h2 "JS connect test" at bounding box center [222, 363] width 136 height 12
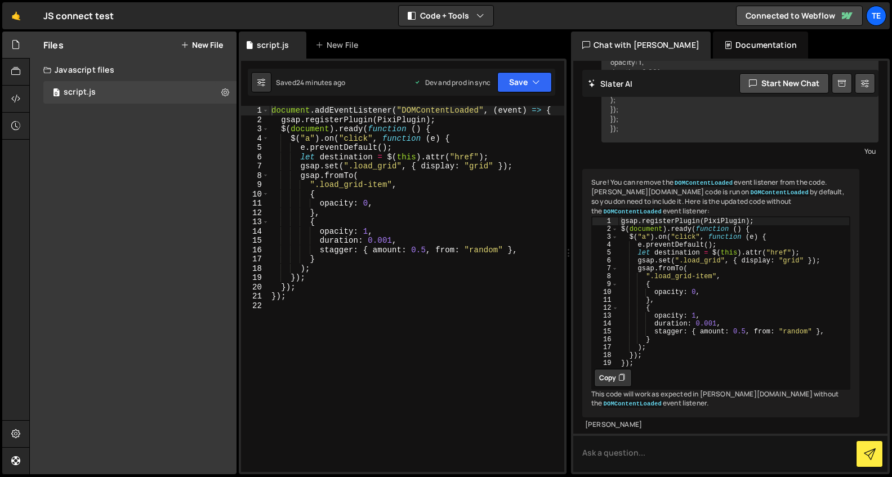
scroll to position [362, 0]
click at [20, 103] on icon at bounding box center [15, 98] width 9 height 12
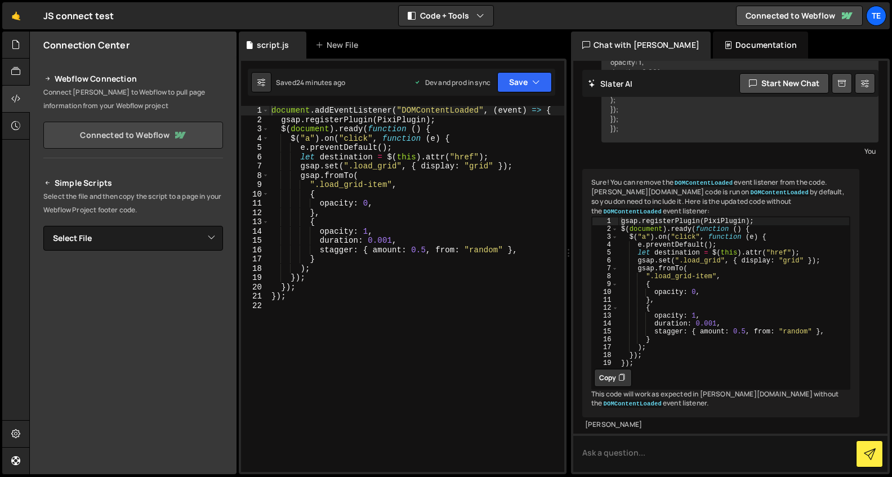
click at [135, 136] on link "Connected to Webflow" at bounding box center [133, 135] width 180 height 27
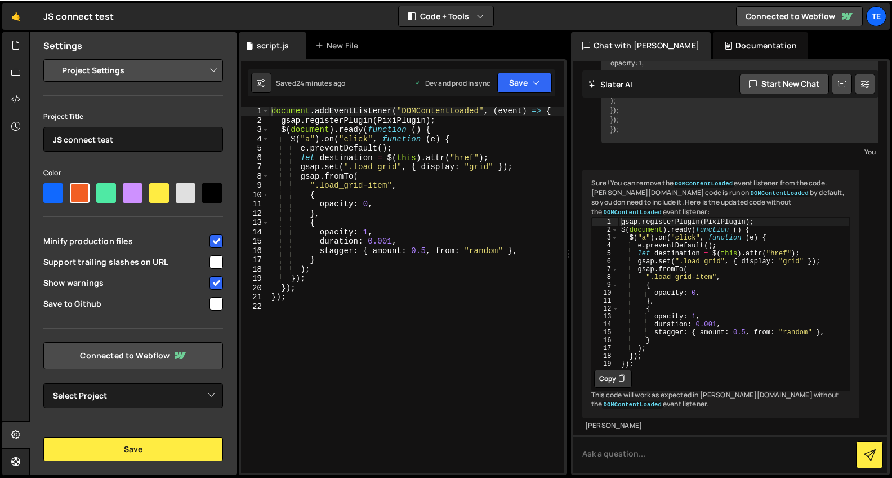
scroll to position [362, 0]
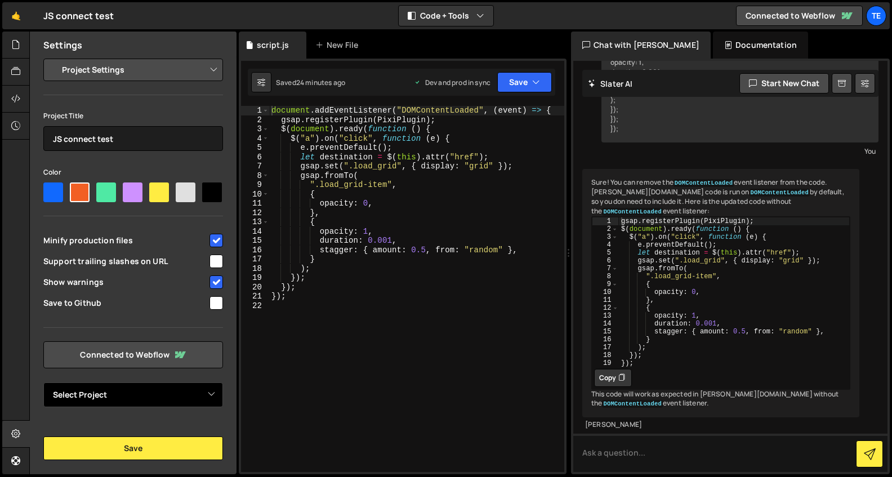
click at [136, 394] on select "Select Project Page Transition Test" at bounding box center [133, 395] width 180 height 25
click at [140, 390] on select "Select Project Page Transition Test" at bounding box center [133, 395] width 180 height 25
click at [143, 393] on select "Select Project Page Transition Test" at bounding box center [133, 395] width 180 height 25
select select "68a2359faf68326b3a407b95"
click at [43, 383] on select "Select Project Page Transition Test" at bounding box center [133, 395] width 180 height 25
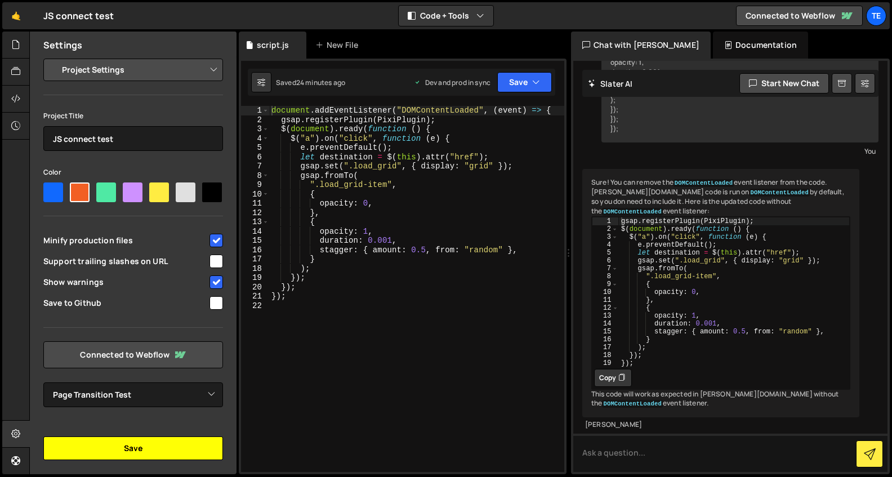
click at [154, 451] on button "Save" at bounding box center [133, 449] width 180 height 24
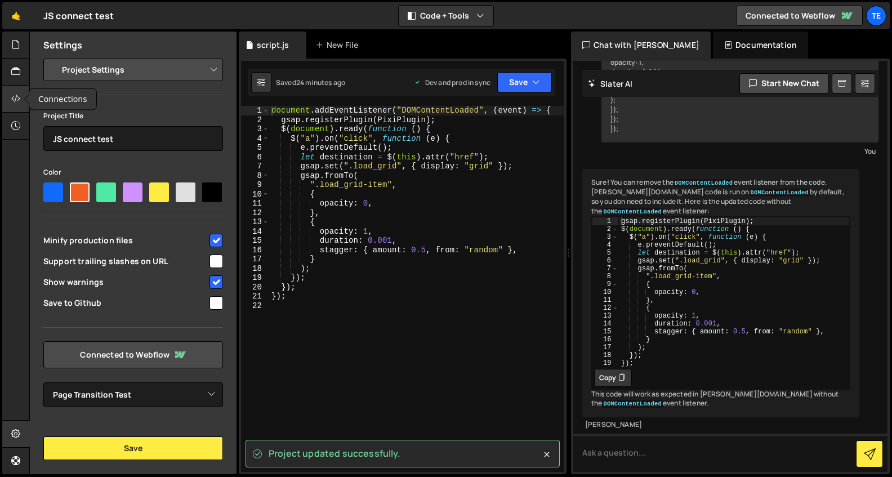
click at [16, 100] on icon at bounding box center [15, 98] width 9 height 12
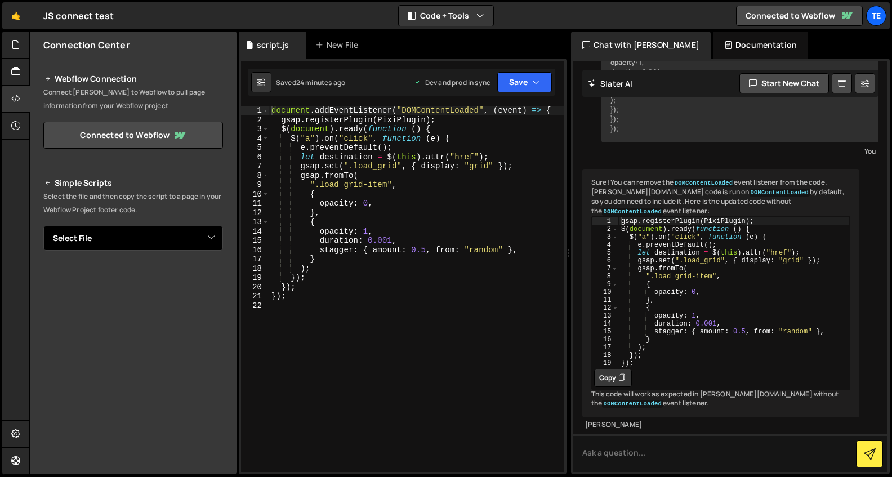
click at [99, 249] on select "Select File script.js" at bounding box center [133, 238] width 180 height 25
select select "45015"
click at [43, 226] on select "Select File script.js" at bounding box center [133, 238] width 180 height 25
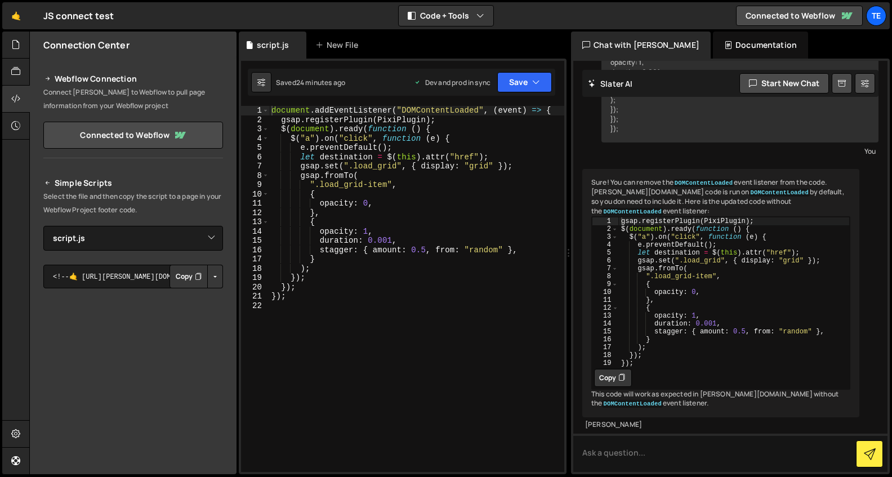
click at [183, 275] on button "Copy" at bounding box center [189, 277] width 38 height 24
click at [10, 44] on div at bounding box center [16, 45] width 28 height 27
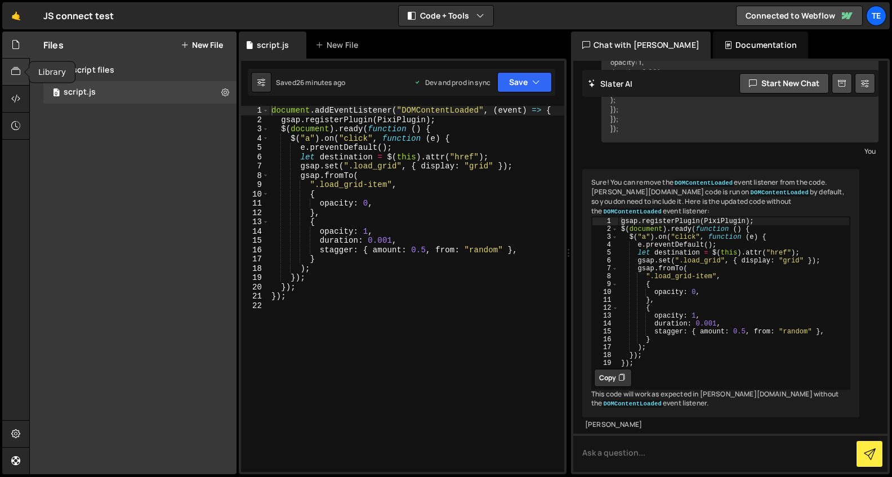
click at [16, 67] on icon at bounding box center [15, 71] width 9 height 12
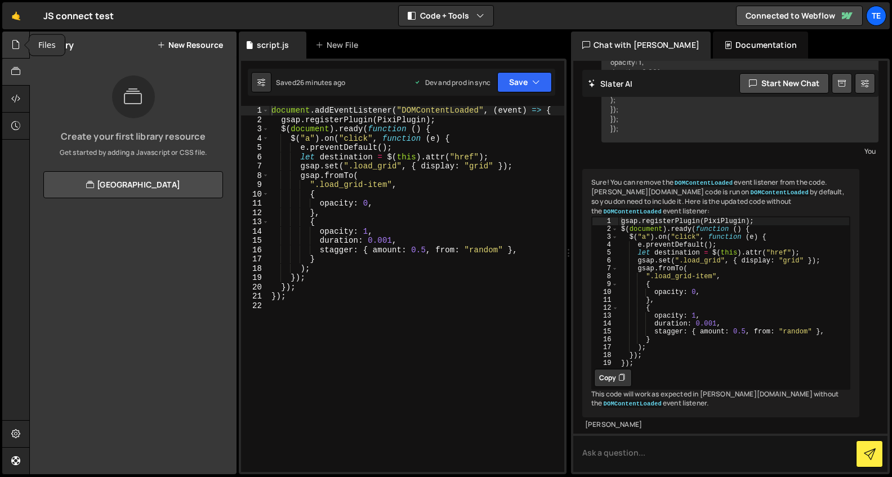
click at [20, 45] on icon at bounding box center [15, 44] width 9 height 12
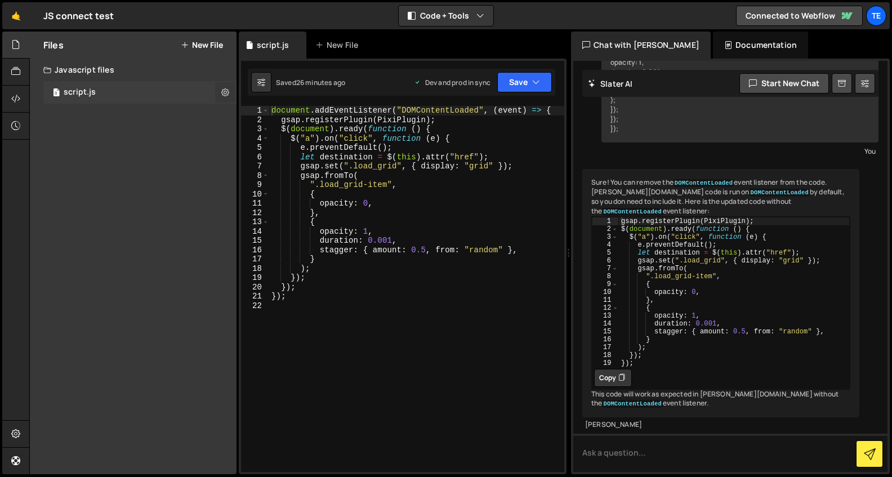
click at [222, 91] on icon at bounding box center [225, 92] width 8 height 11
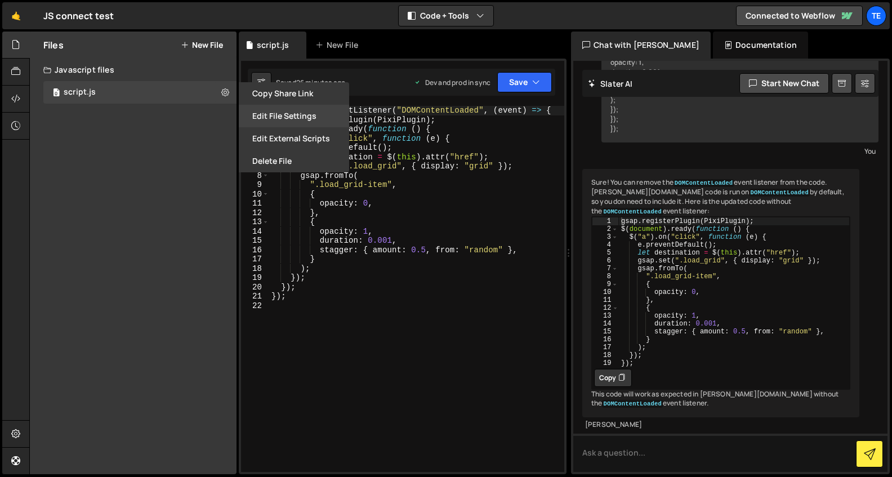
click at [279, 118] on button "Edit File Settings" at bounding box center [294, 116] width 110 height 23
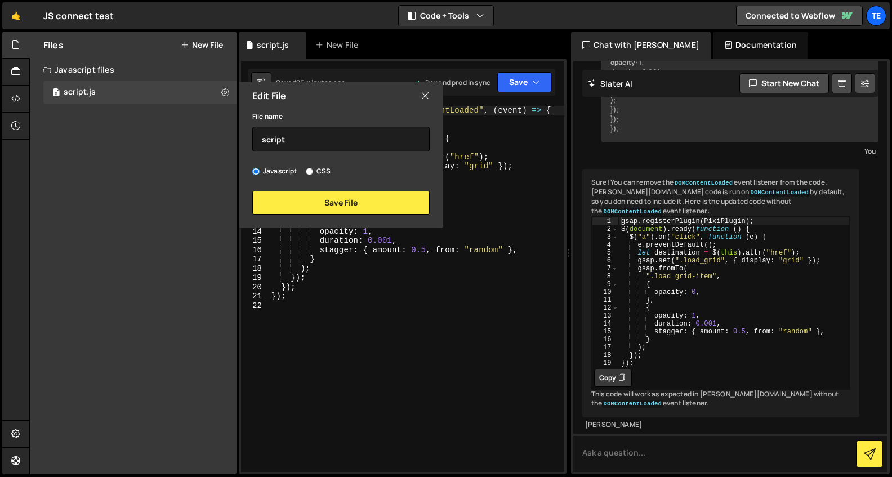
click at [426, 96] on icon at bounding box center [425, 96] width 9 height 12
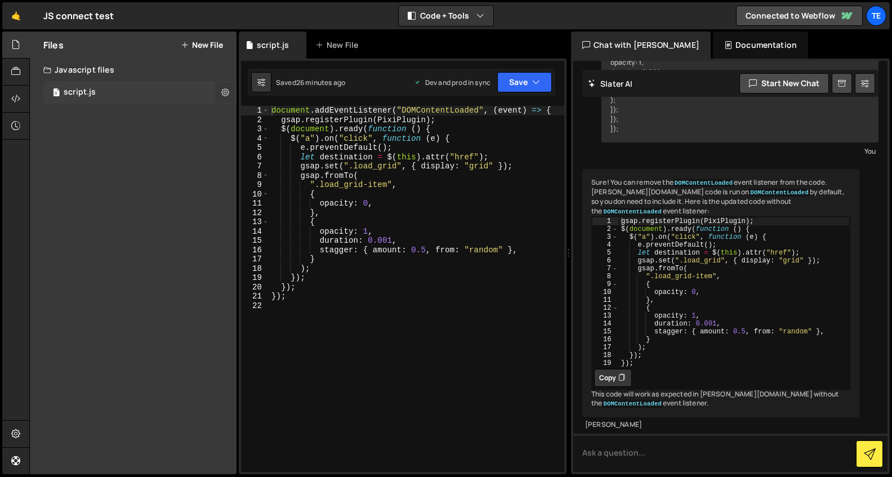
click at [224, 90] on icon at bounding box center [225, 92] width 8 height 11
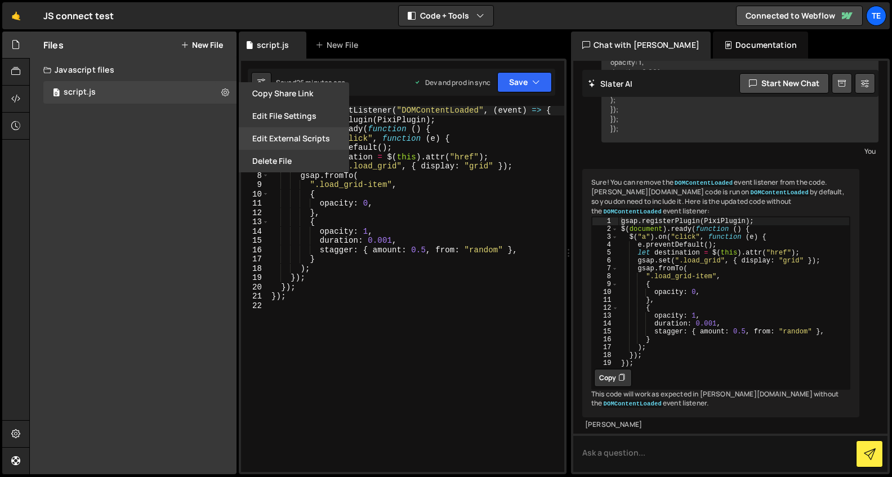
click at [275, 141] on button "Edit External Scripts" at bounding box center [294, 138] width 110 height 23
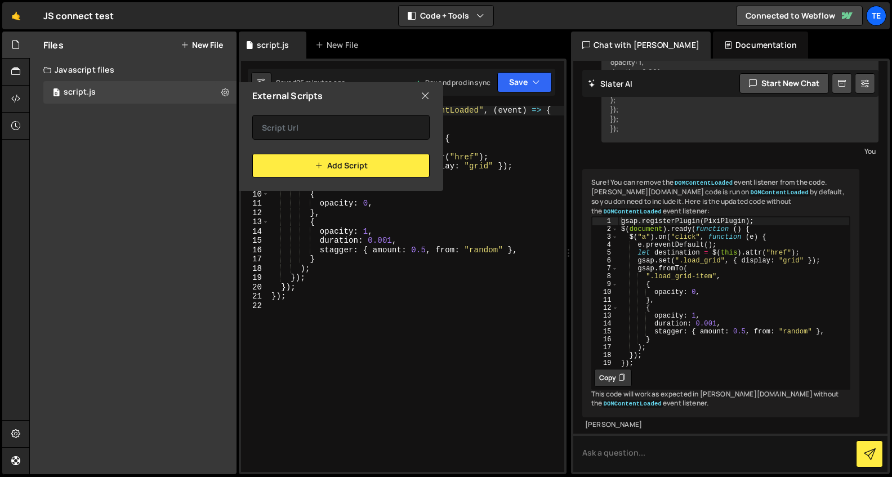
click at [425, 95] on icon at bounding box center [425, 96] width 9 height 12
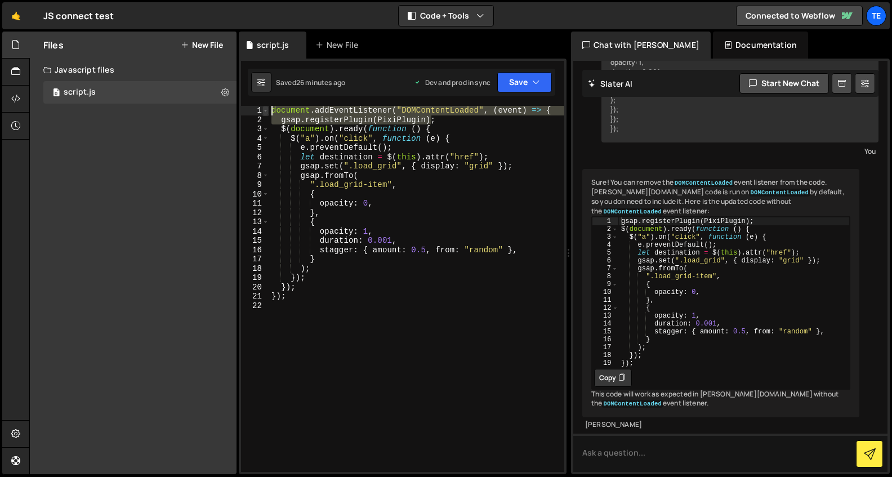
drag, startPoint x: 430, startPoint y: 119, endPoint x: 267, endPoint y: 109, distance: 163.1
click at [267, 109] on div "gsap.registerPlugin(PixiPlugin); 1 2 3 4 5 6 7 8 9 10 11 12 13 14 15 16 17 18 1…" at bounding box center [402, 289] width 323 height 366
type textarea "document.addEventListener("DOMContentLoaded", (event) => { gsap.registerPlugin(…"
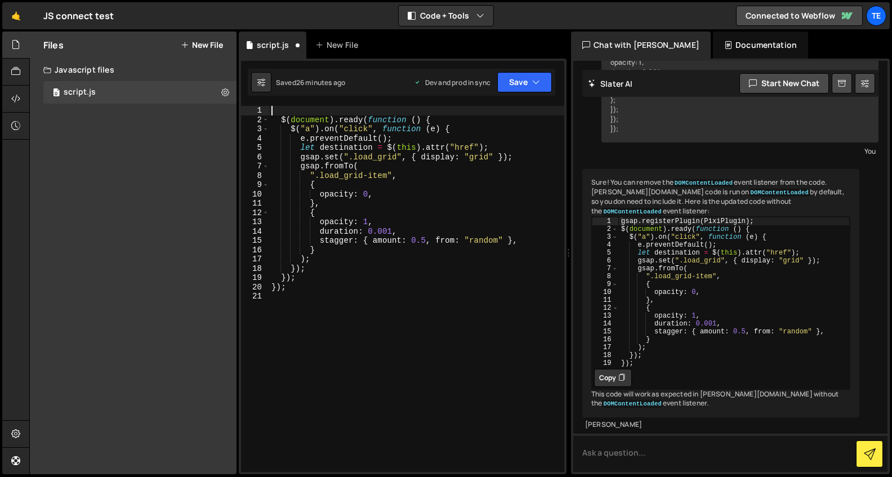
drag, startPoint x: 279, startPoint y: 118, endPoint x: 296, endPoint y: 121, distance: 16.5
click at [280, 118] on div "$ ( document ) . ready ( function ( ) { $ ( "a" ) . on ( "click" , function ( e…" at bounding box center [416, 298] width 295 height 385
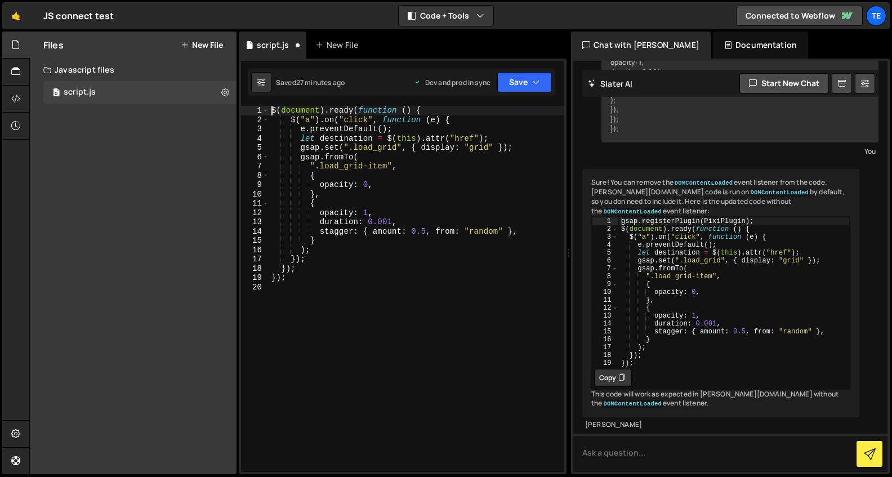
click at [286, 281] on div "$ ( document ) . ready ( function ( ) { $ ( "a" ) . on ( "click" , function ( e…" at bounding box center [416, 298] width 295 height 385
type textarea "}"
click at [531, 78] on button "Save" at bounding box center [524, 82] width 55 height 20
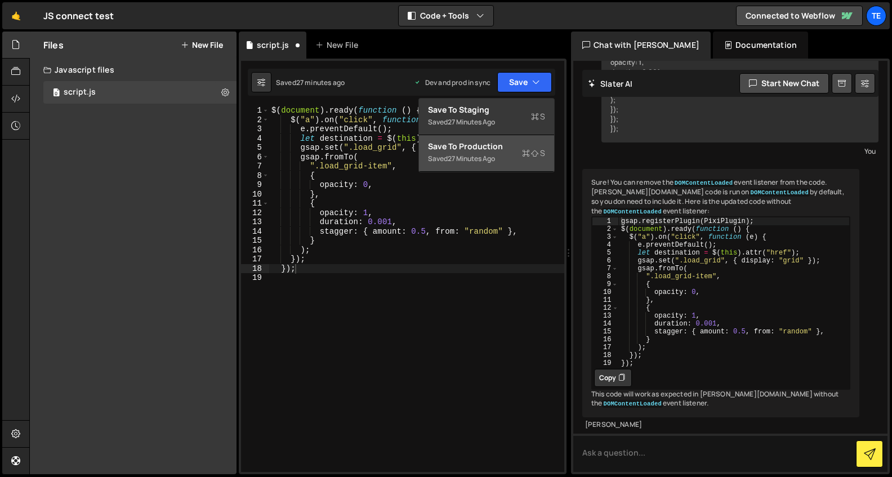
click at [514, 150] on div "Save to Production S" at bounding box center [486, 146] width 117 height 11
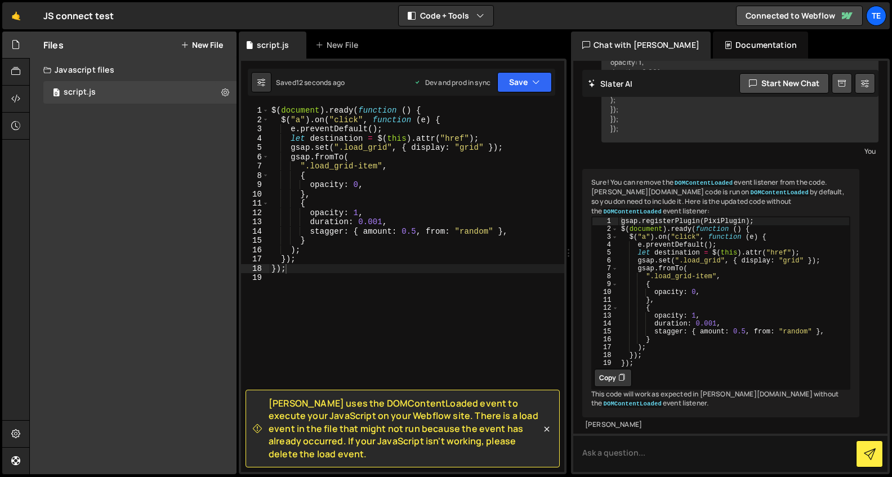
click at [504, 148] on div "$ ( document ) . ready ( function ( ) { $ ( "a" ) . on ( "click" , function ( e…" at bounding box center [416, 298] width 295 height 385
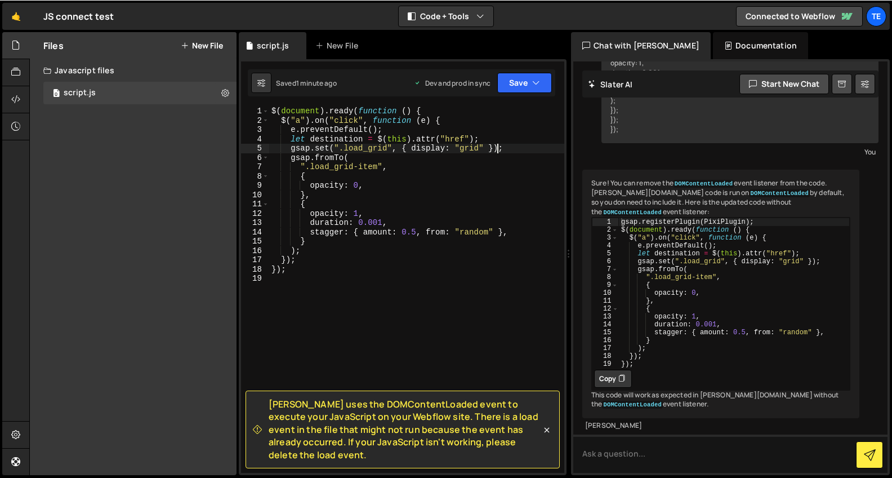
scroll to position [361, 0]
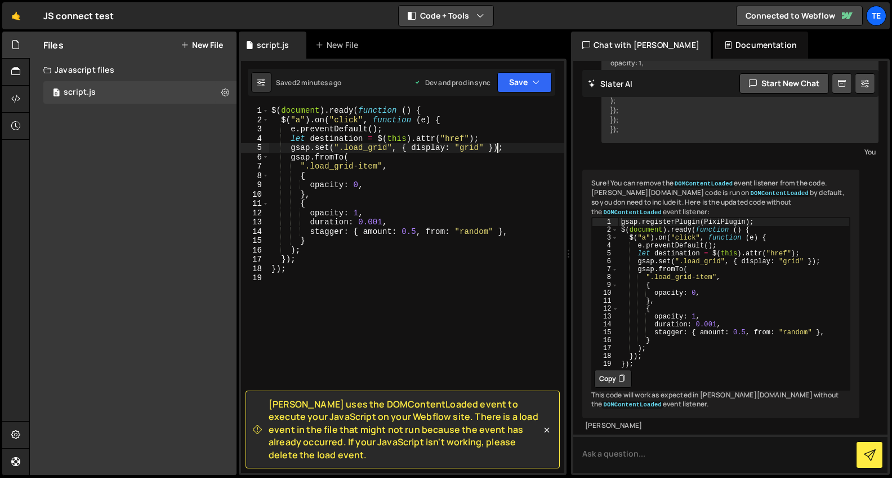
click at [470, 15] on button "Code + Tools" at bounding box center [446, 16] width 95 height 20
click at [471, 41] on button "Code Only" at bounding box center [446, 40] width 95 height 20
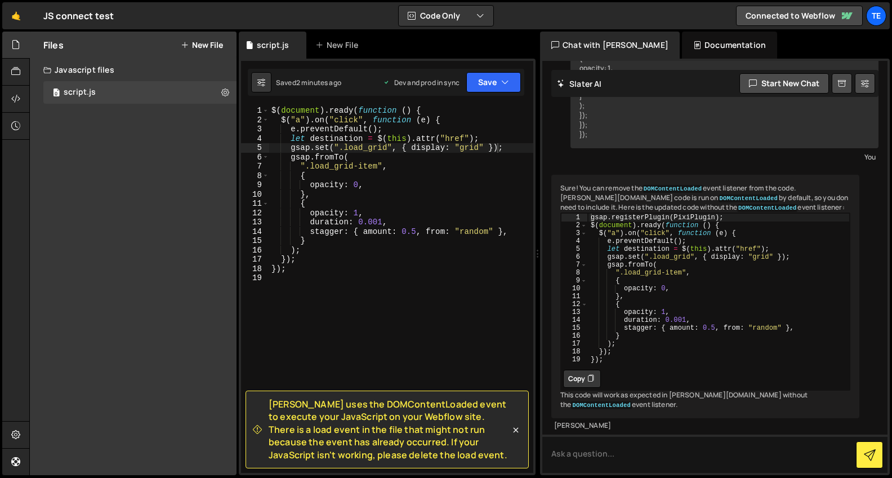
scroll to position [346, 0]
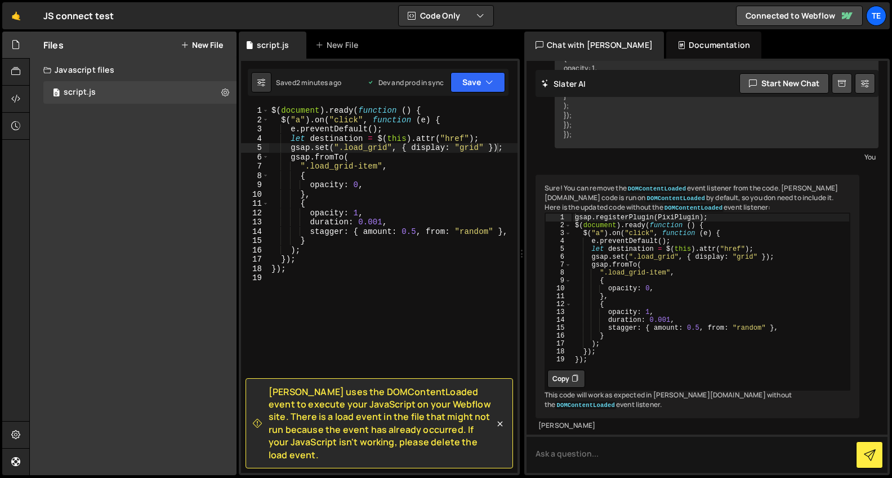
drag, startPoint x: 891, startPoint y: 100, endPoint x: 515, endPoint y: 91, distance: 375.3
click at [515, 91] on div "Files New File Javascript files 0 script.js 0 CSS files Copy share link Edit Fi…" at bounding box center [460, 254] width 863 height 444
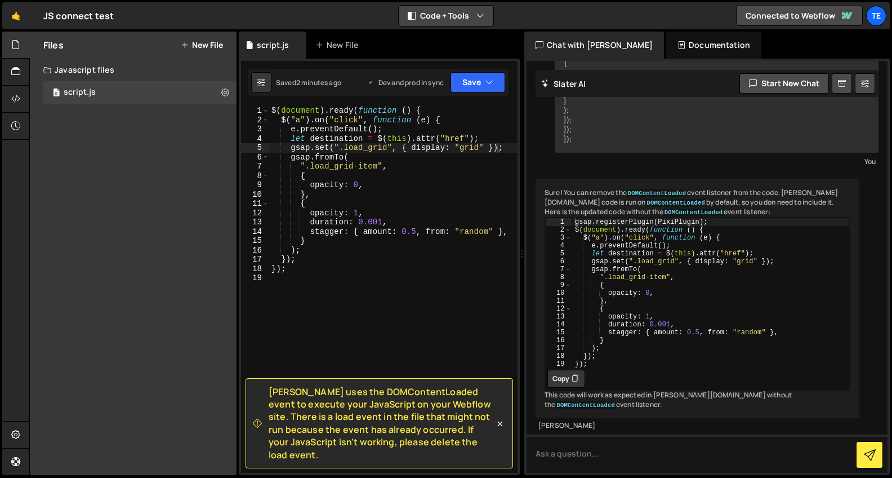
click at [519, 11] on div "🤙 JS connect test ⚠️ Code is being edited in another browser Code + Tools Code …" at bounding box center [446, 15] width 888 height 27
click at [485, 16] on button "Code + Tools" at bounding box center [446, 16] width 95 height 20
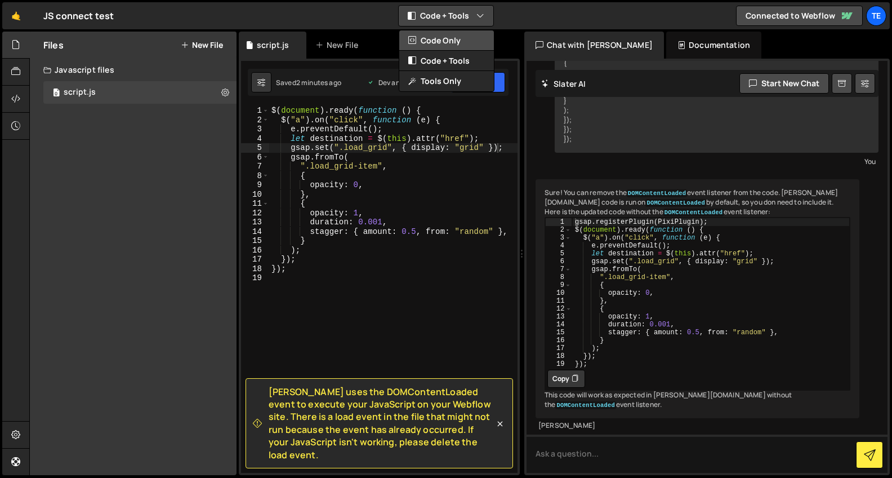
click at [466, 42] on button "Code Only" at bounding box center [446, 40] width 95 height 20
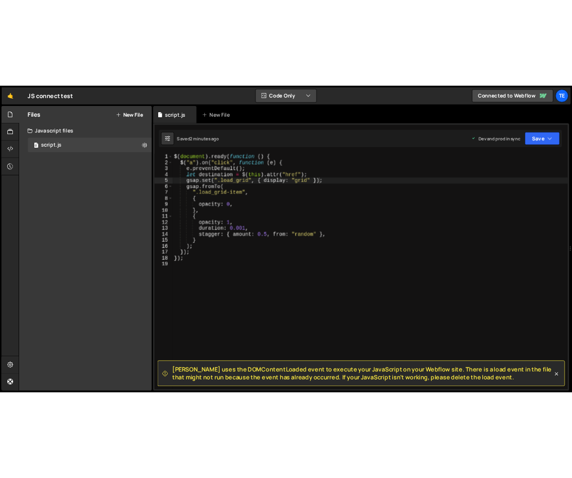
scroll to position [693, 0]
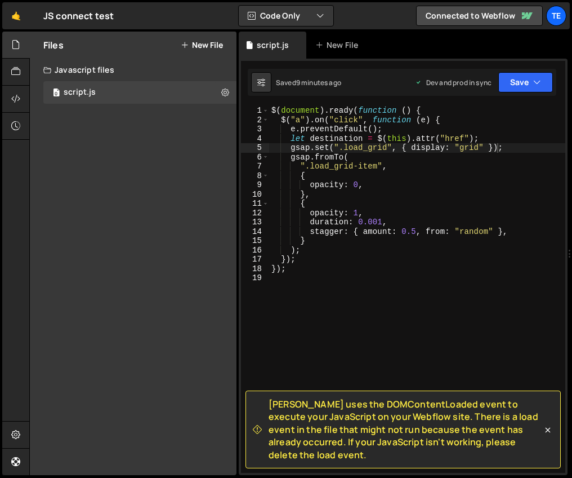
click at [294, 130] on div "$ ( document ) . ready ( function ( ) { $ ( "a" ) . on ( "click" , function ( e…" at bounding box center [417, 298] width 296 height 385
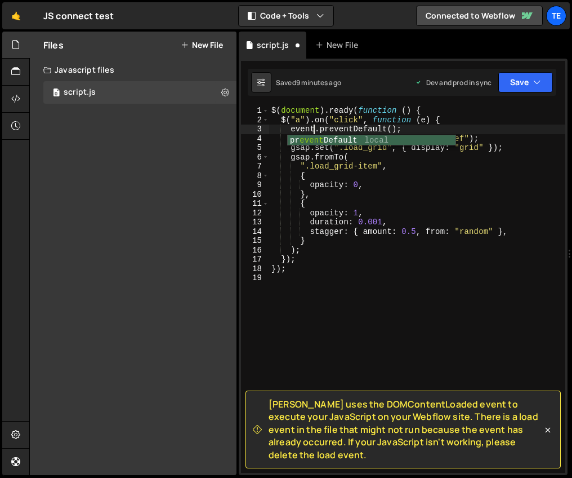
scroll to position [0, 3]
click at [324, 152] on div "$ ( document ) . ready ( function ( ) { $ ( "a" ) . on ( "click" , function ( e…" at bounding box center [417, 298] width 296 height 385
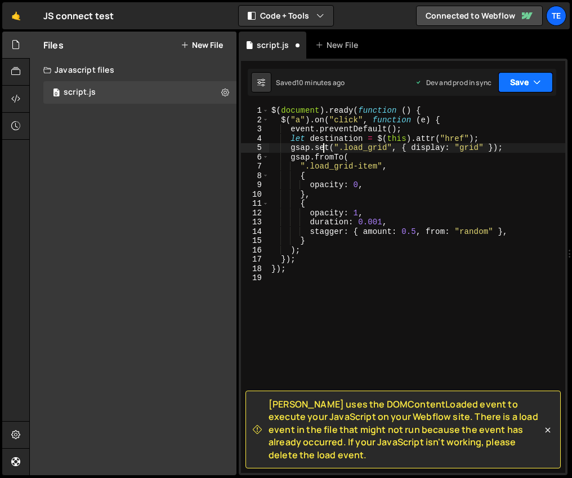
click at [538, 90] on button "Save" at bounding box center [526, 82] width 55 height 20
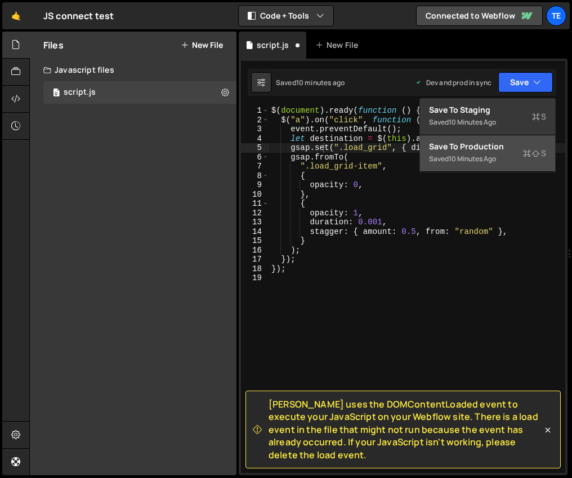
click at [512, 150] on div "Save to Production S" at bounding box center [487, 146] width 117 height 11
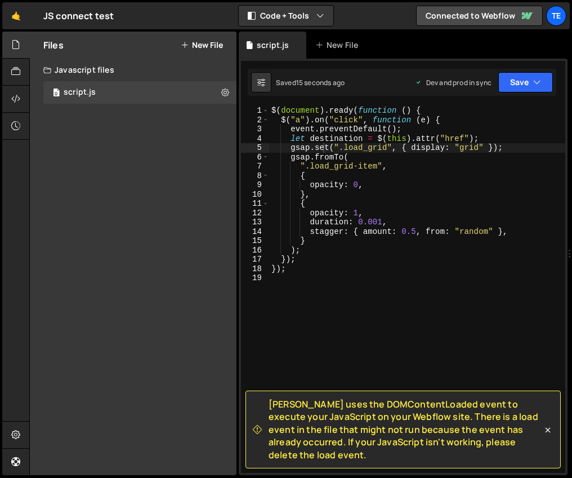
click at [56, 141] on div "Files New File Javascript files 0 script.js 0 CSS files Copy share link Edit Fi…" at bounding box center [133, 253] width 207 height 443
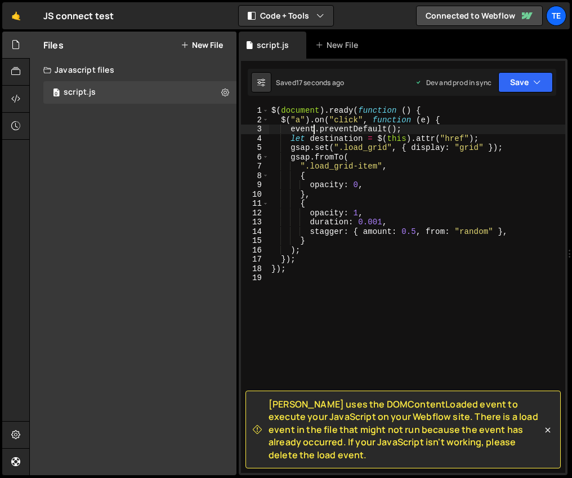
click at [313, 130] on div "$ ( document ) . ready ( function ( ) { $ ( "a" ) . on ( "click" , function ( e…" at bounding box center [417, 298] width 296 height 385
click at [544, 83] on button "Save" at bounding box center [526, 82] width 55 height 20
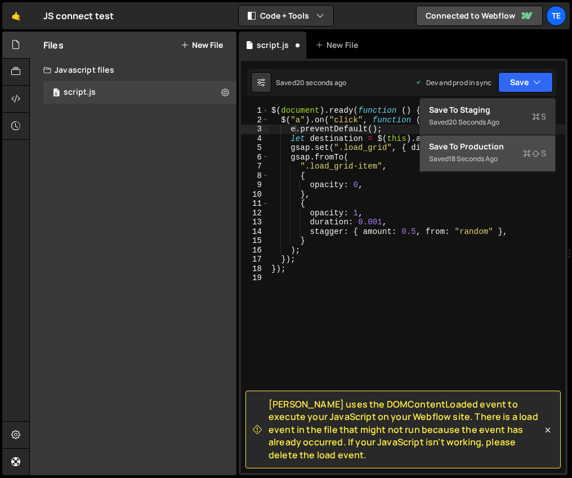
click at [513, 155] on div "Saved 18 seconds ago" at bounding box center [487, 159] width 117 height 14
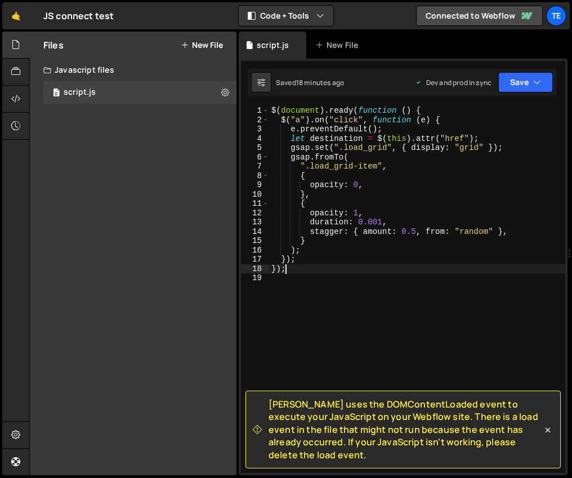
scroll to position [0, 1]
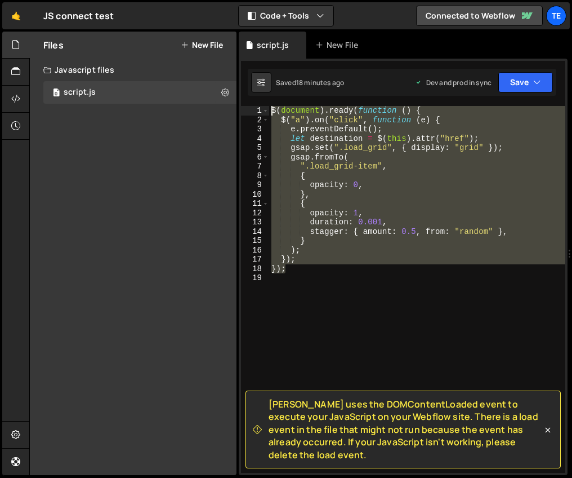
drag, startPoint x: 288, startPoint y: 272, endPoint x: 245, endPoint y: 110, distance: 166.9
click at [245, 110] on div "}); 1 2 3 4 5 6 7 8 9 10 11 12 13 14 15 16 17 18 19 $ ( document ) . ready ( fu…" at bounding box center [403, 289] width 324 height 367
type textarea "$(document).ready(function () { $("a").on("click", function (e) {"
